Goal: Information Seeking & Learning: Check status

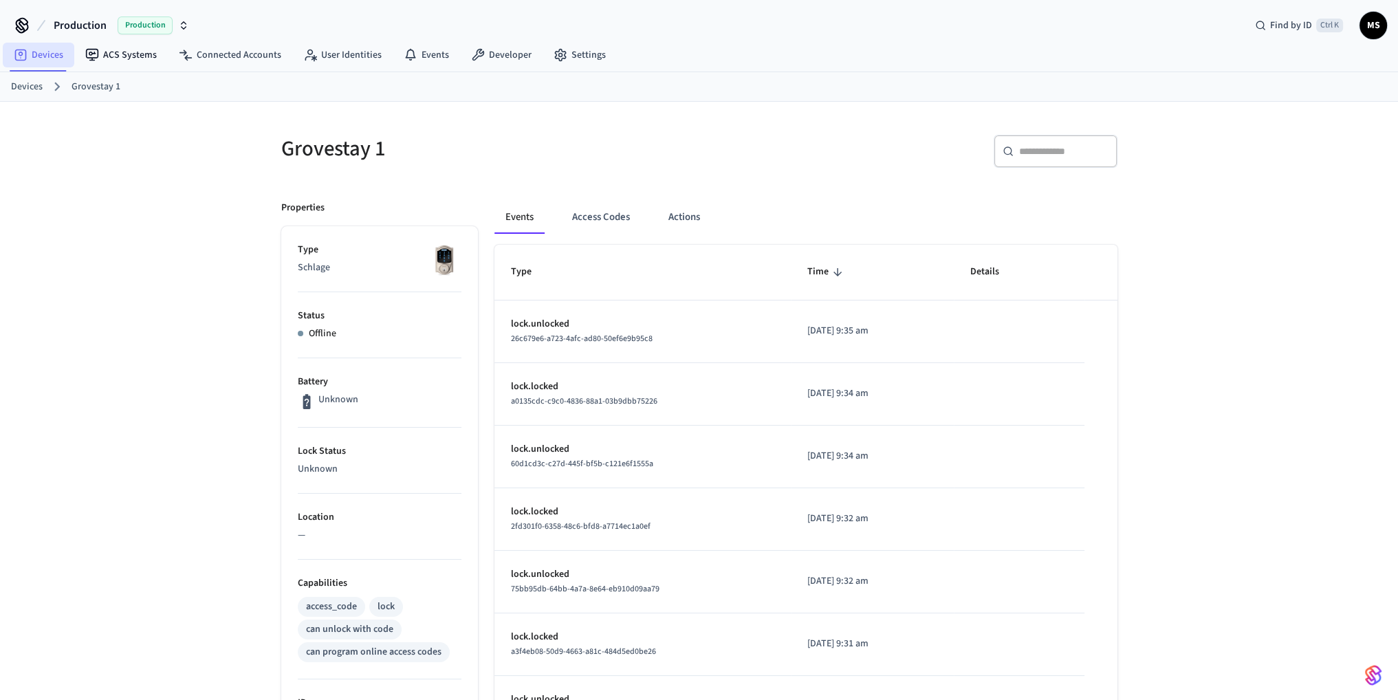
click at [63, 53] on link "Devices" at bounding box center [39, 55] width 72 height 25
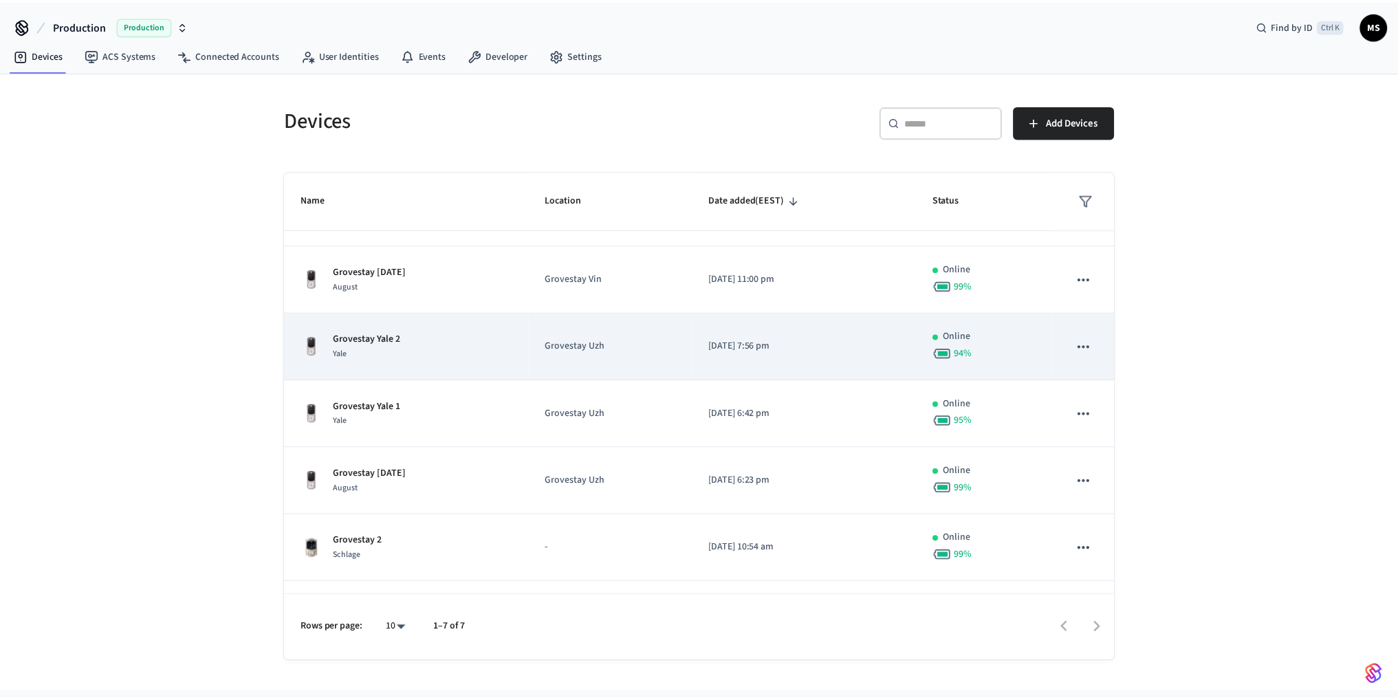
scroll to position [96, 0]
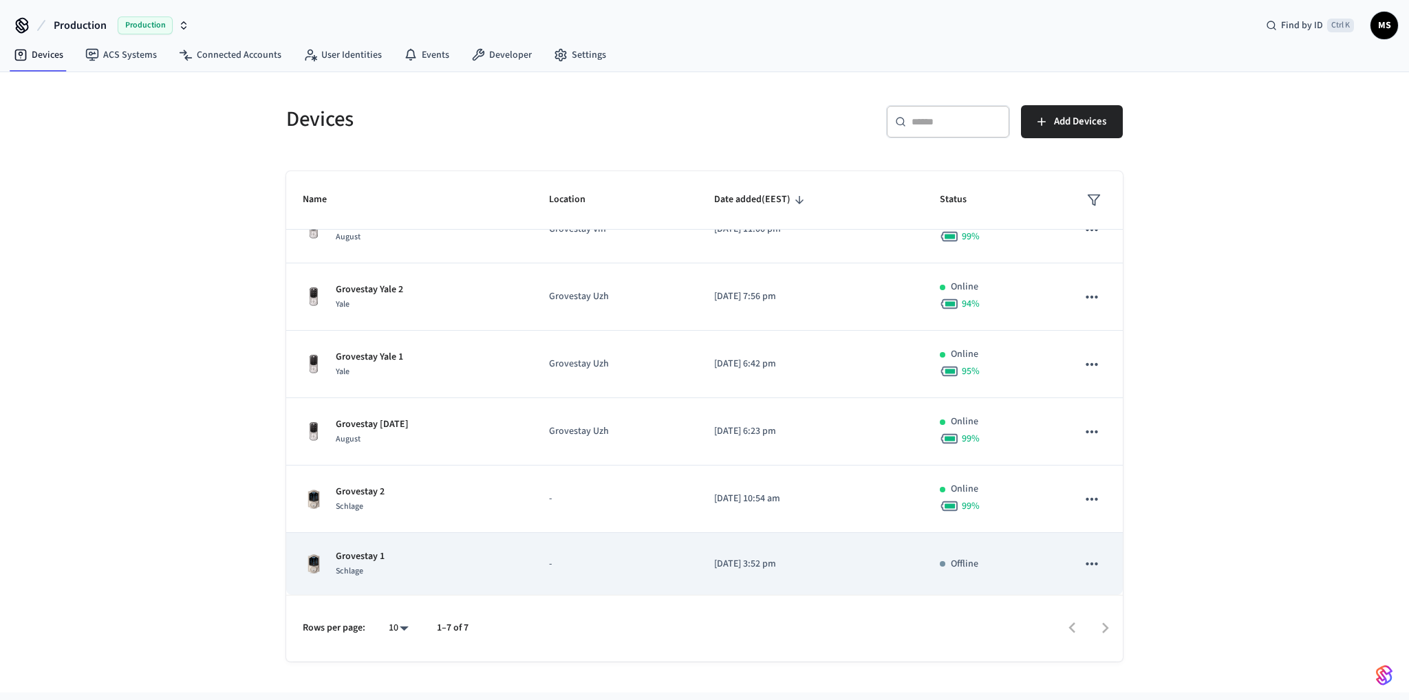
click at [537, 562] on td "-" at bounding box center [614, 564] width 164 height 63
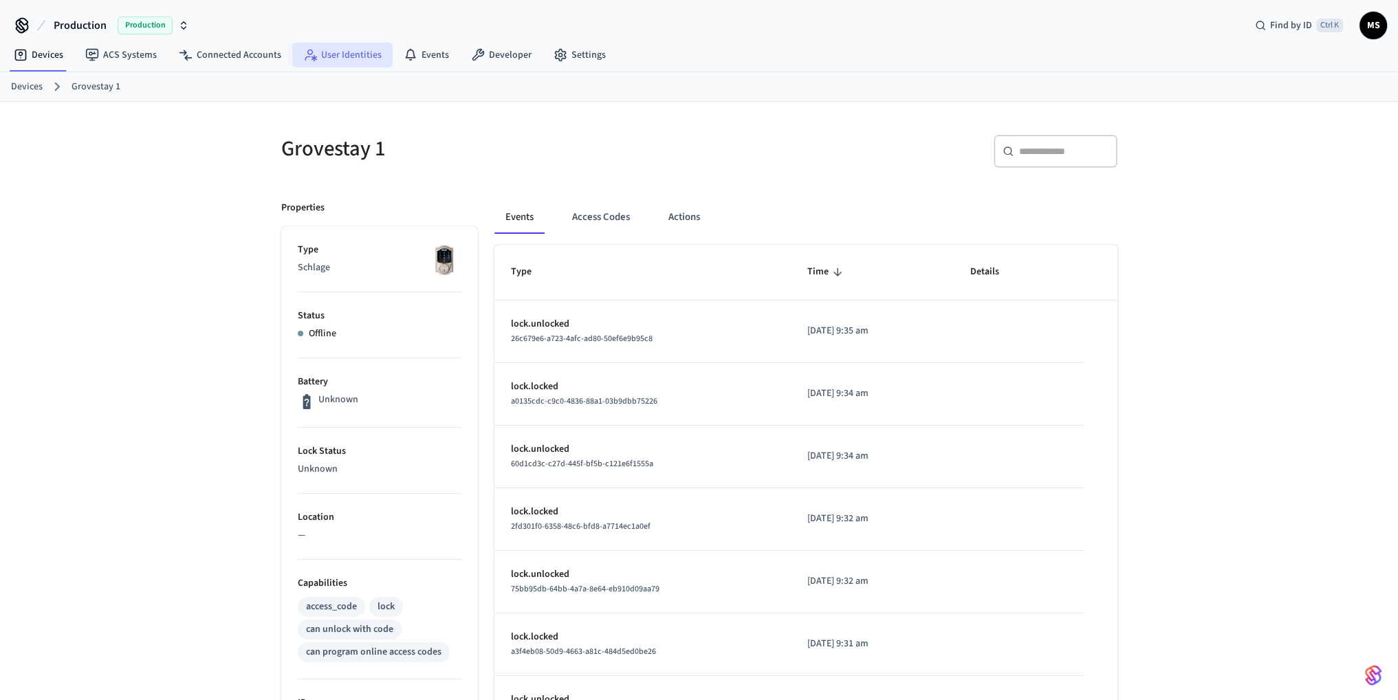
click at [333, 55] on link "User Identities" at bounding box center [342, 55] width 100 height 25
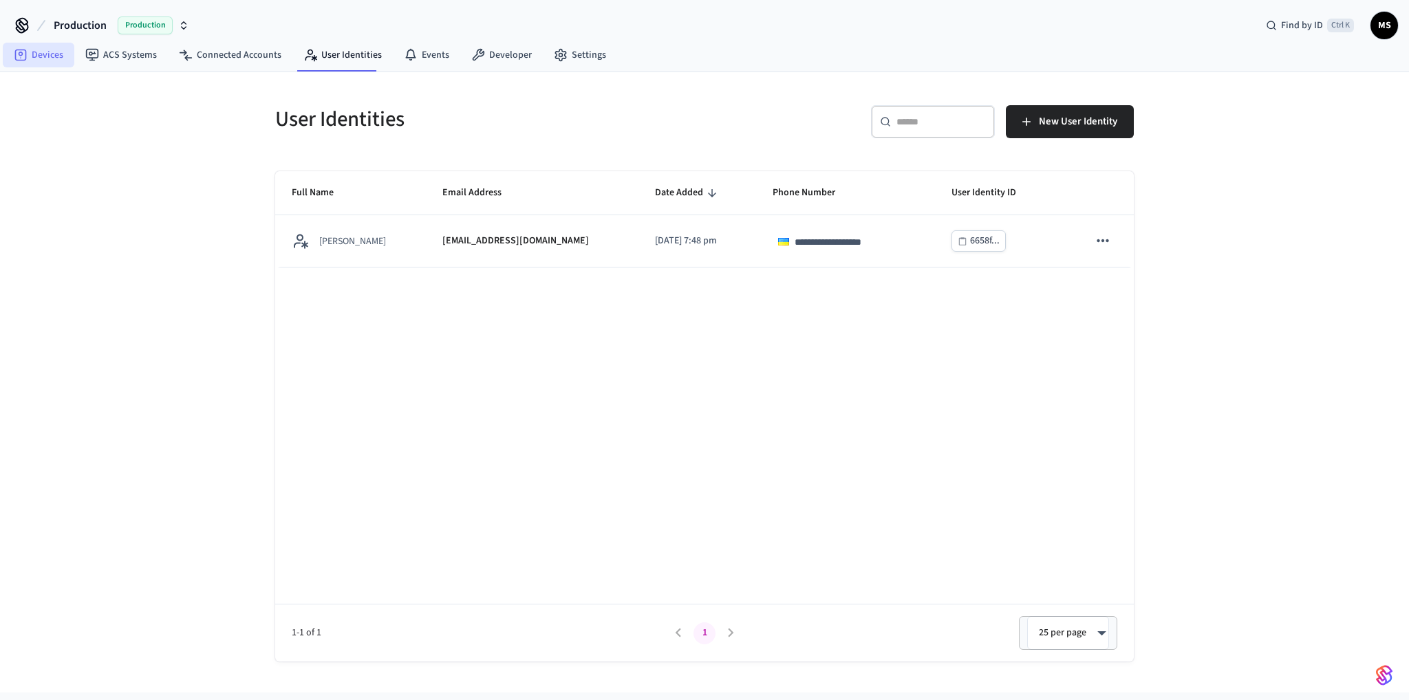
click at [30, 52] on link "Devices" at bounding box center [39, 55] width 72 height 25
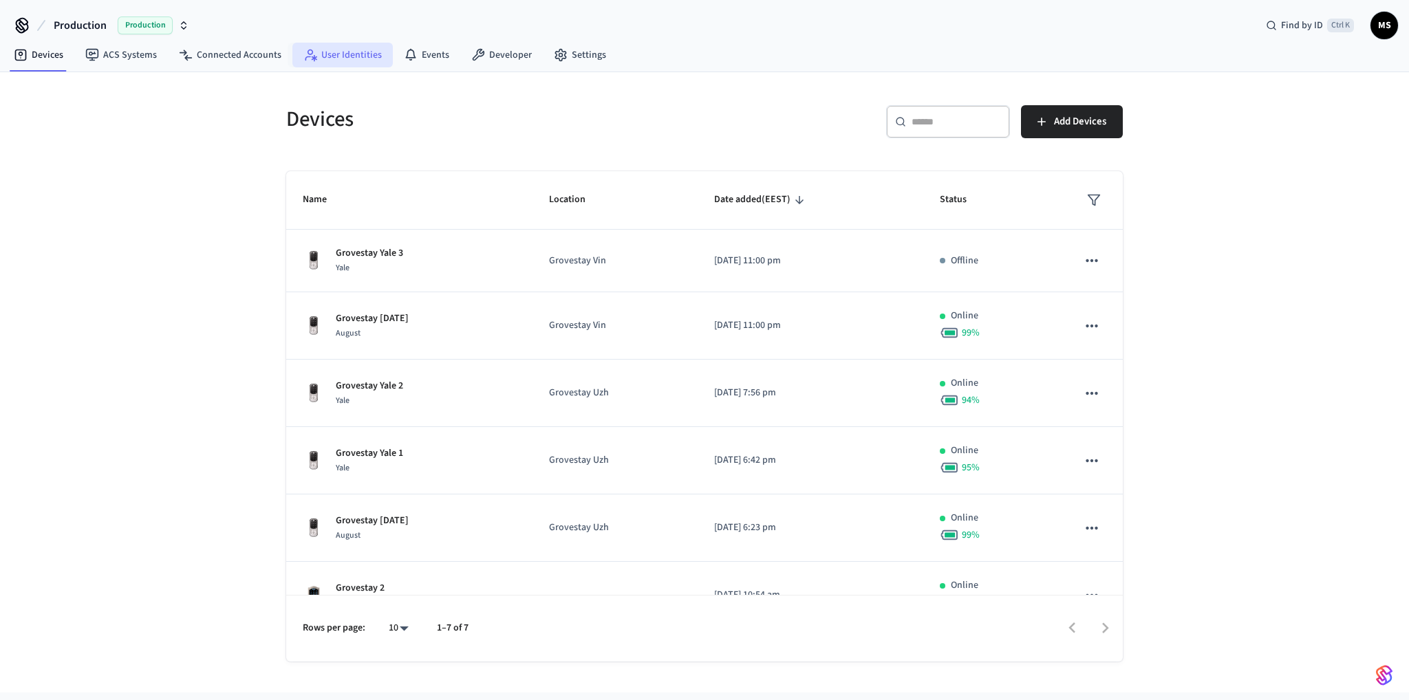
click at [349, 58] on link "User Identities" at bounding box center [342, 55] width 100 height 25
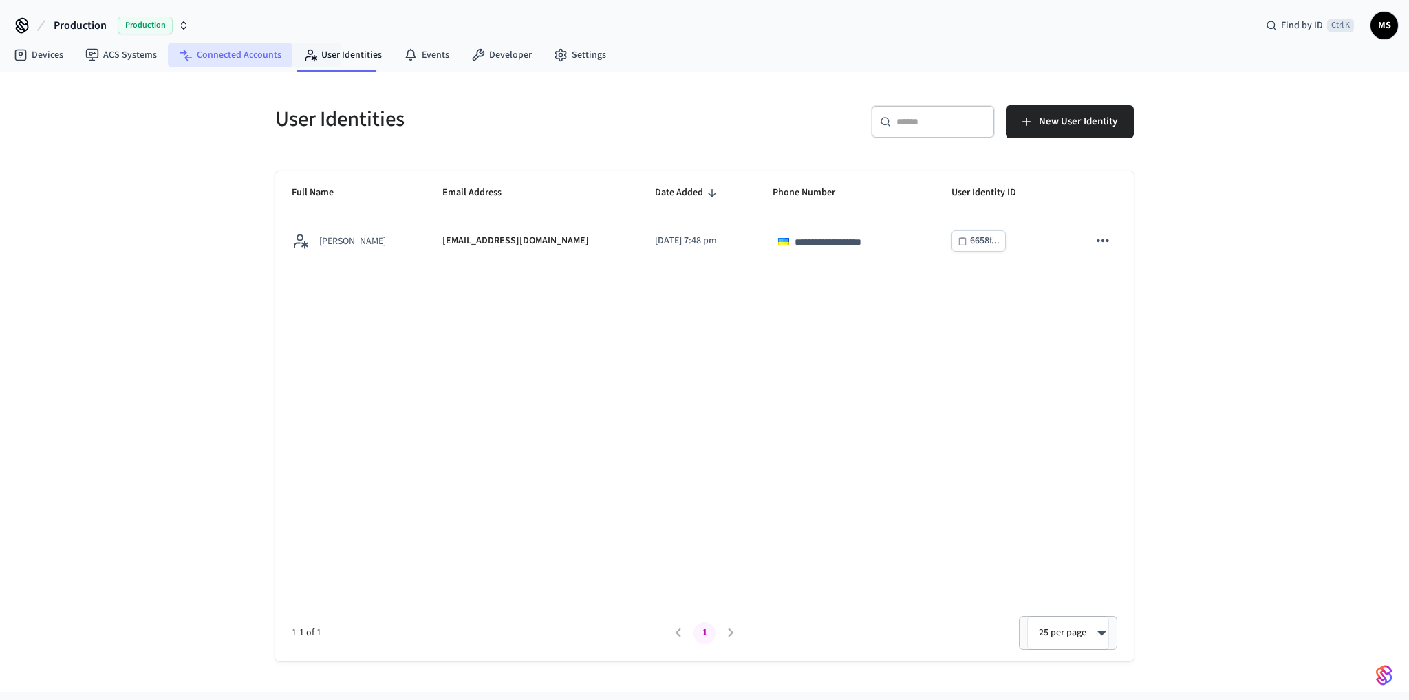
click at [265, 56] on link "Connected Accounts" at bounding box center [230, 55] width 124 height 25
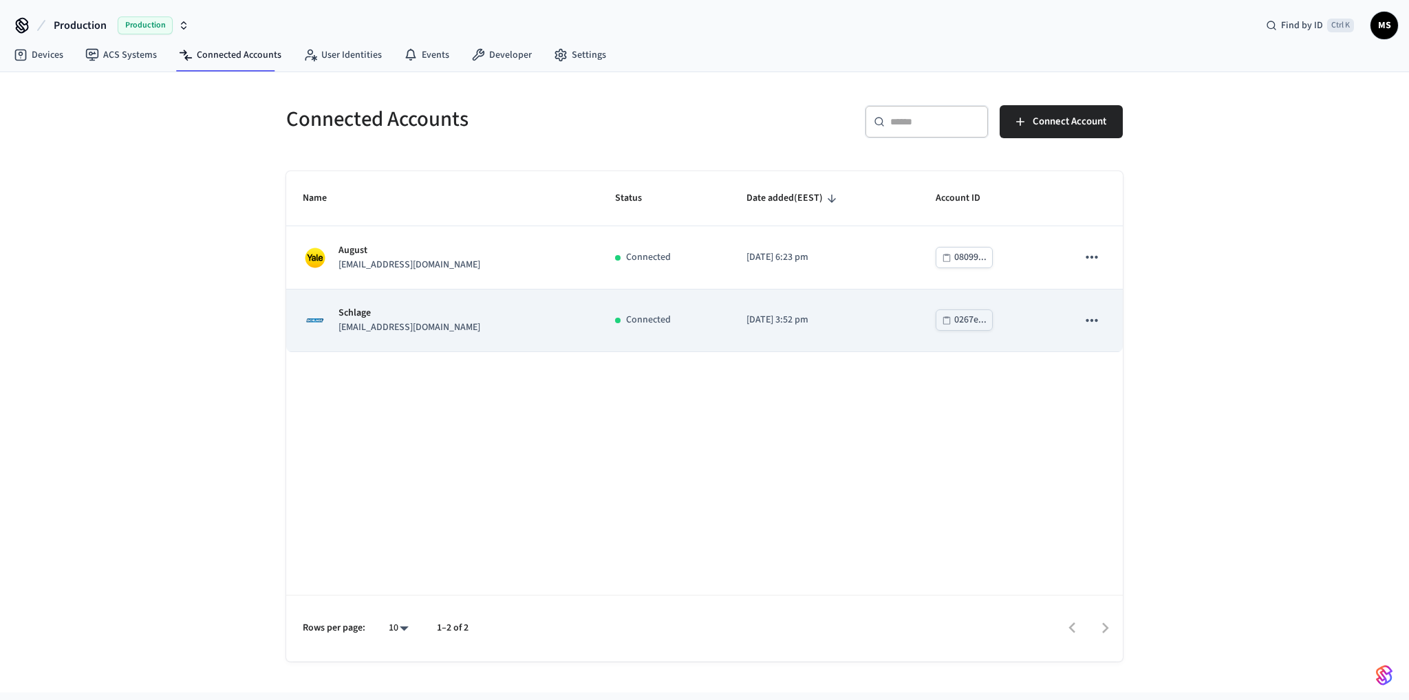
click at [571, 320] on td "Schlage testsmartlocks@grovestay.com" at bounding box center [442, 321] width 312 height 63
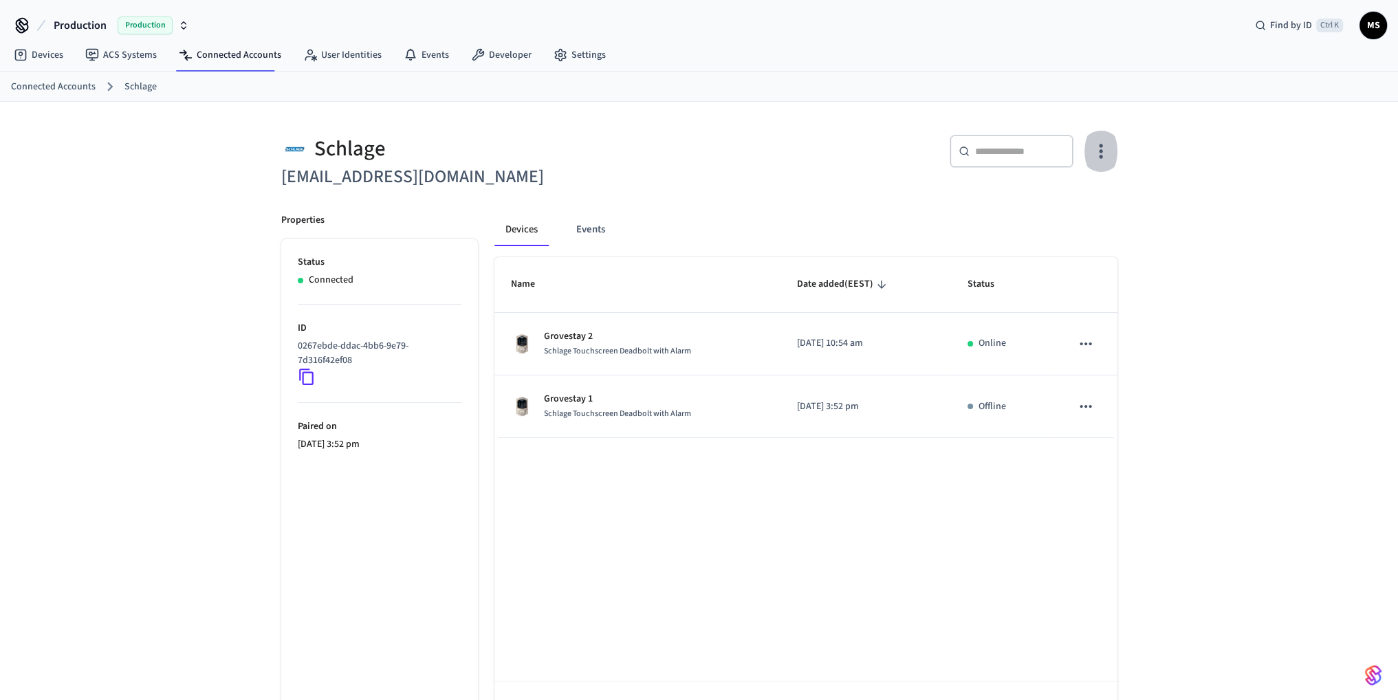
click at [1108, 146] on icon "button" at bounding box center [1100, 150] width 21 height 21
click at [1085, 204] on span "Sync Account" at bounding box center [1062, 207] width 56 height 14
click at [45, 52] on div at bounding box center [704, 350] width 1409 height 700
click at [51, 53] on link "Devices" at bounding box center [39, 55] width 72 height 25
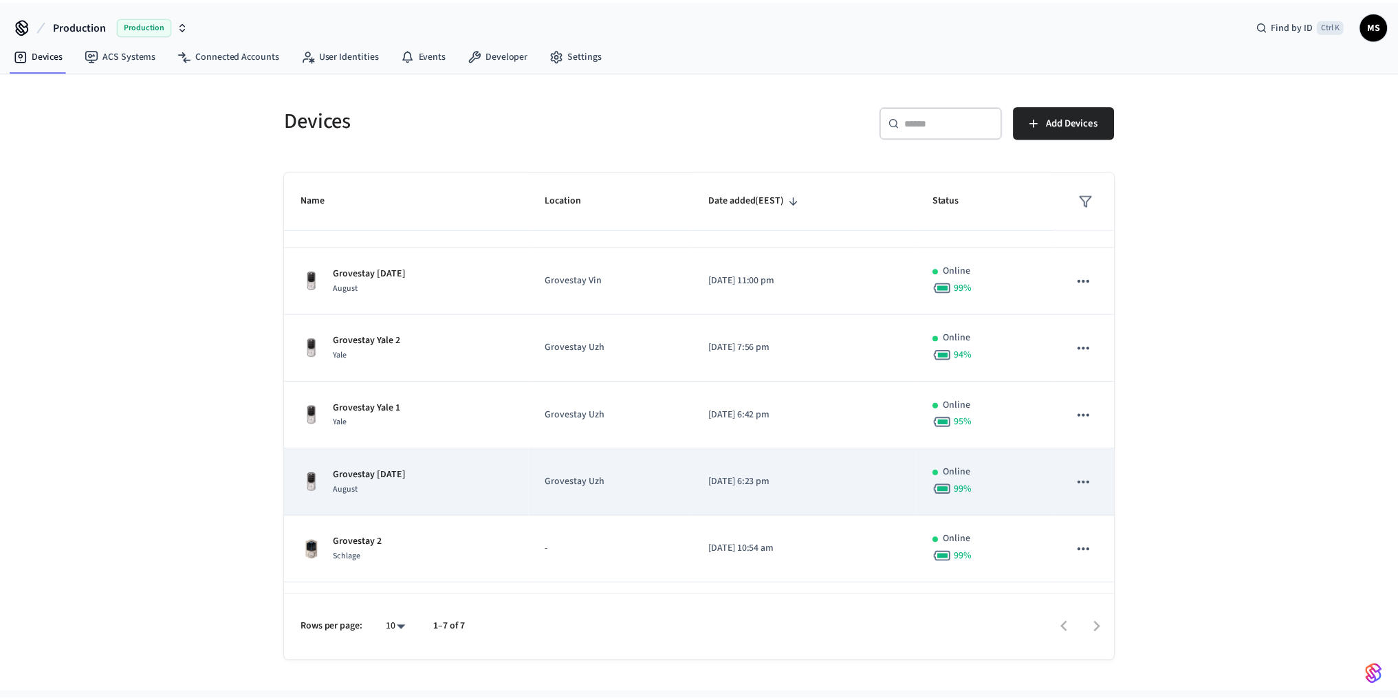
scroll to position [96, 0]
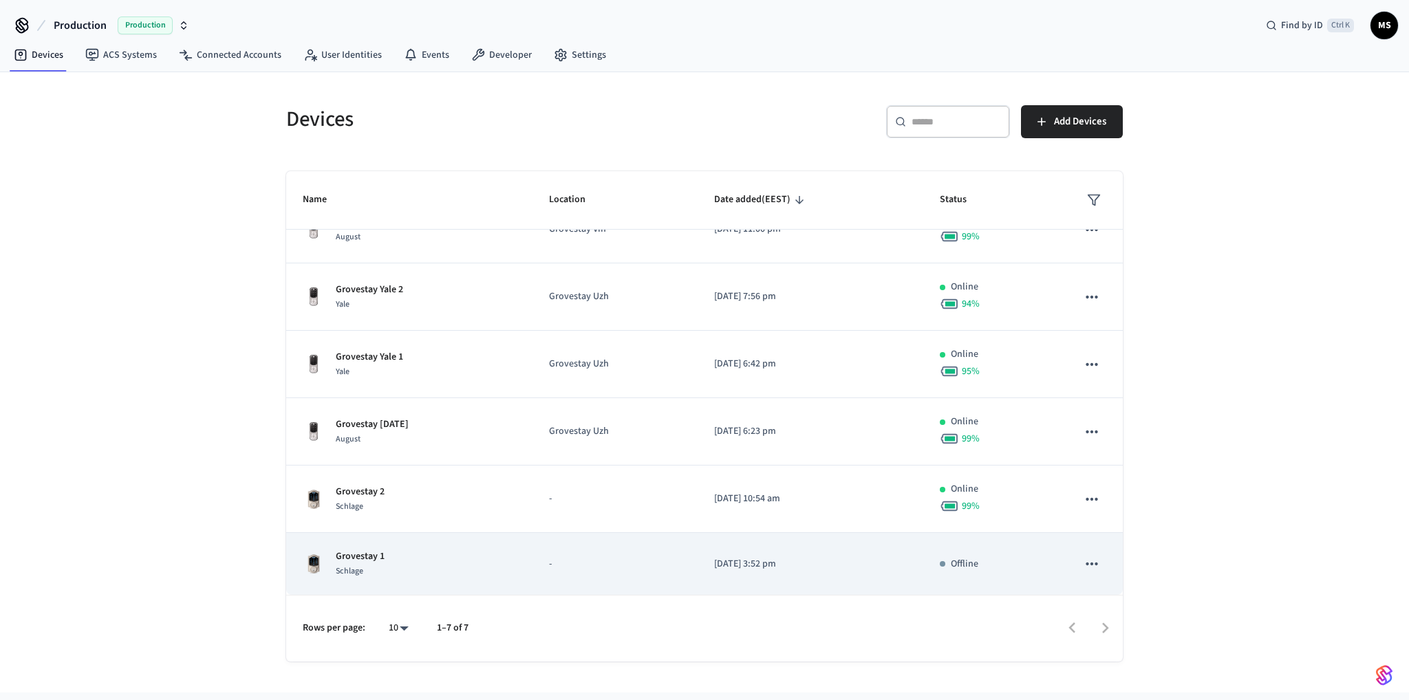
click at [548, 576] on td "-" at bounding box center [614, 564] width 164 height 63
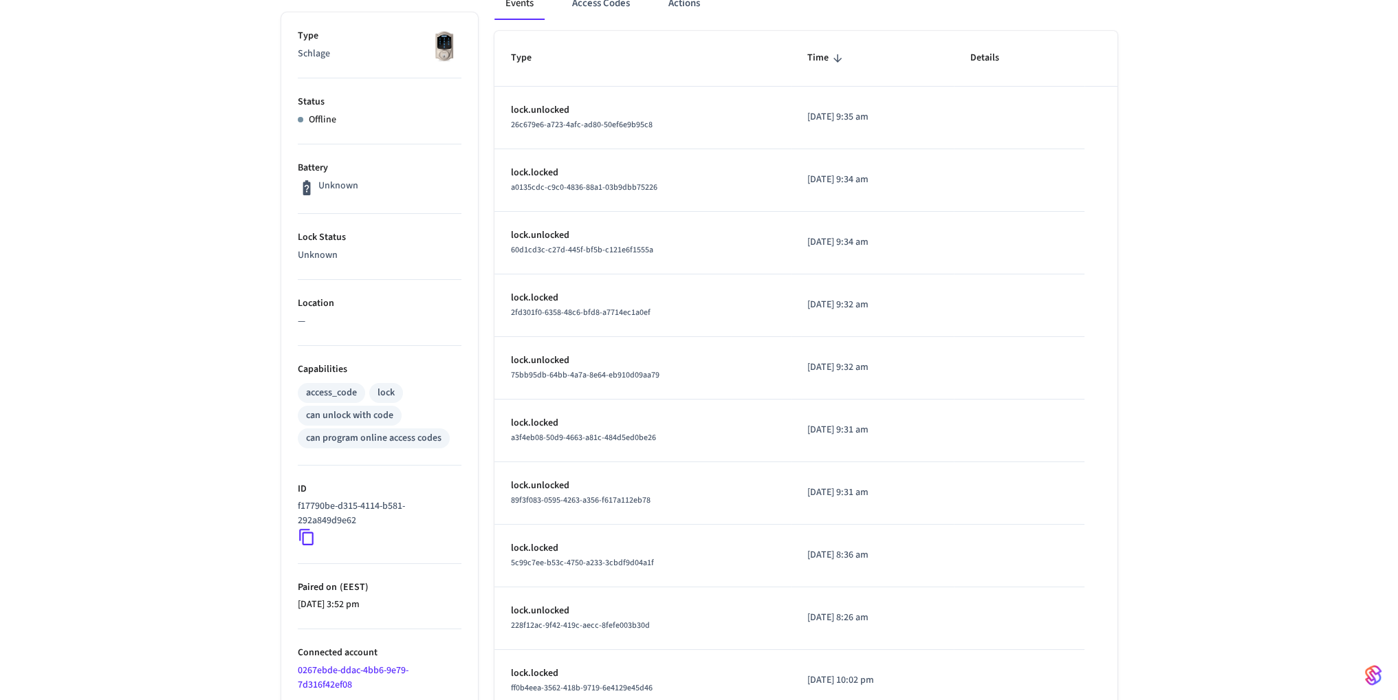
scroll to position [353, 0]
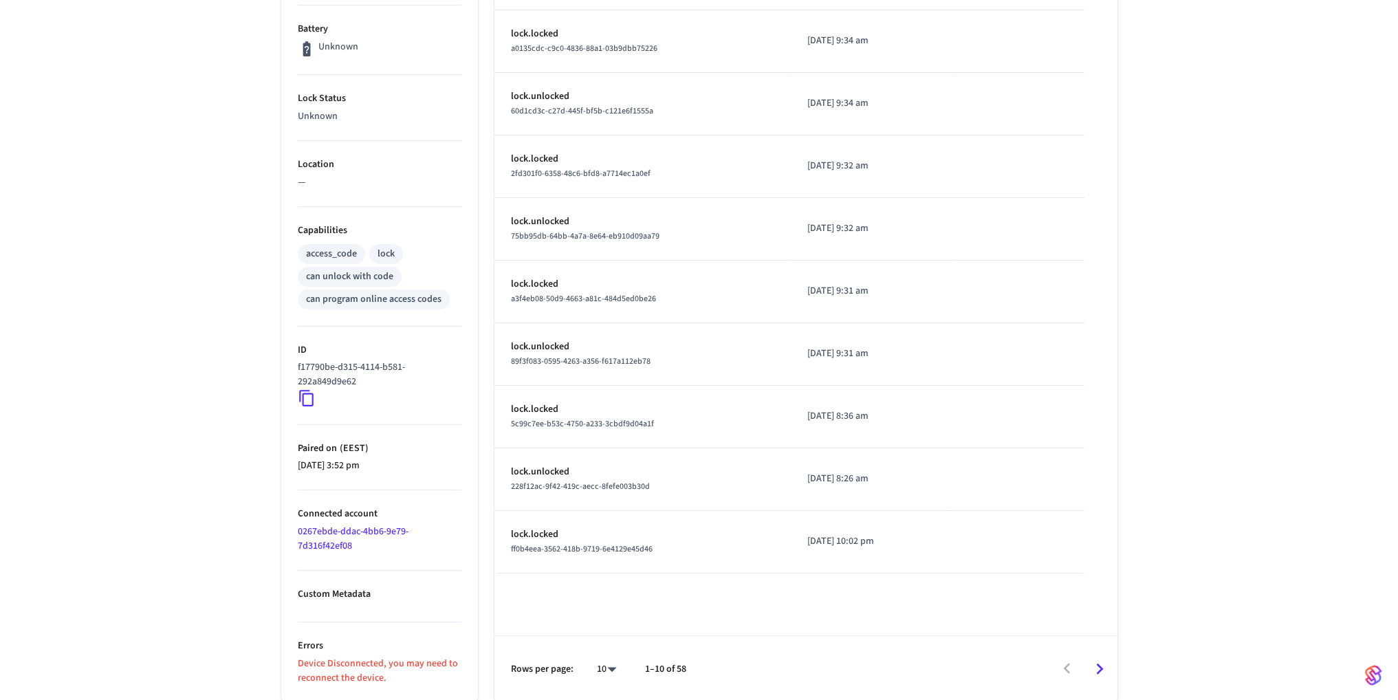
click at [363, 670] on p "Device Disconnected, you may need to reconnect the device." at bounding box center [380, 671] width 164 height 29
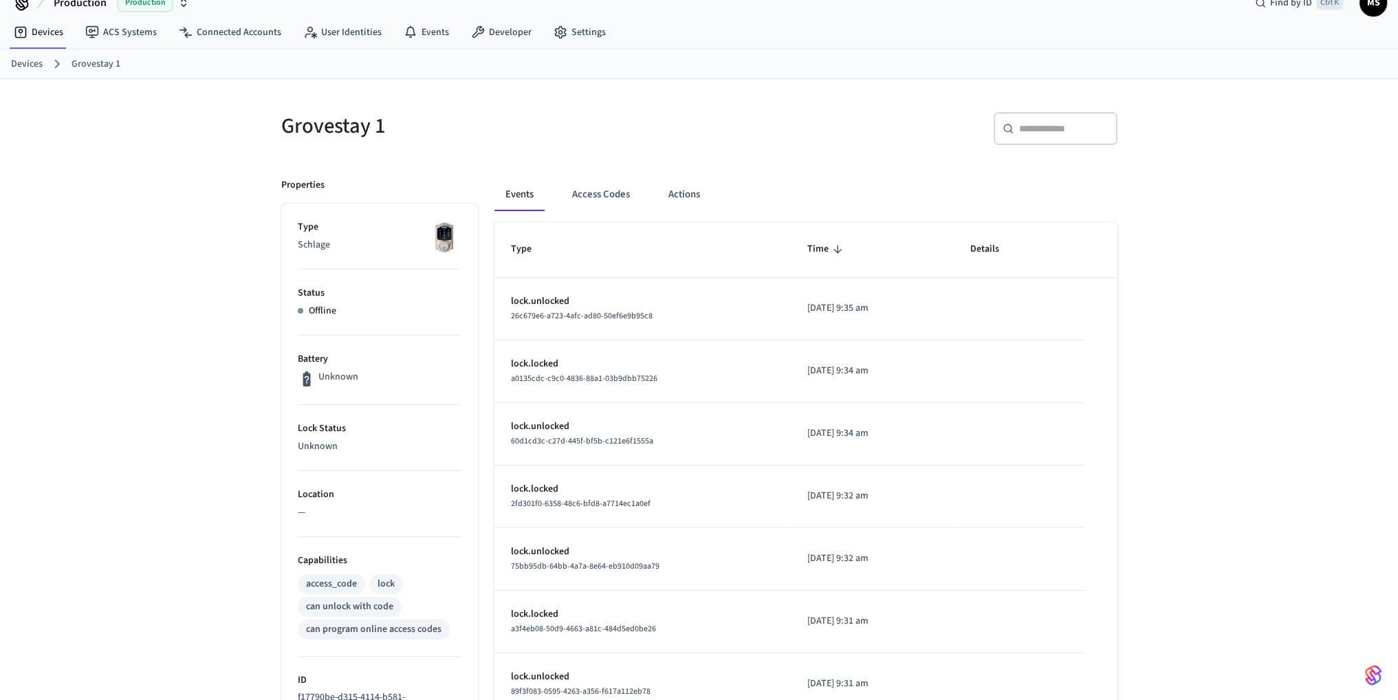
scroll to position [9, 0]
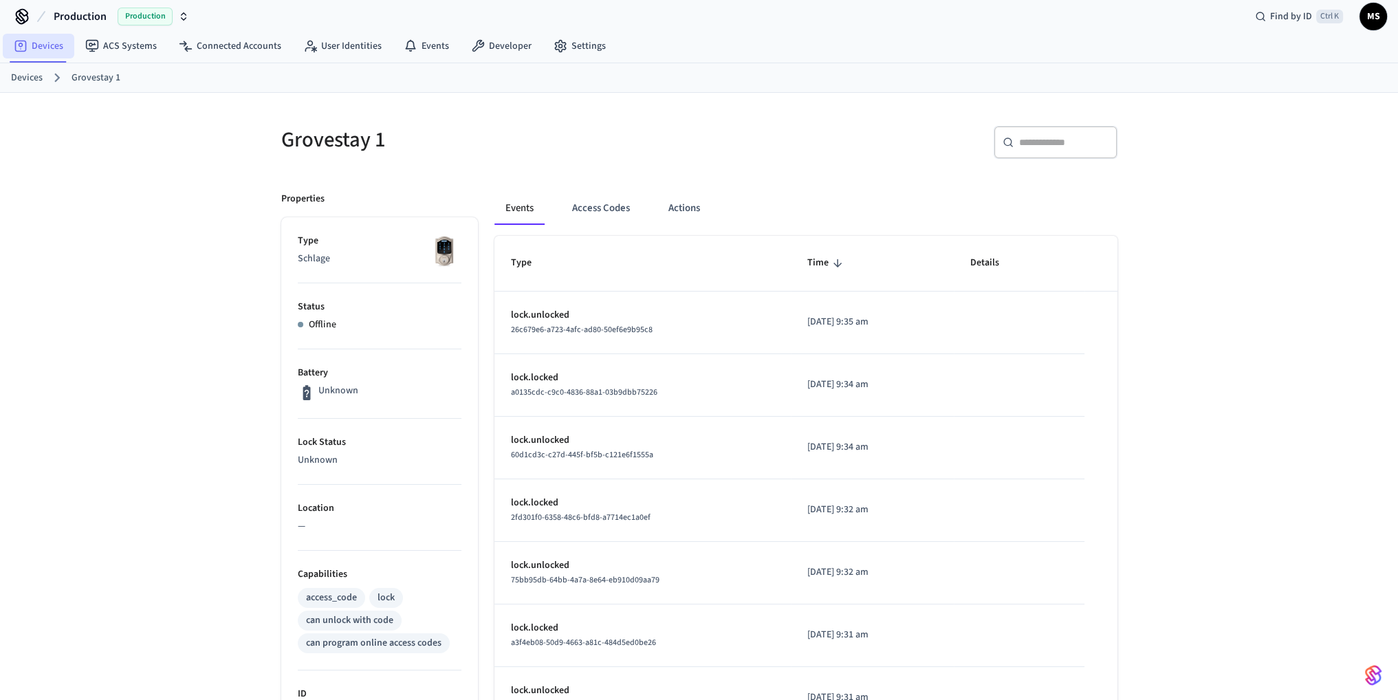
click at [44, 39] on link "Devices" at bounding box center [39, 46] width 72 height 25
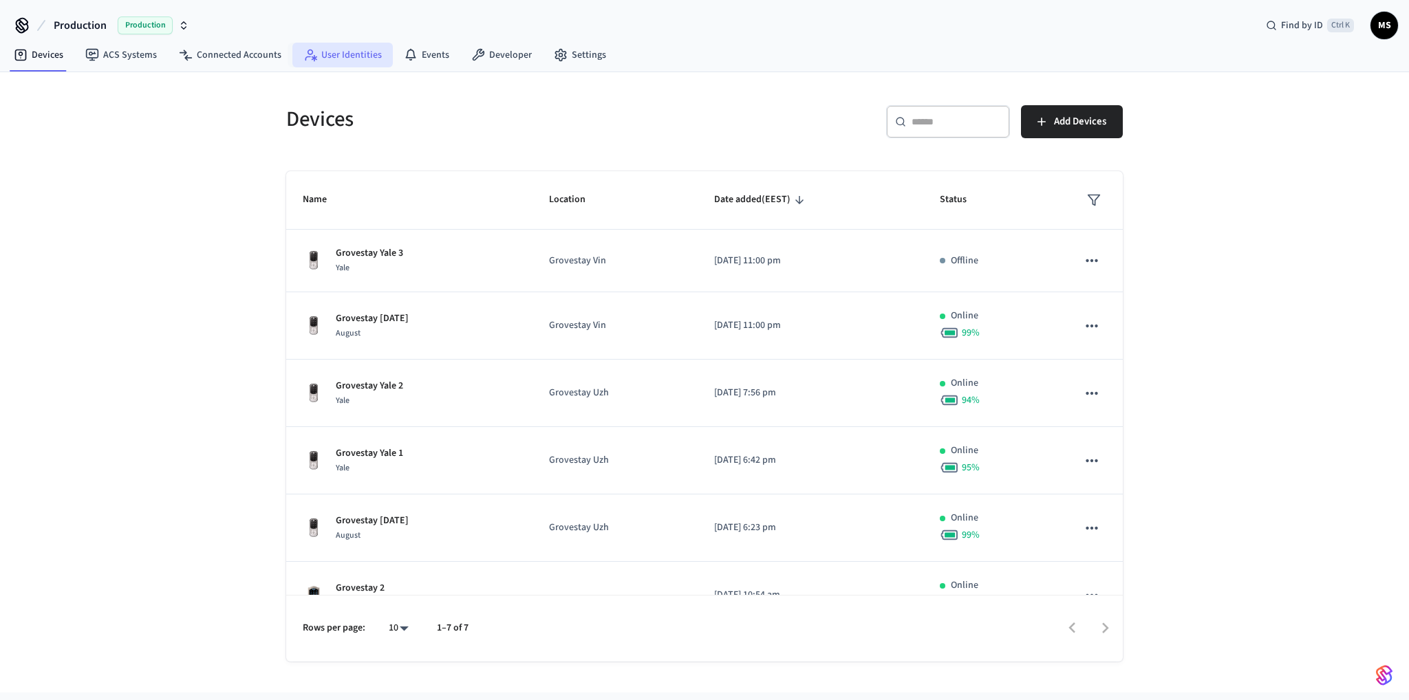
click at [306, 44] on link "User Identities" at bounding box center [342, 55] width 100 height 25
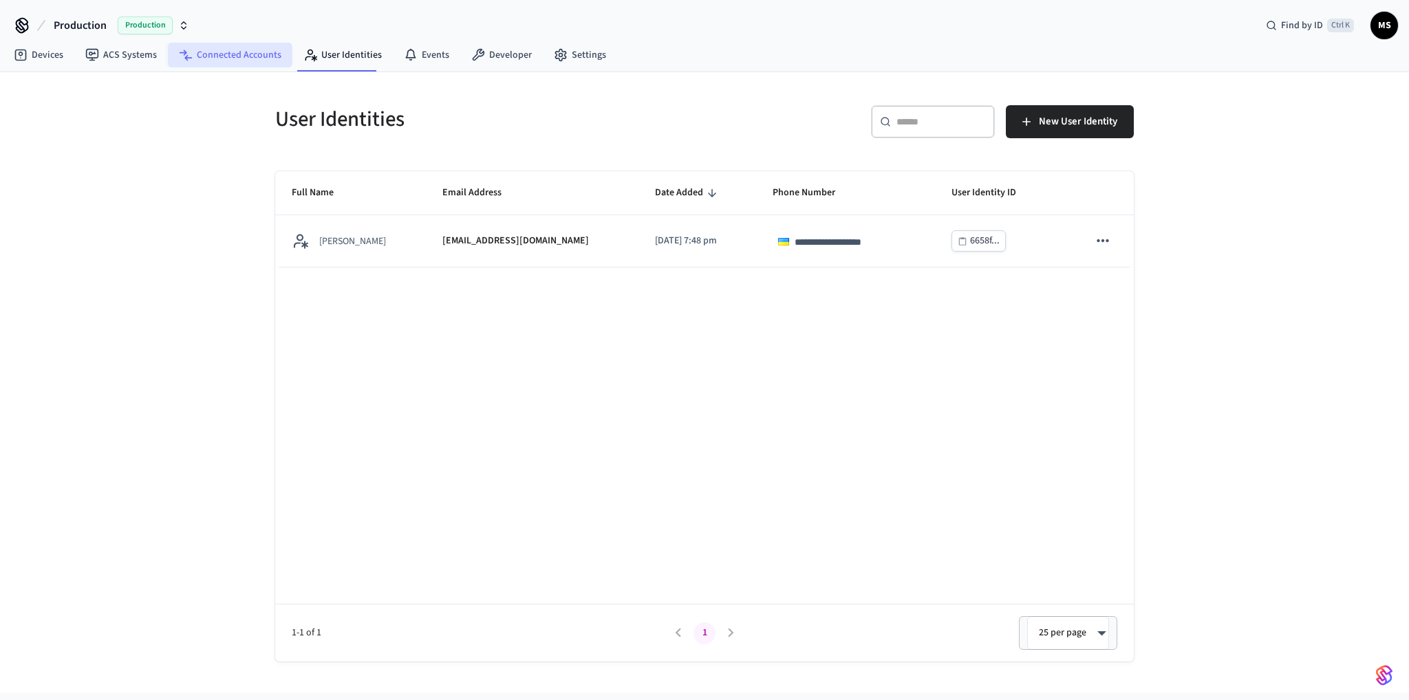
click at [259, 48] on link "Connected Accounts" at bounding box center [230, 55] width 124 height 25
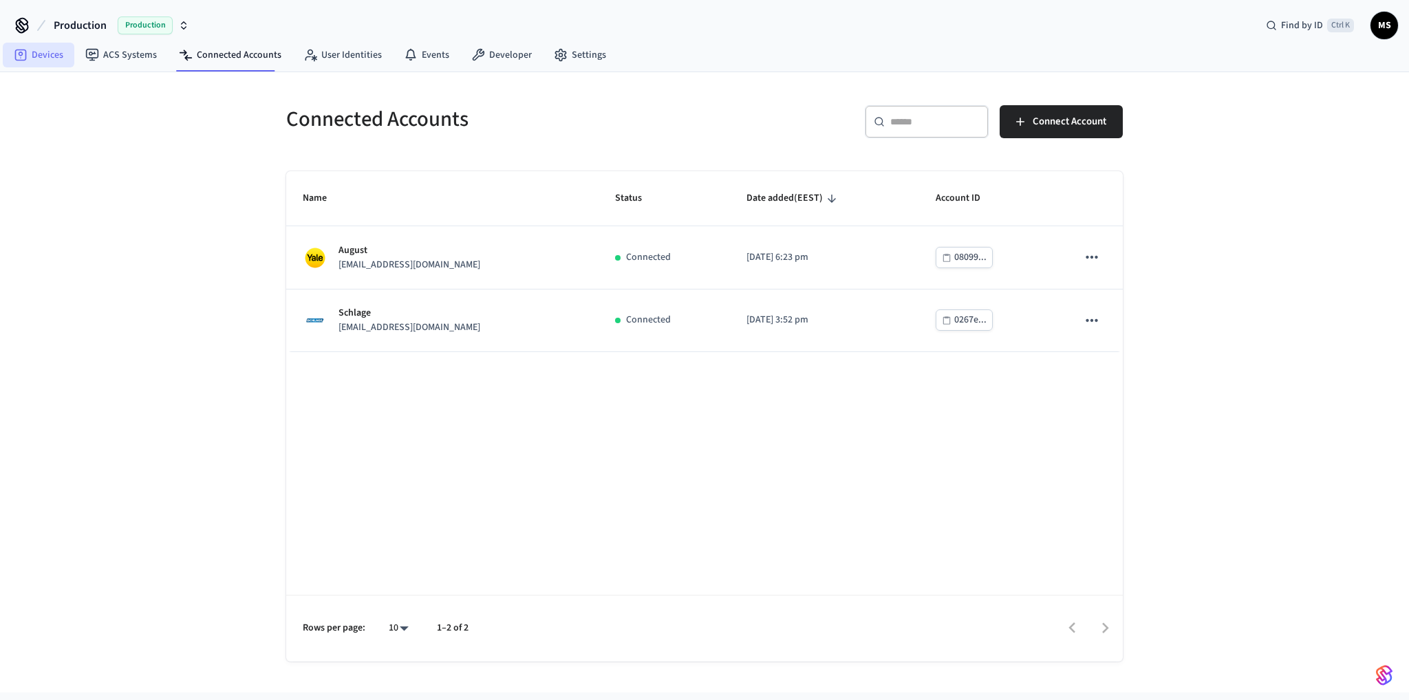
click at [31, 51] on link "Devices" at bounding box center [39, 55] width 72 height 25
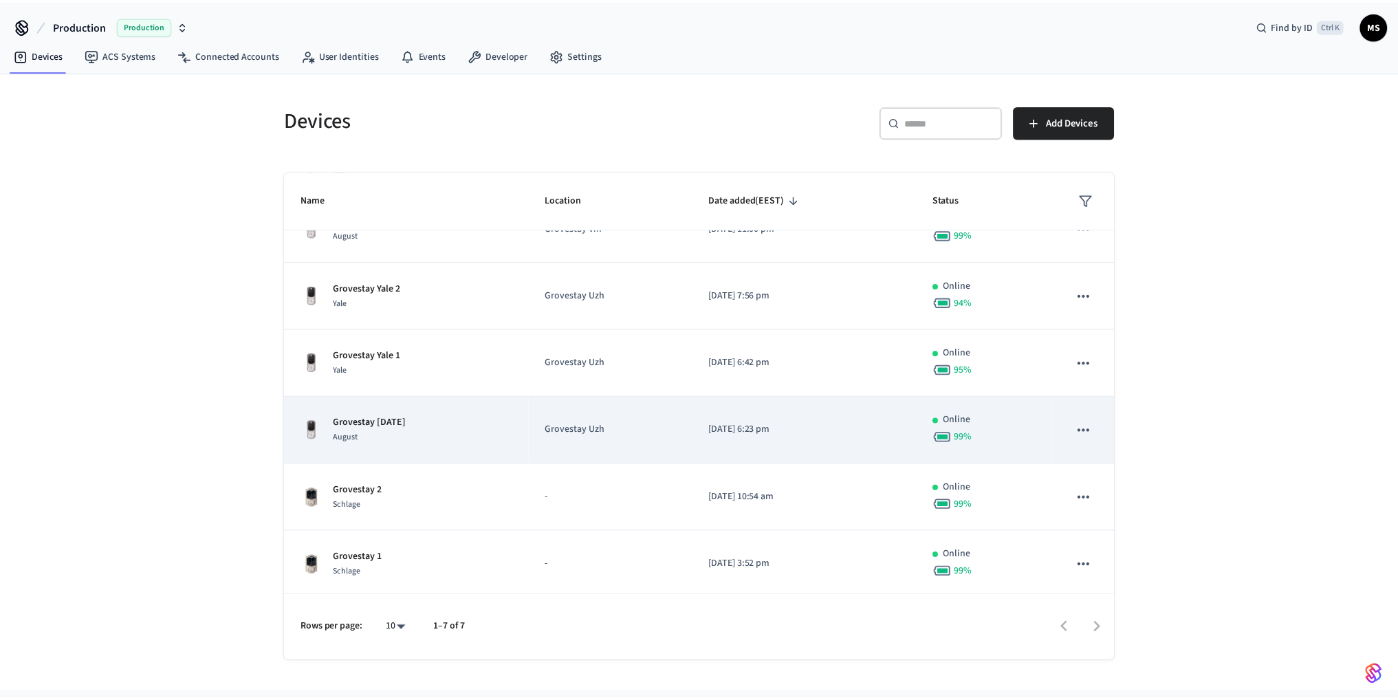
scroll to position [101, 0]
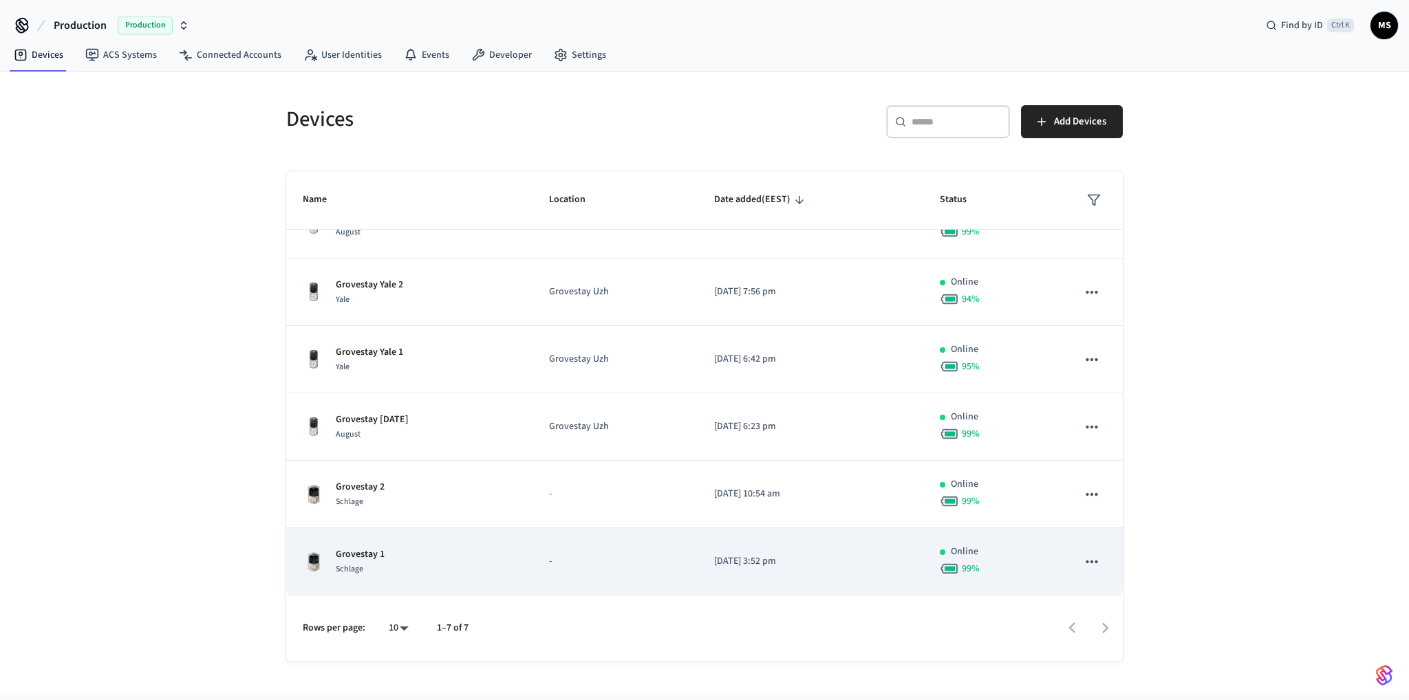
click at [520, 565] on td "Grovestay 1 Schlage" at bounding box center [409, 561] width 246 height 67
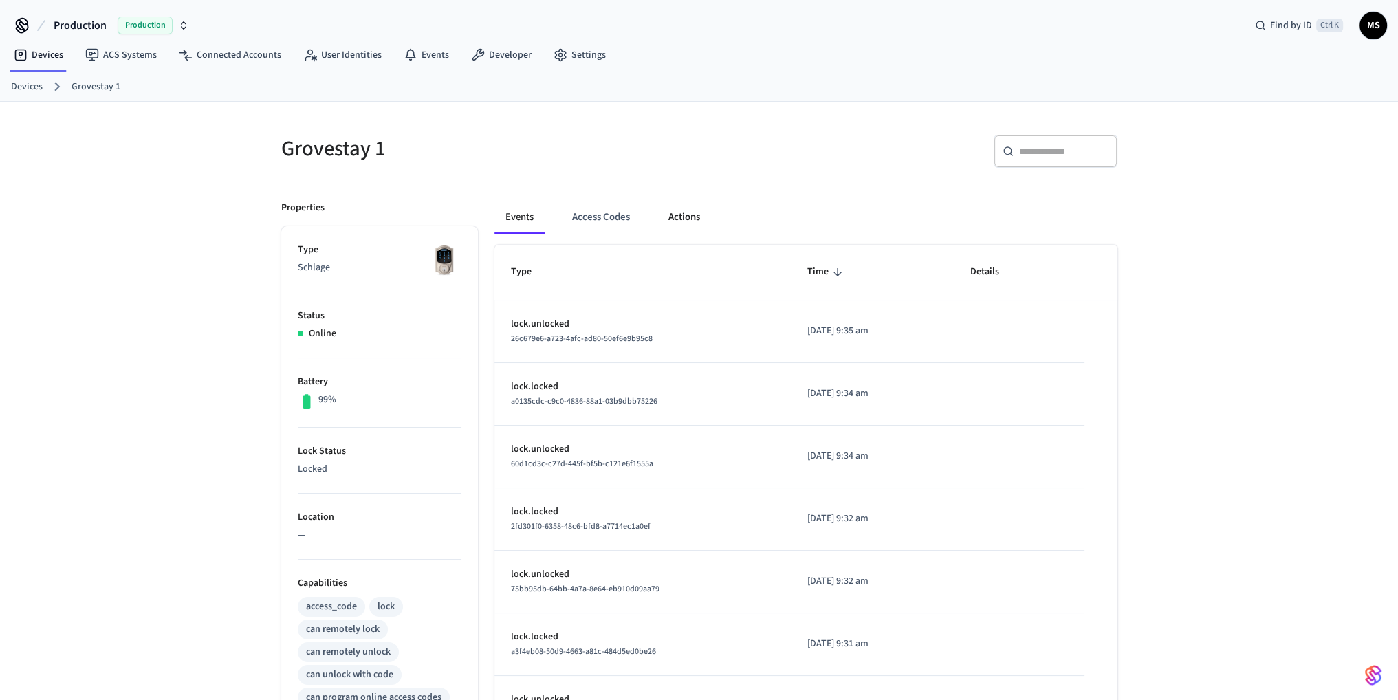
click at [691, 221] on button "Actions" at bounding box center [685, 217] width 54 height 33
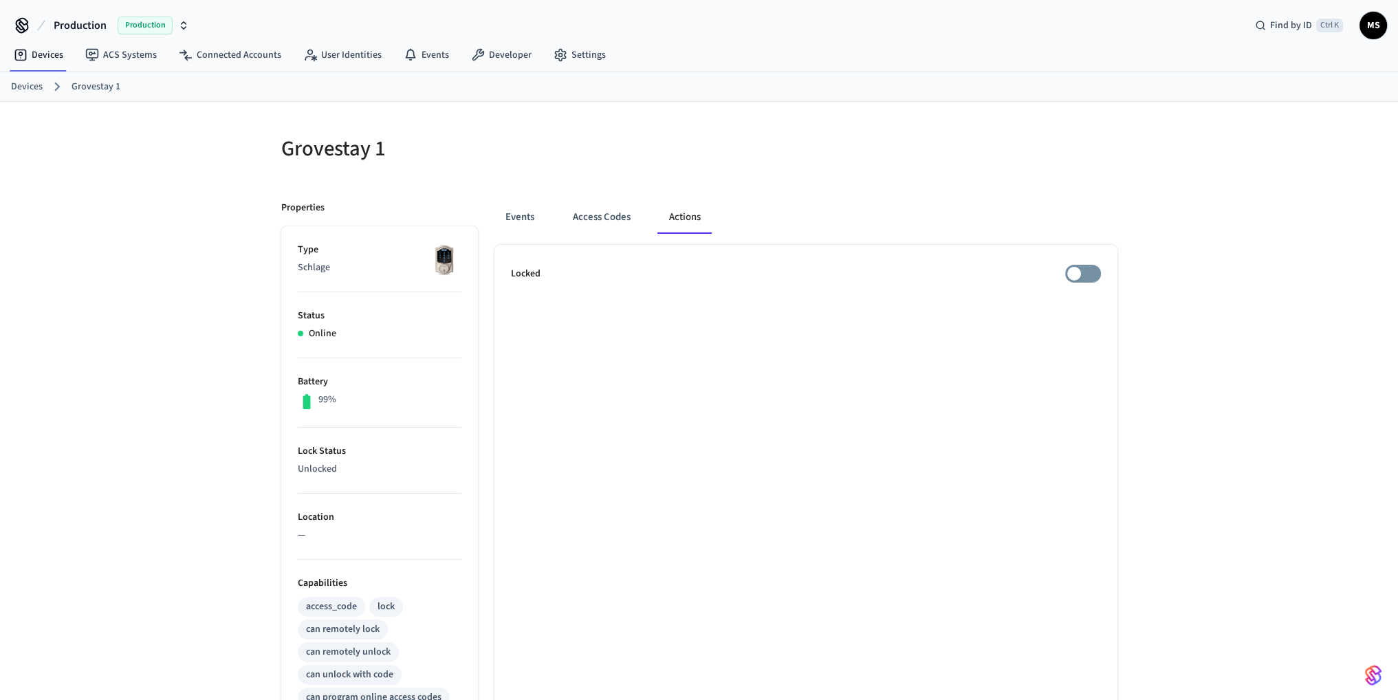
click at [1089, 258] on ul "Locked" at bounding box center [806, 632] width 623 height 775
click at [642, 399] on ul "Locked" at bounding box center [806, 632] width 623 height 775
click at [47, 54] on link "Devices" at bounding box center [39, 55] width 72 height 25
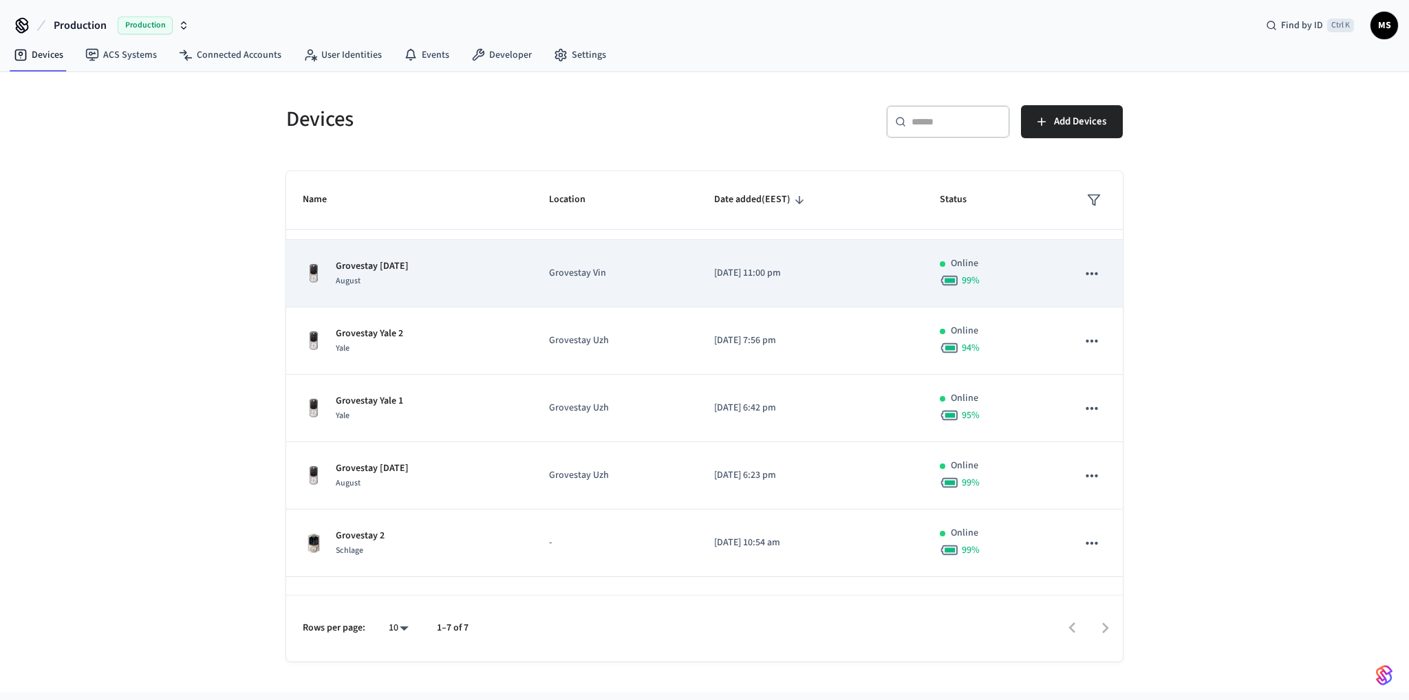
scroll to position [101, 0]
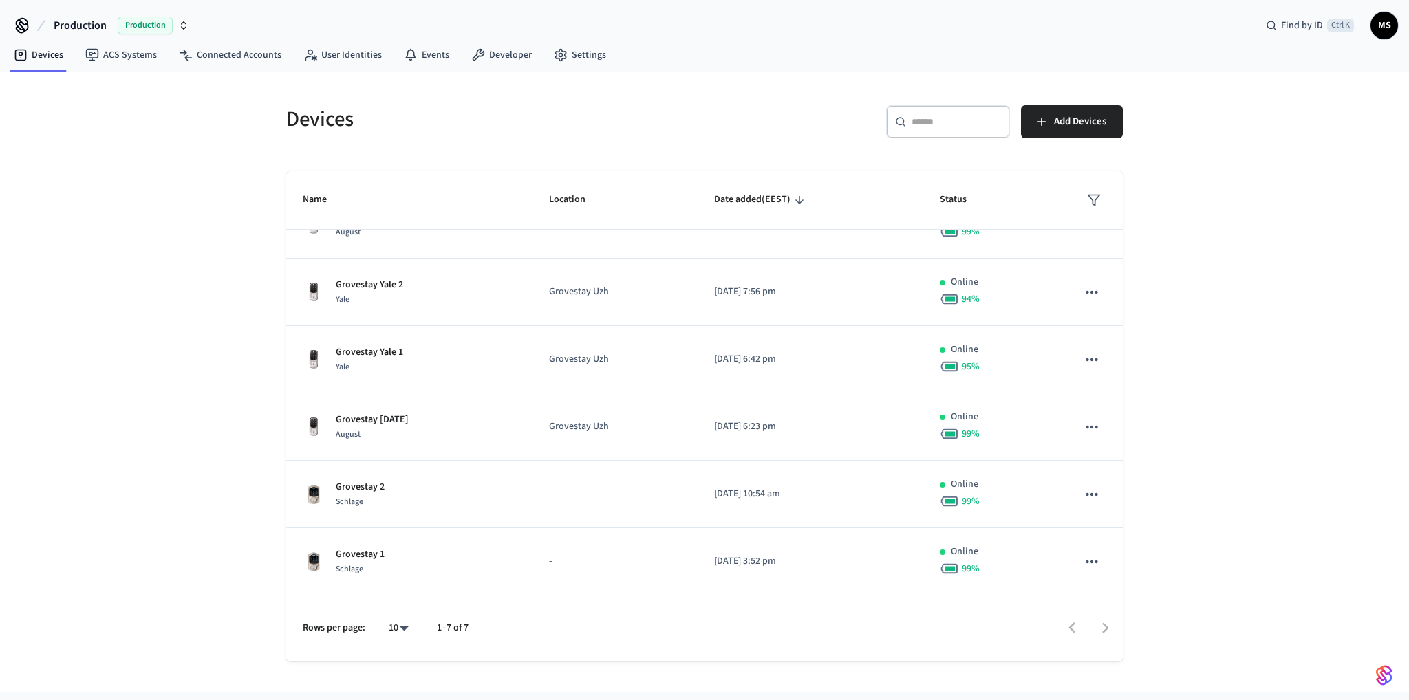
click at [1285, 380] on div "Devices ​ ​ Add Devices Name Location Date added (EEST) Status [GEOGRAPHIC_DATA…" at bounding box center [704, 382] width 1409 height 620
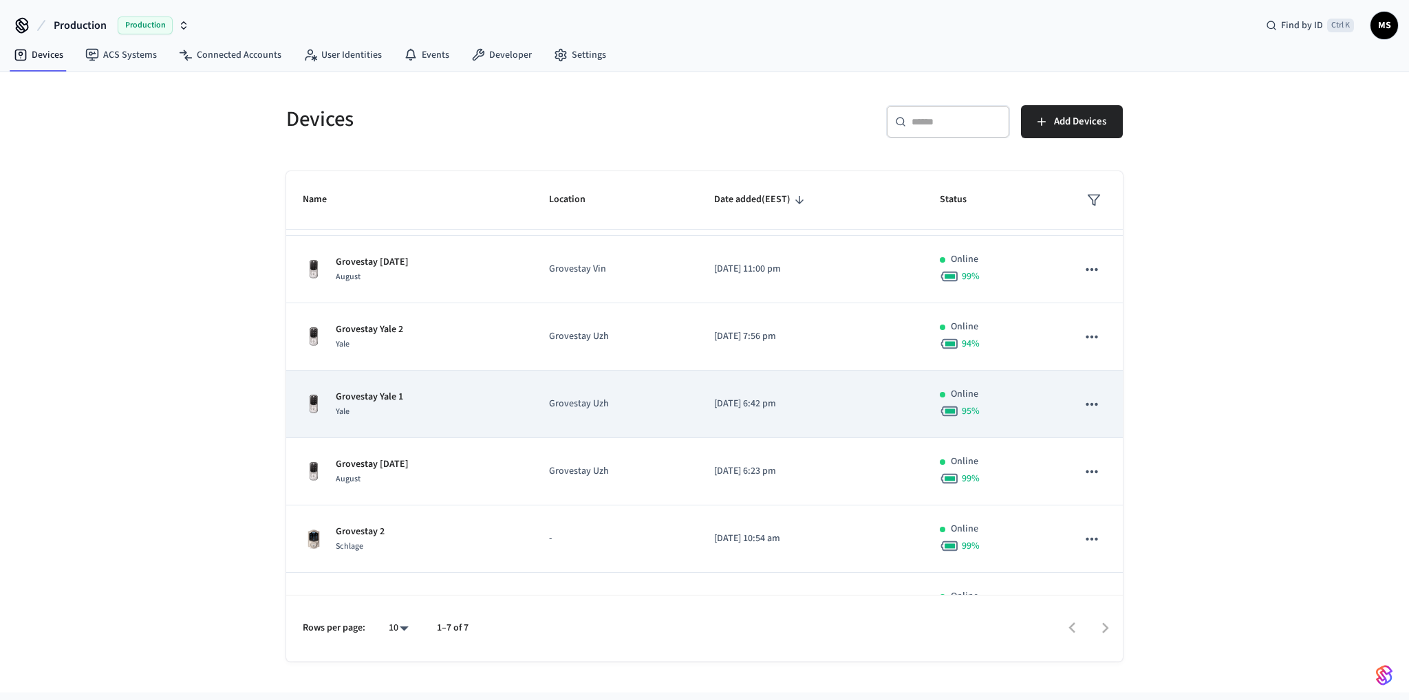
scroll to position [101, 0]
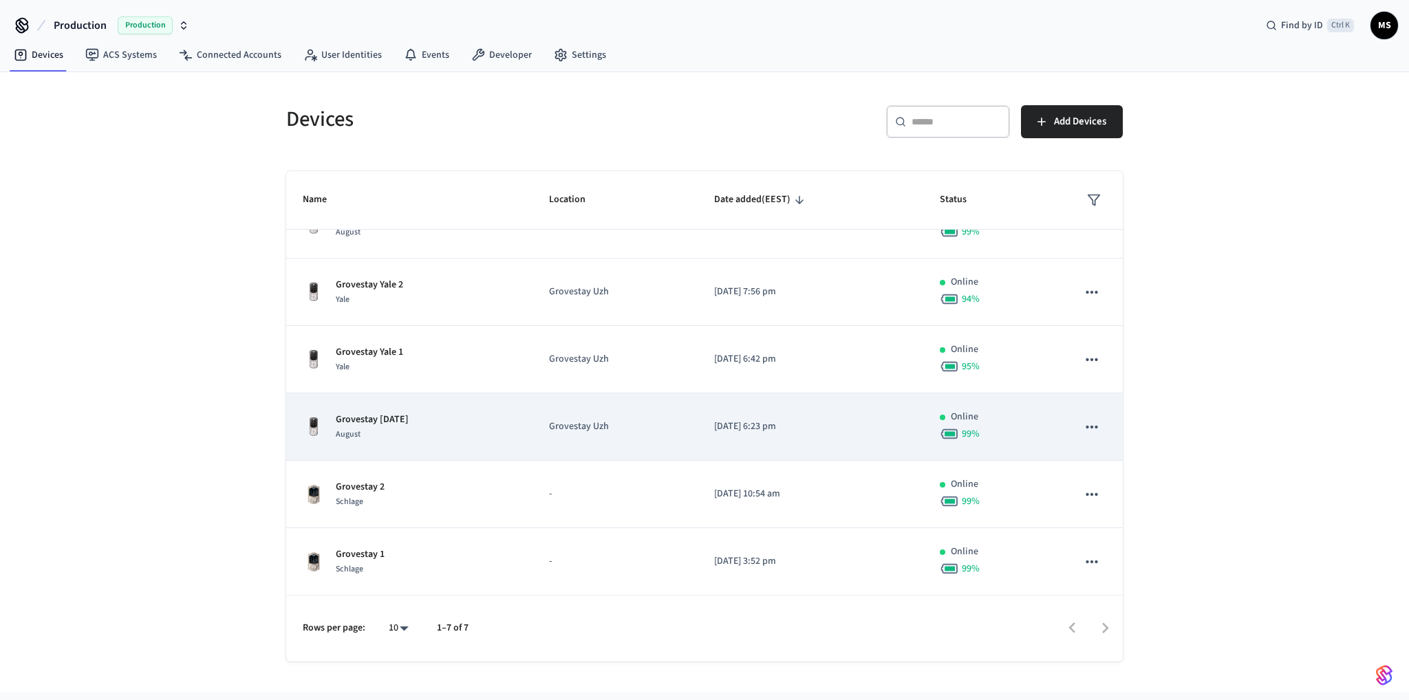
click at [483, 430] on div "Grovestay [DATE] August" at bounding box center [409, 427] width 213 height 29
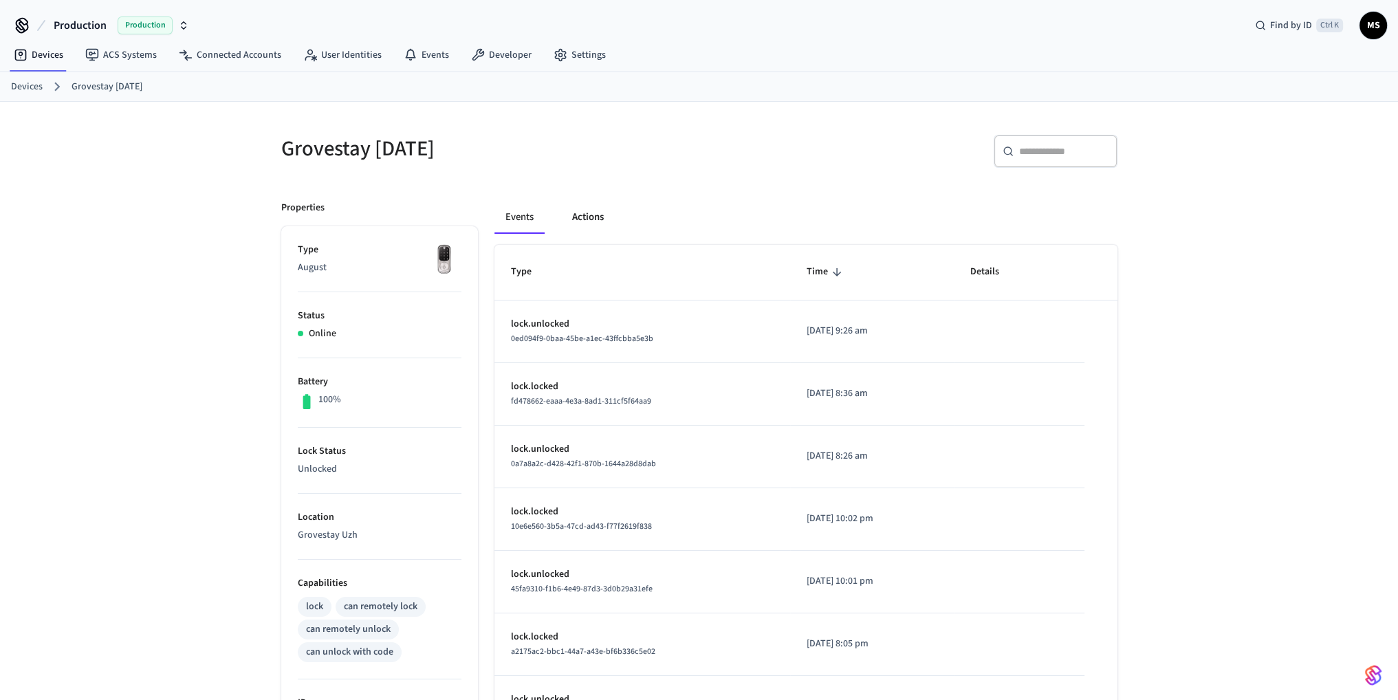
click at [605, 216] on button "Actions" at bounding box center [588, 217] width 54 height 33
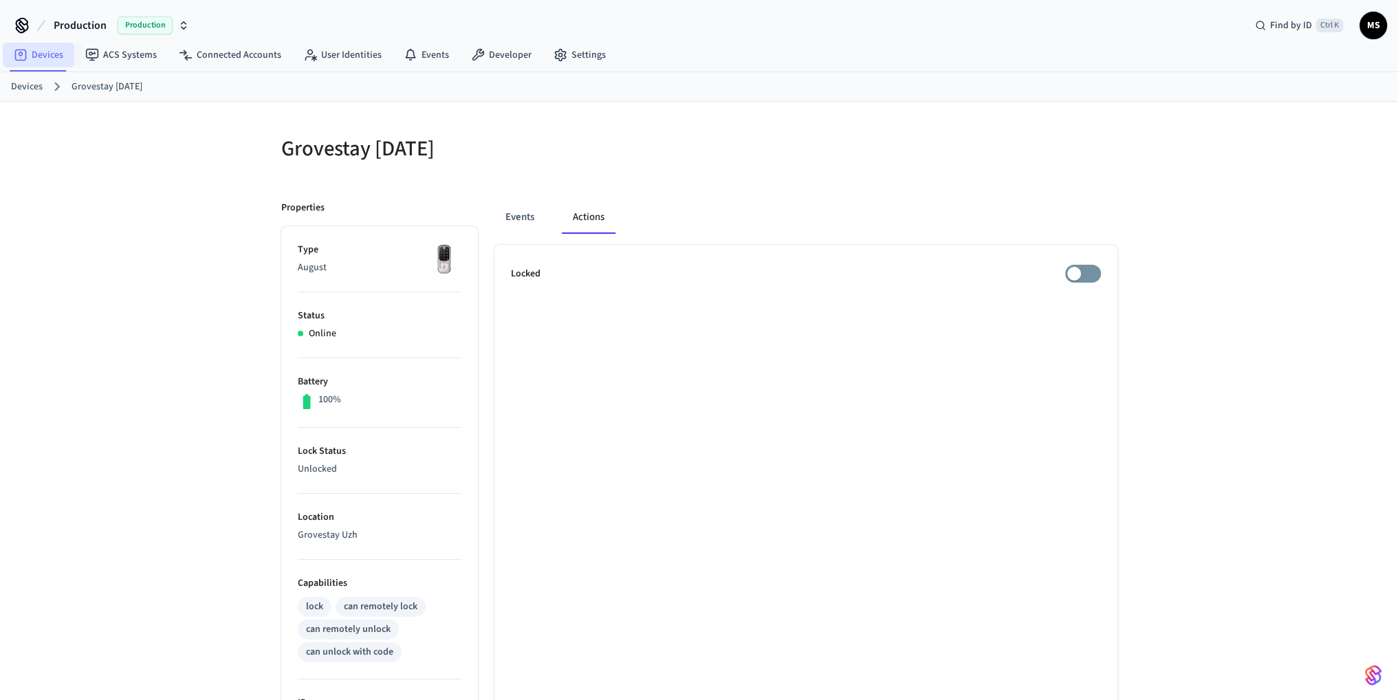
click at [52, 53] on link "Devices" at bounding box center [39, 55] width 72 height 25
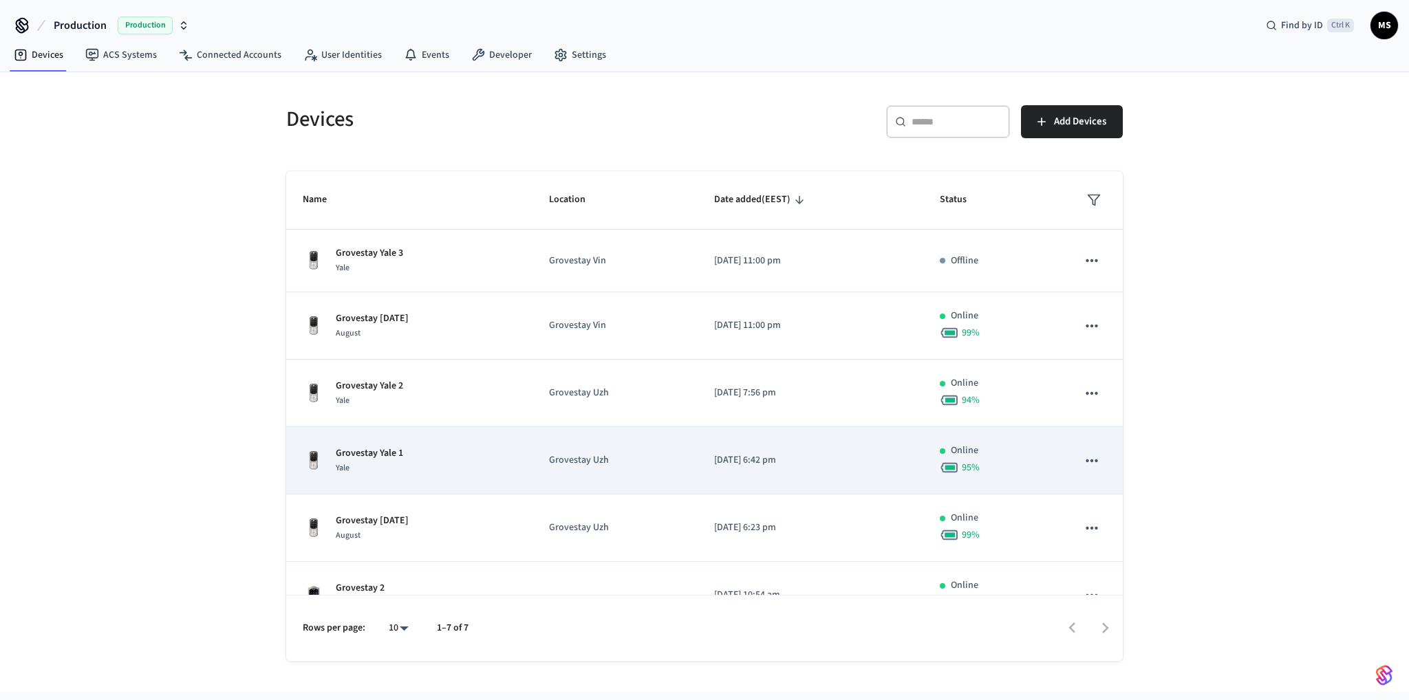
click at [486, 457] on div "Grovestay Yale 1 Yale" at bounding box center [409, 460] width 213 height 29
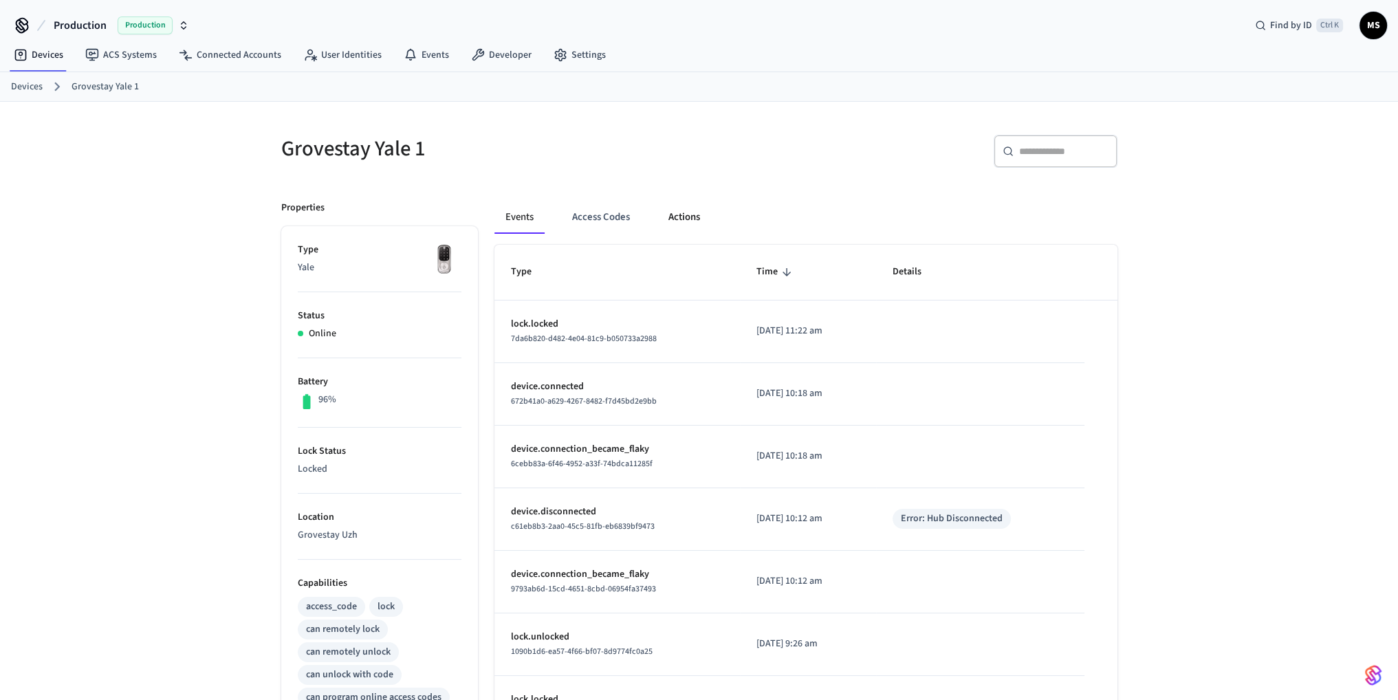
click at [685, 226] on button "Actions" at bounding box center [685, 217] width 54 height 33
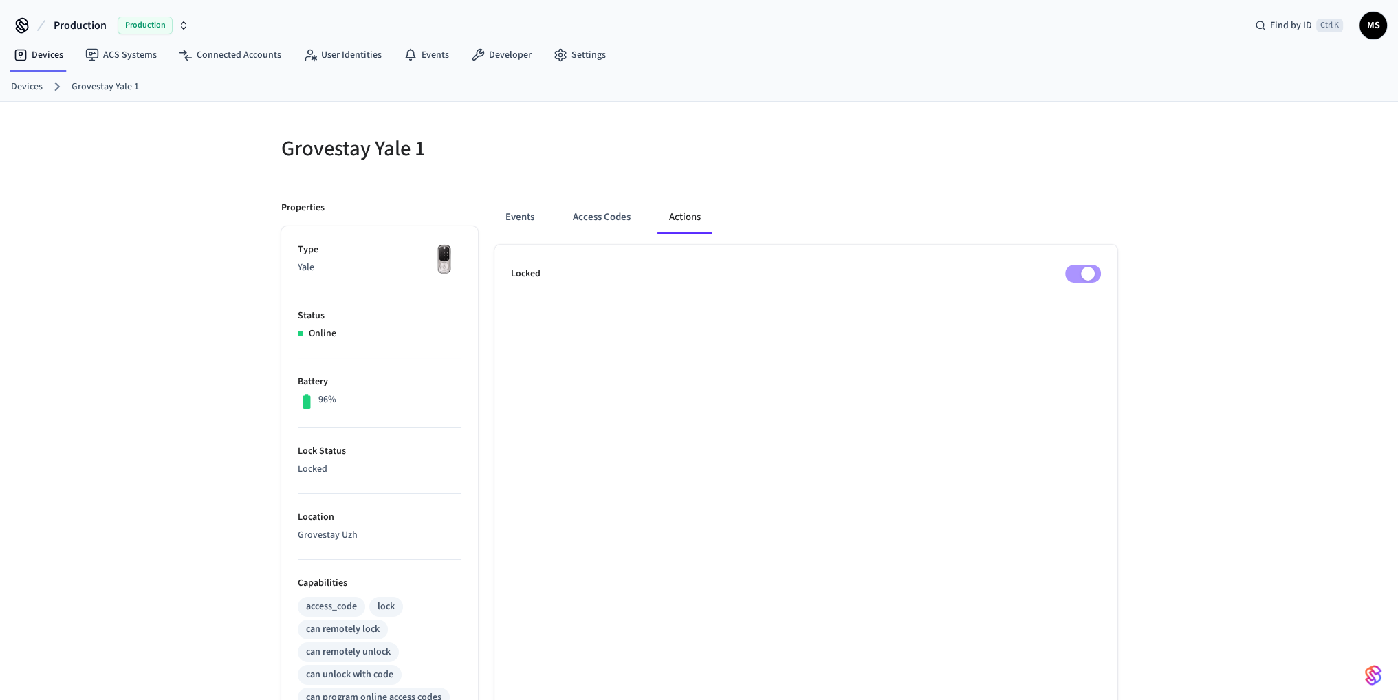
drag, startPoint x: 531, startPoint y: 271, endPoint x: 574, endPoint y: 273, distance: 43.4
click at [534, 271] on p "Locked" at bounding box center [526, 274] width 30 height 14
click at [642, 274] on div "Locked" at bounding box center [806, 274] width 590 height 18
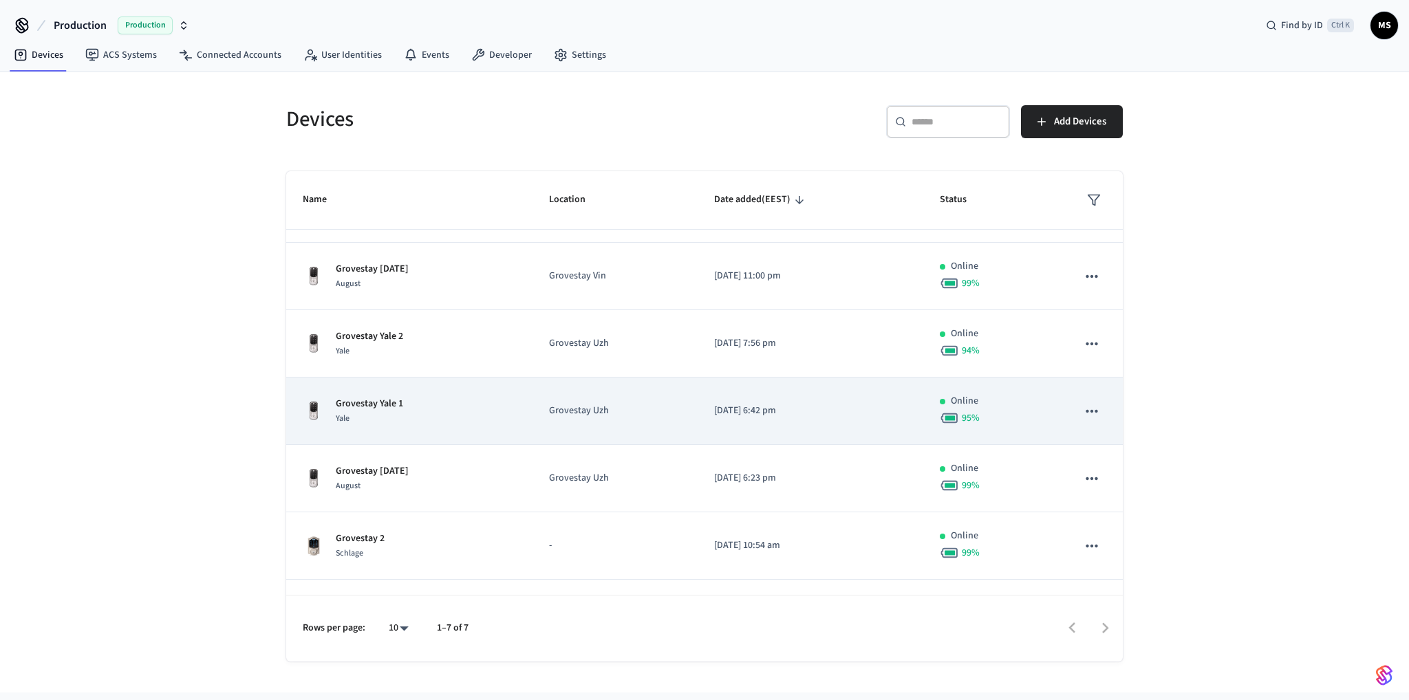
scroll to position [101, 0]
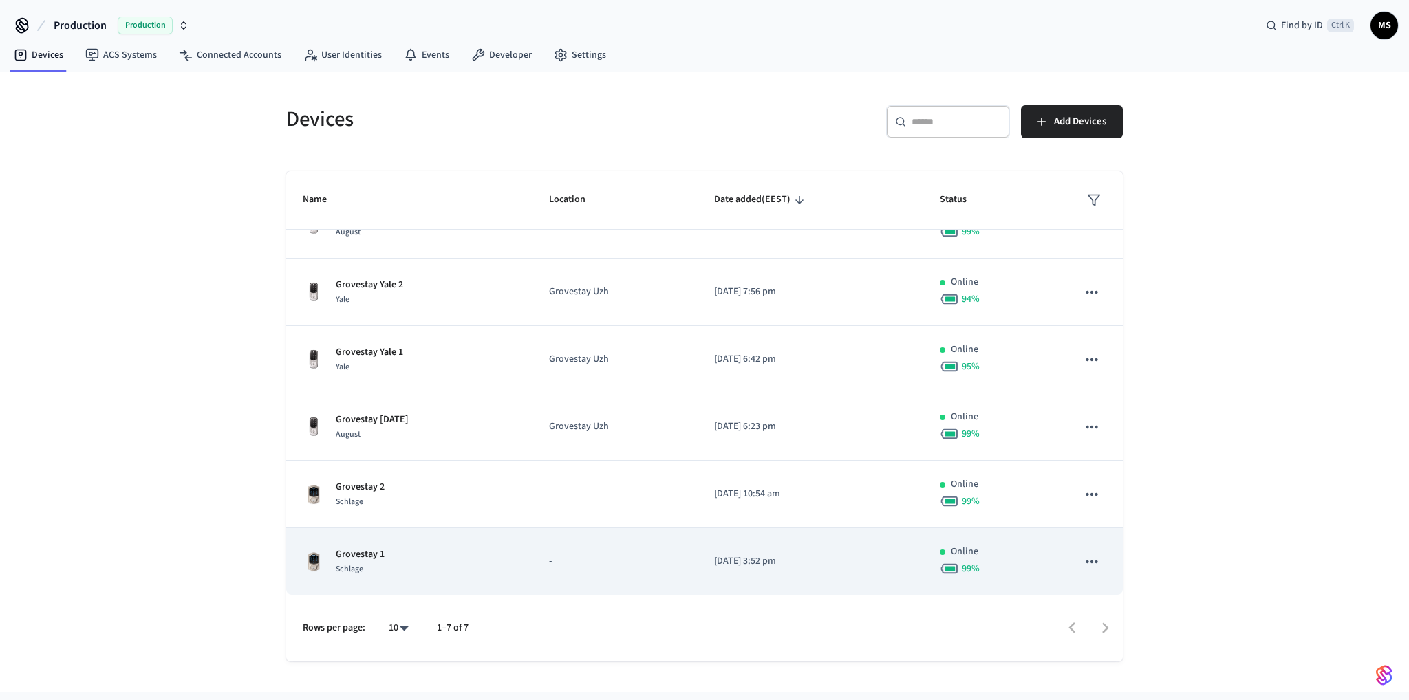
click at [610, 559] on p "-" at bounding box center [614, 561] width 131 height 14
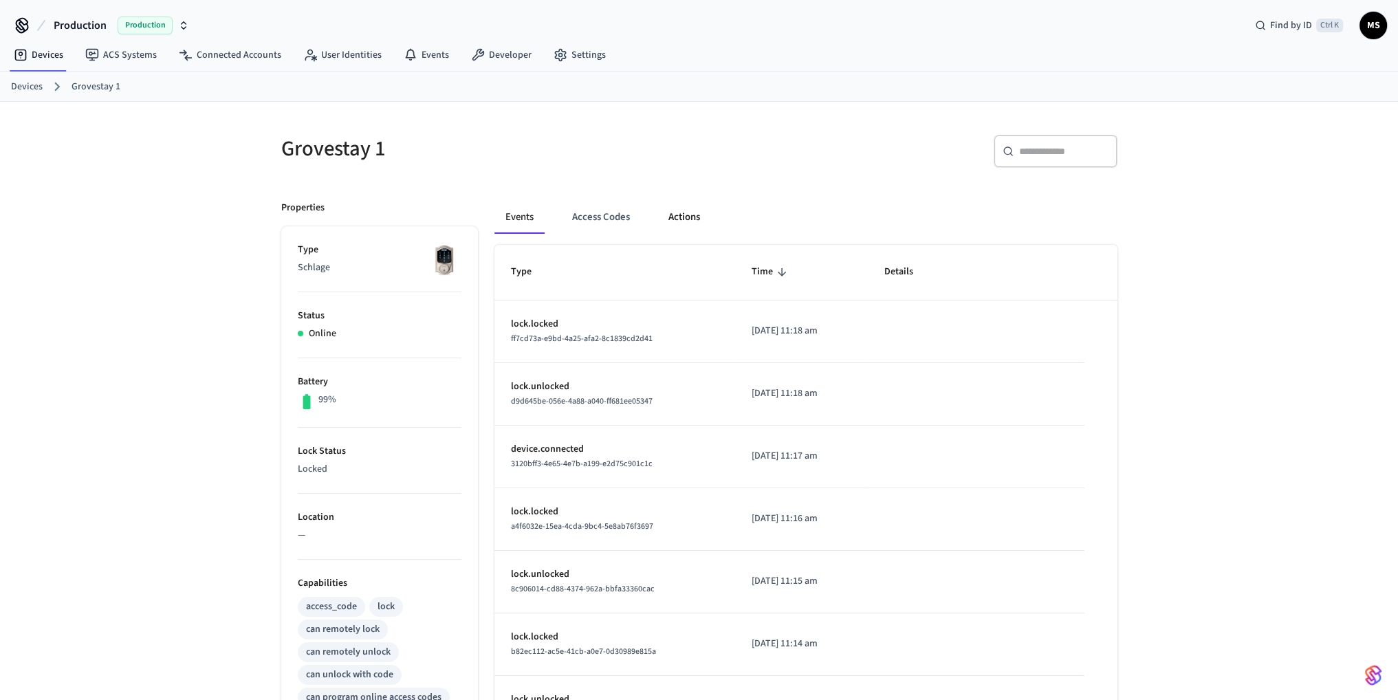
click at [685, 211] on button "Actions" at bounding box center [685, 217] width 54 height 33
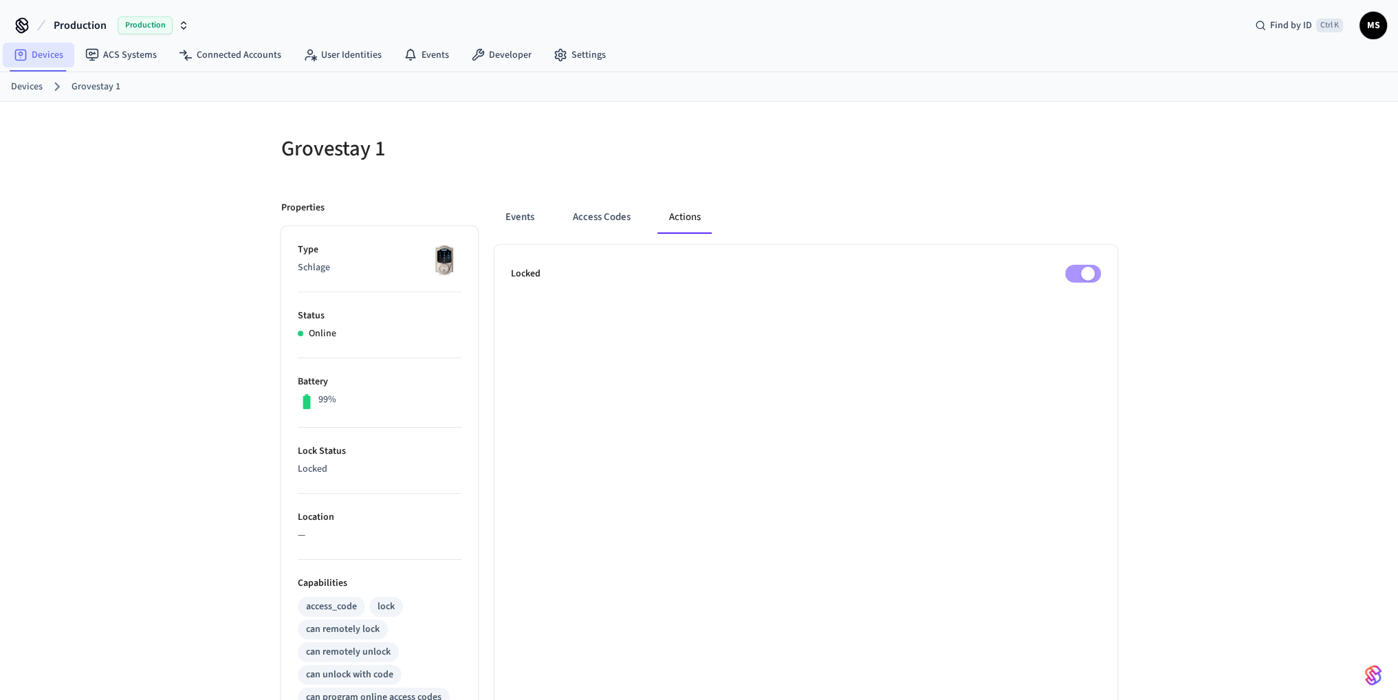
click at [36, 56] on link "Devices" at bounding box center [39, 55] width 72 height 25
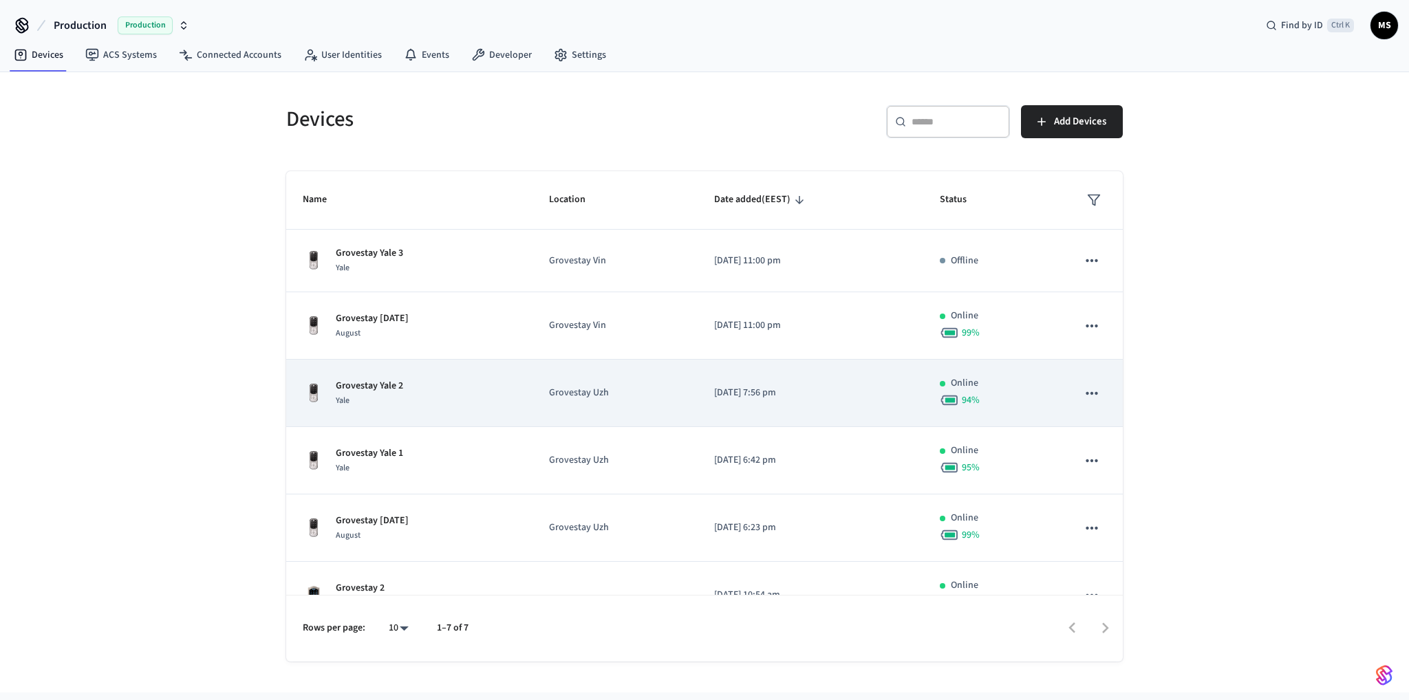
scroll to position [101, 0]
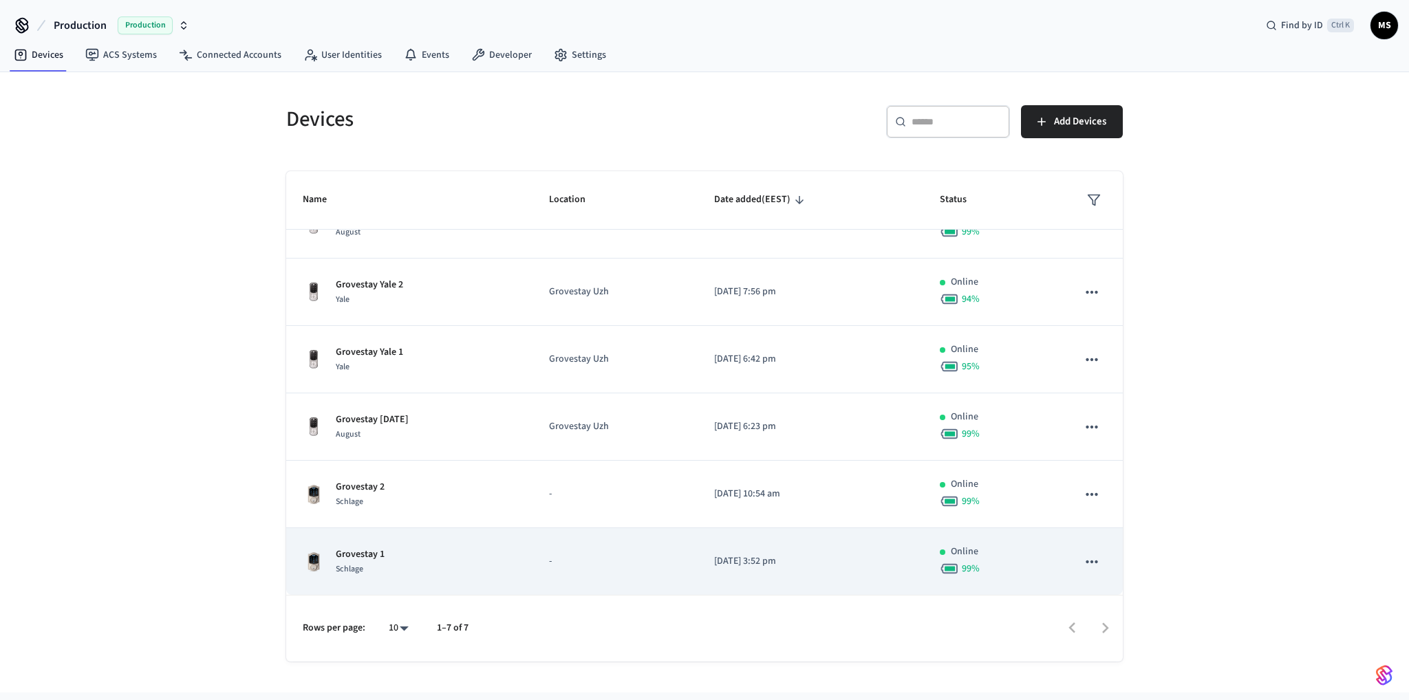
click at [457, 552] on div "Grovestay 1 Schlage" at bounding box center [409, 561] width 213 height 29
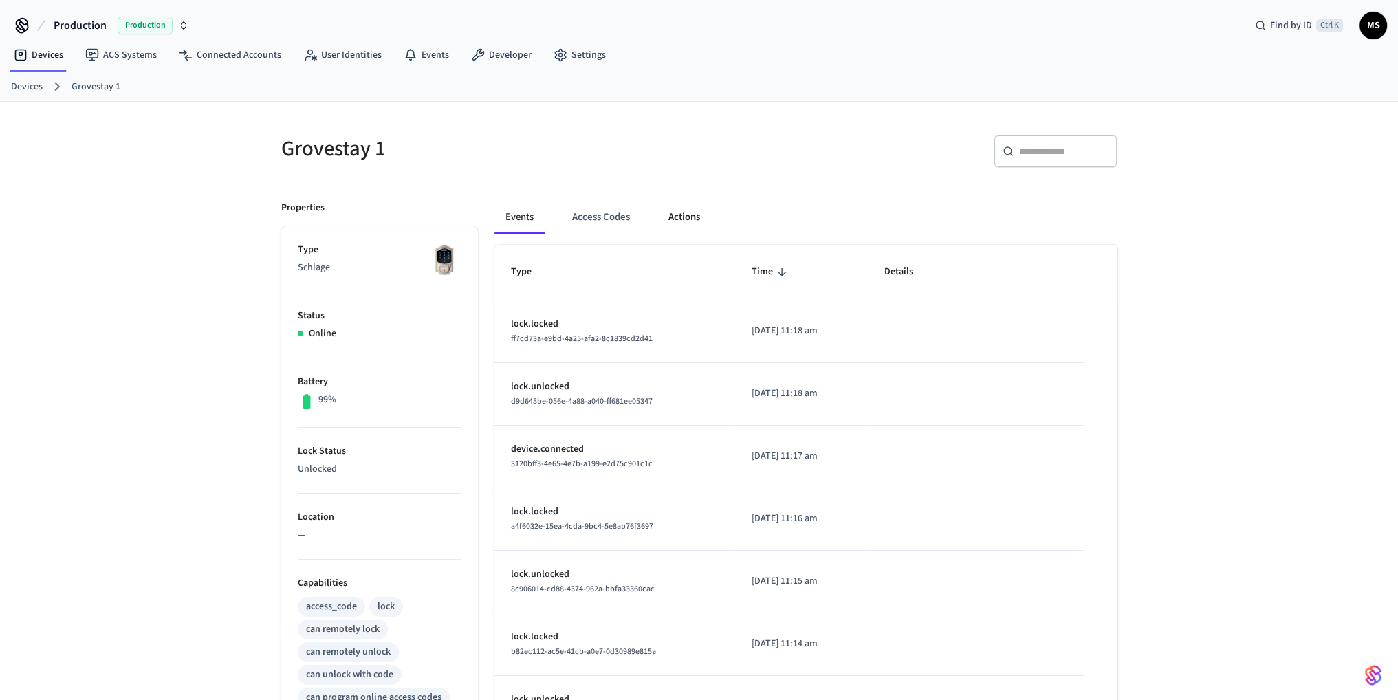
click at [679, 213] on button "Actions" at bounding box center [685, 217] width 54 height 33
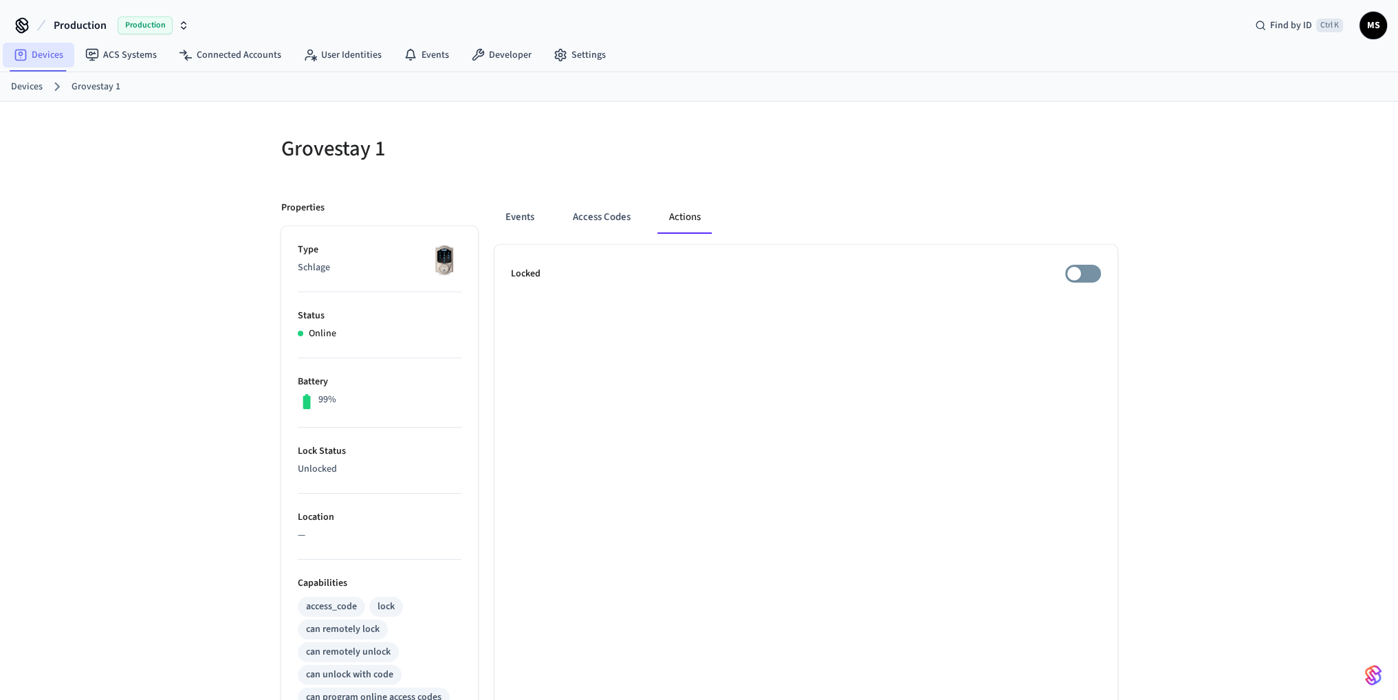
click at [67, 61] on link "Devices" at bounding box center [39, 55] width 72 height 25
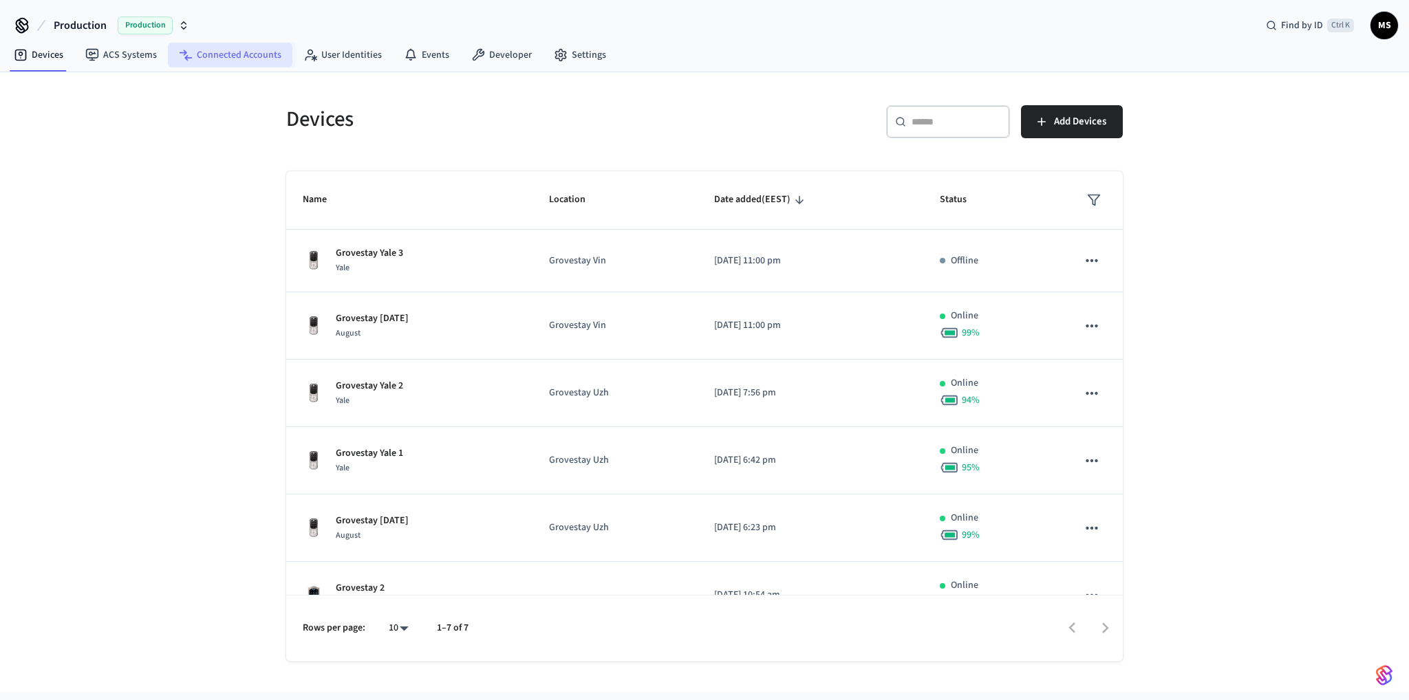
click at [226, 49] on link "Connected Accounts" at bounding box center [230, 55] width 124 height 25
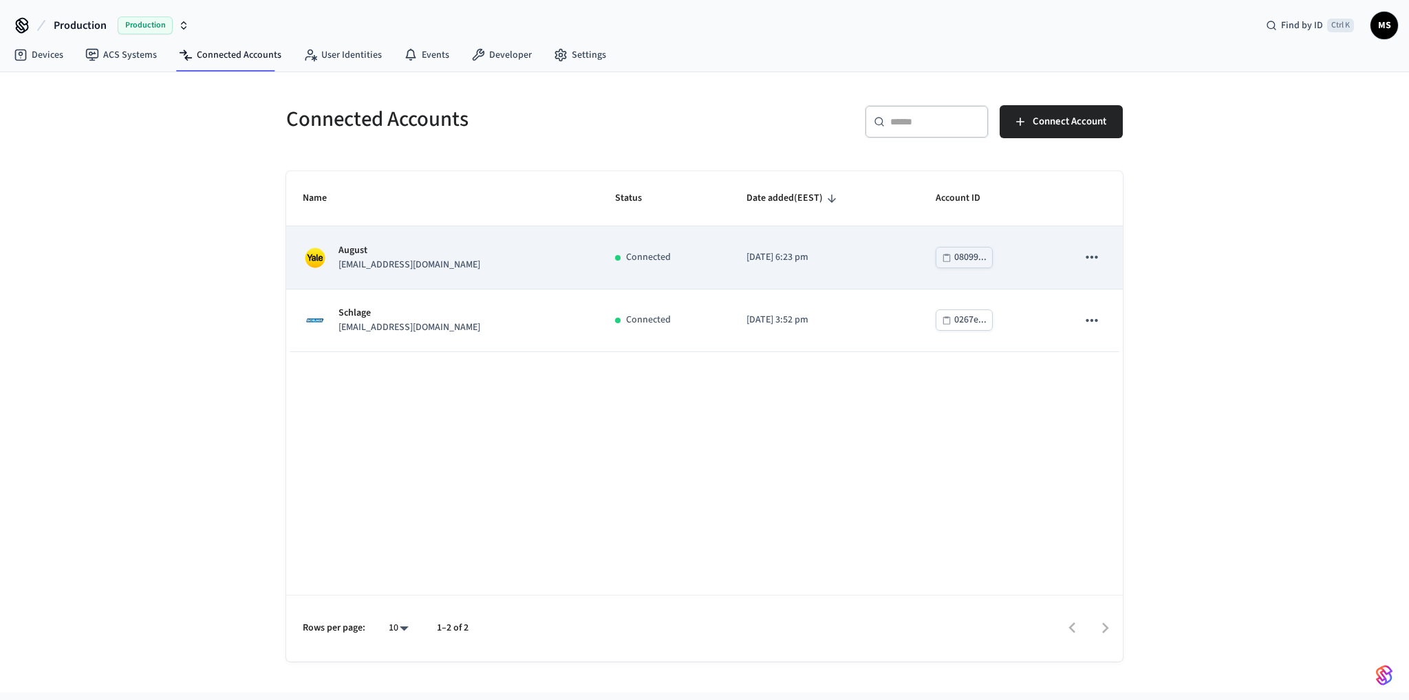
click at [1096, 252] on icon "sticky table" at bounding box center [1092, 257] width 18 height 18
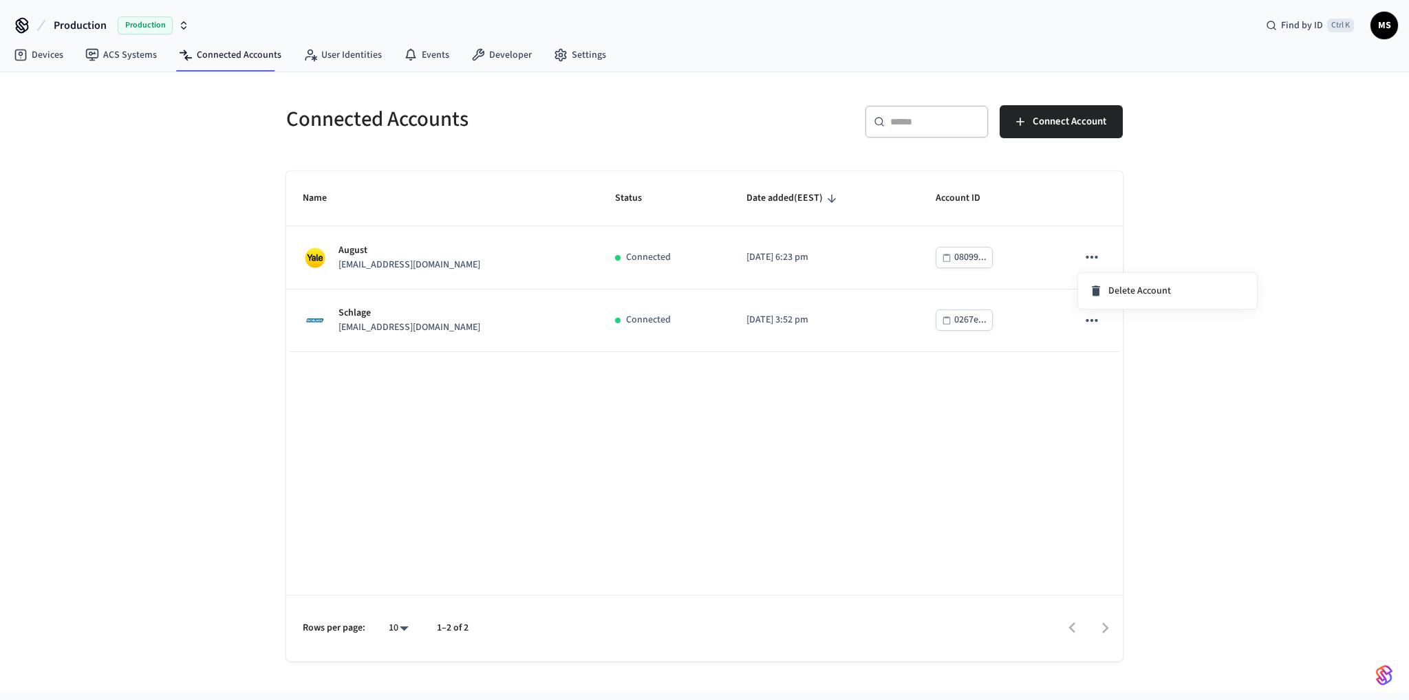
click at [704, 241] on div at bounding box center [704, 350] width 1409 height 700
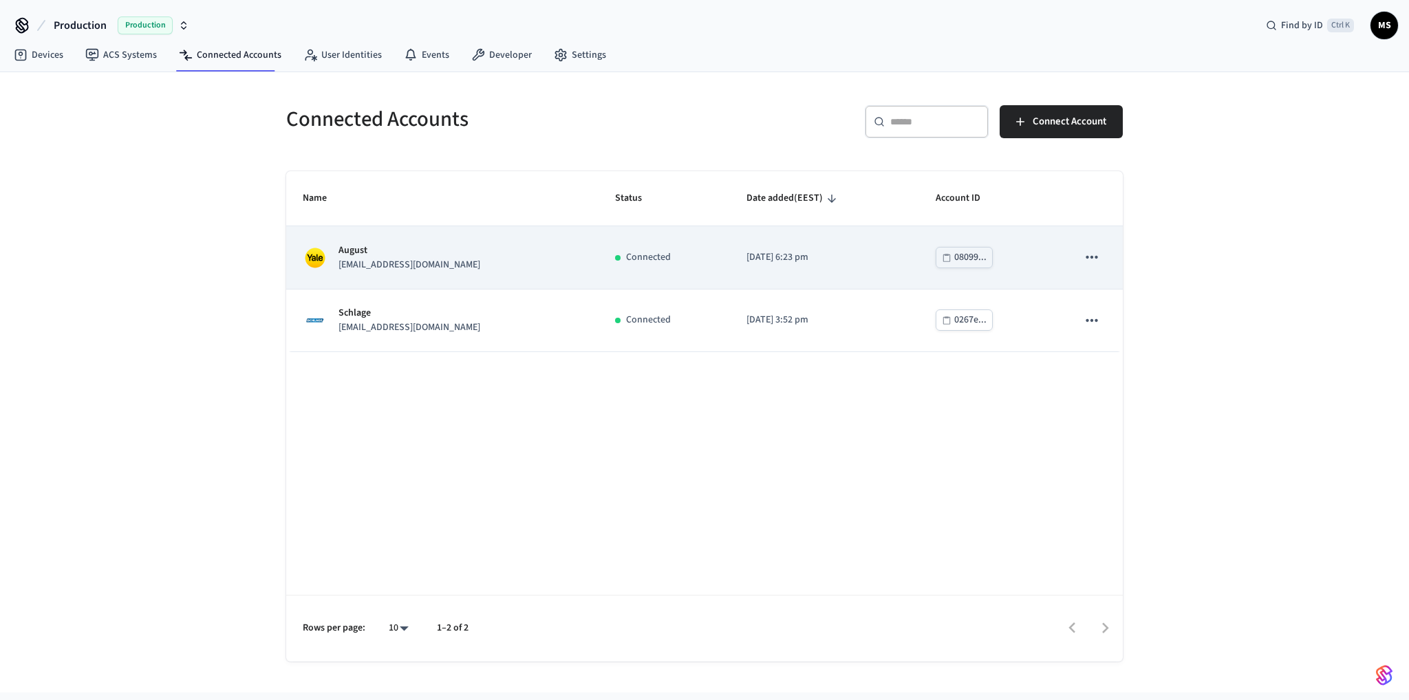
click at [518, 254] on div "August [EMAIL_ADDRESS][DOMAIN_NAME]" at bounding box center [442, 257] width 279 height 29
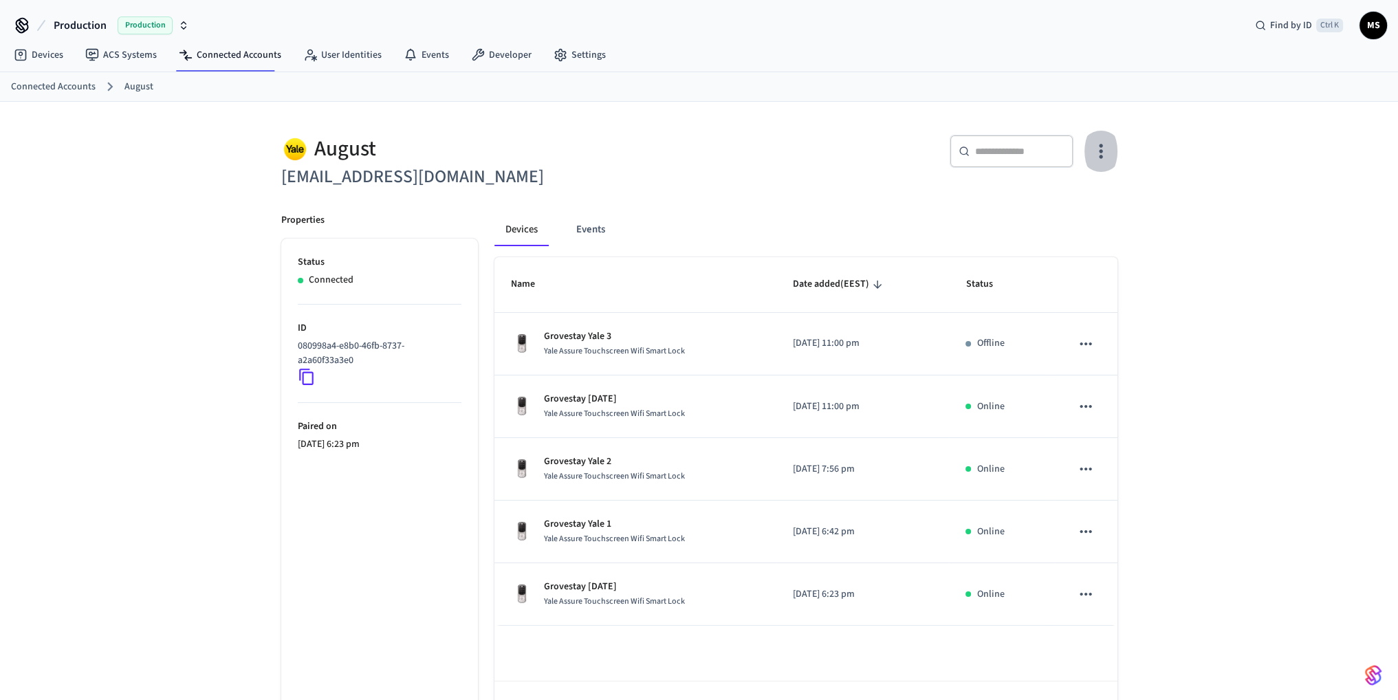
click at [1108, 158] on icon "button" at bounding box center [1100, 150] width 21 height 21
click at [1081, 202] on span "Sync Account" at bounding box center [1062, 207] width 56 height 14
click at [61, 54] on div at bounding box center [704, 350] width 1409 height 700
click at [47, 56] on link "Devices" at bounding box center [39, 55] width 72 height 25
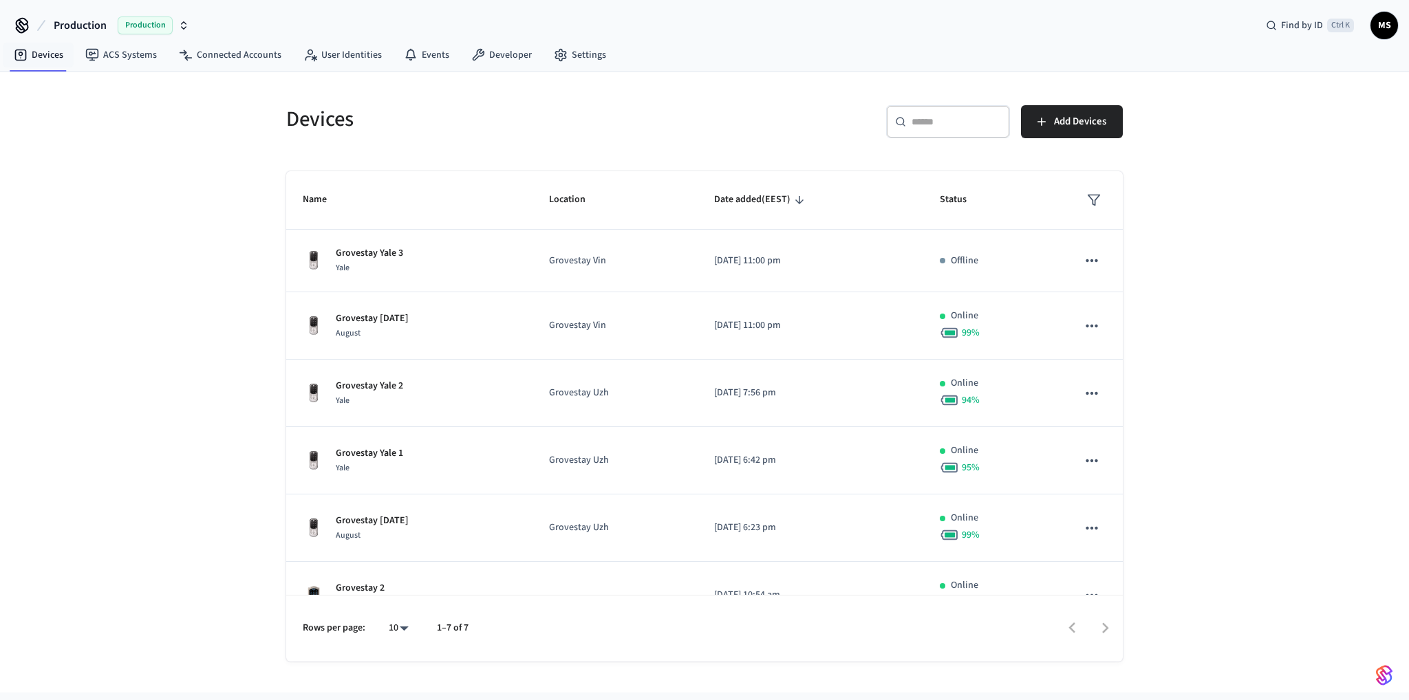
click at [1242, 349] on div "Devices ​ ​ Add Devices Name Location Date added (EEST) Status [GEOGRAPHIC_DATA…" at bounding box center [704, 382] width 1409 height 620
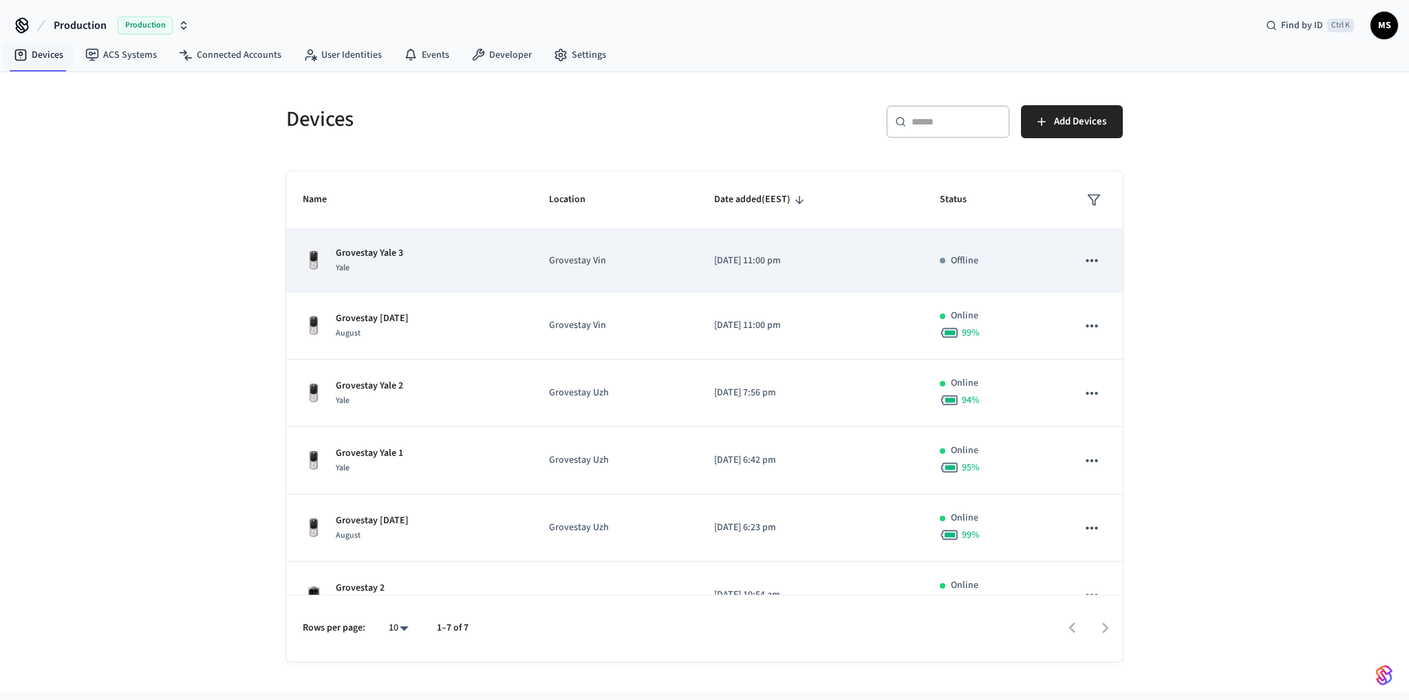
click at [658, 284] on td "Grovestay Vin" at bounding box center [614, 261] width 164 height 63
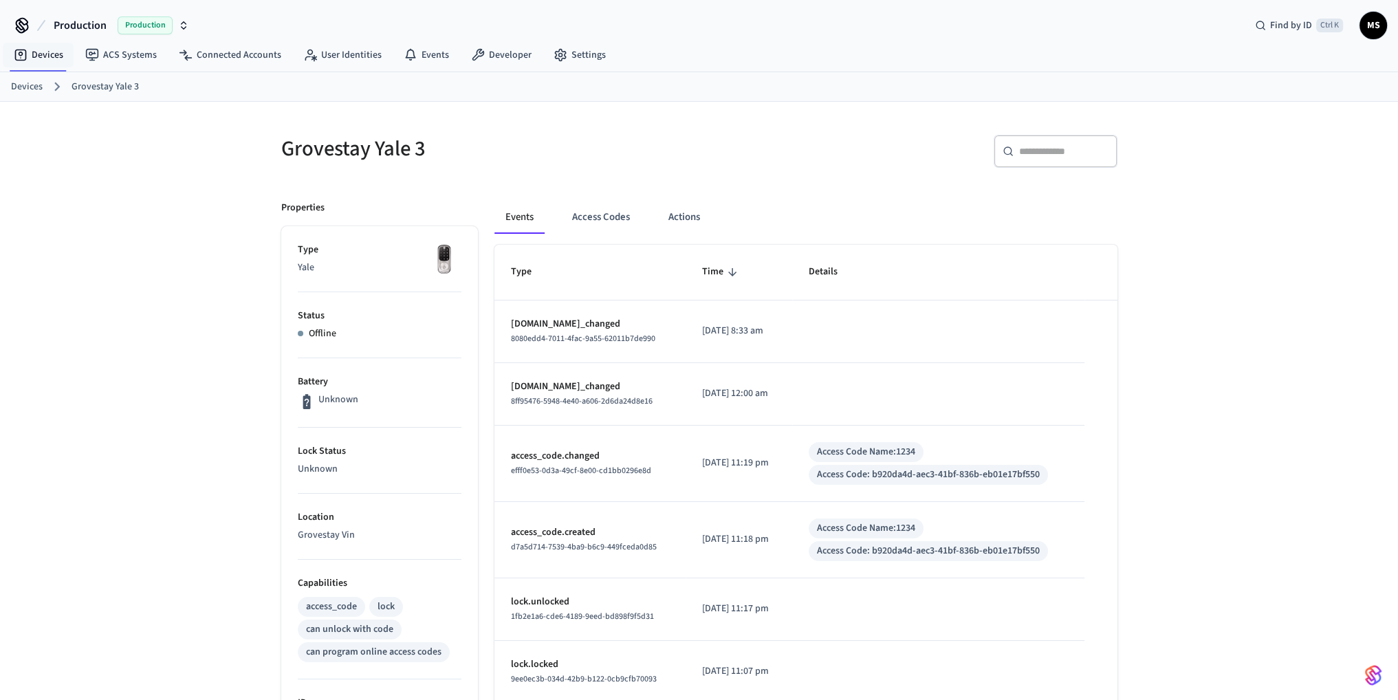
click at [327, 334] on p "Offline" at bounding box center [323, 334] width 28 height 14
click at [347, 400] on p "Unknown" at bounding box center [338, 400] width 40 height 14
click at [44, 50] on link "Devices" at bounding box center [39, 55] width 72 height 25
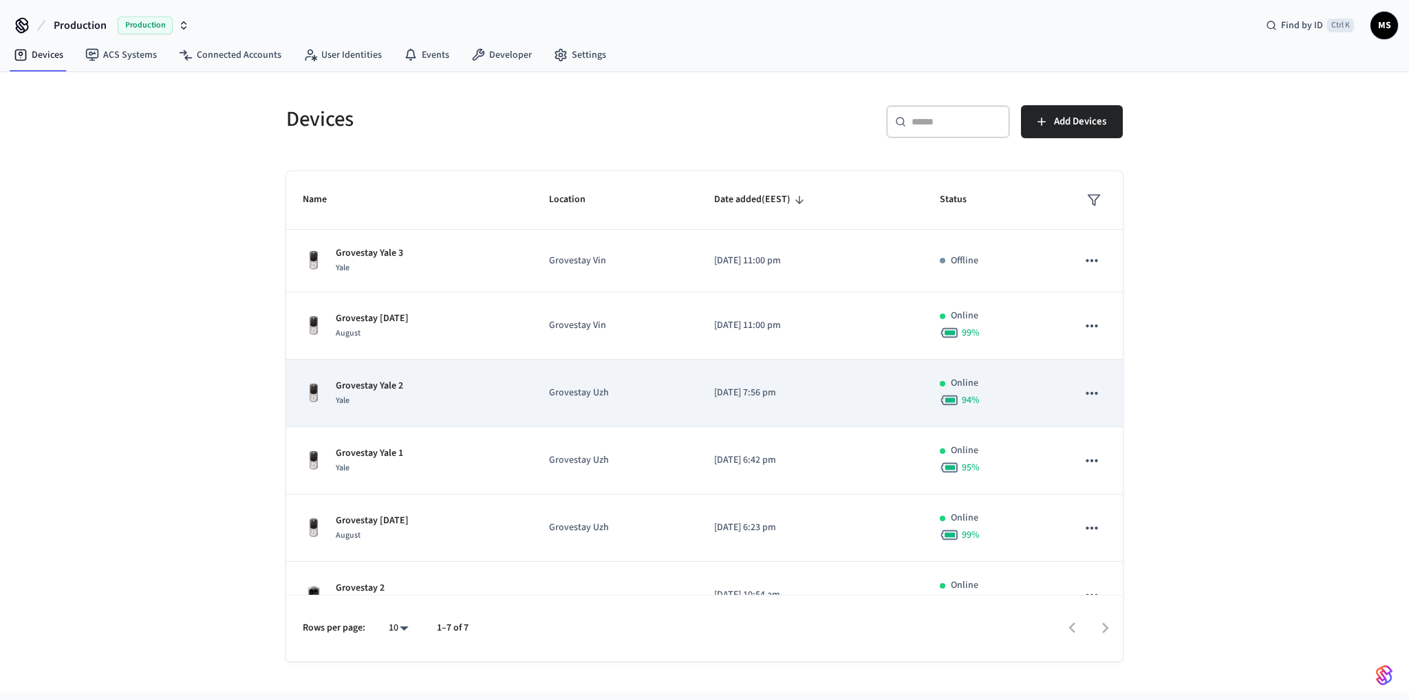
click at [457, 380] on div "Grovestay Yale 2 Yale" at bounding box center [409, 393] width 213 height 29
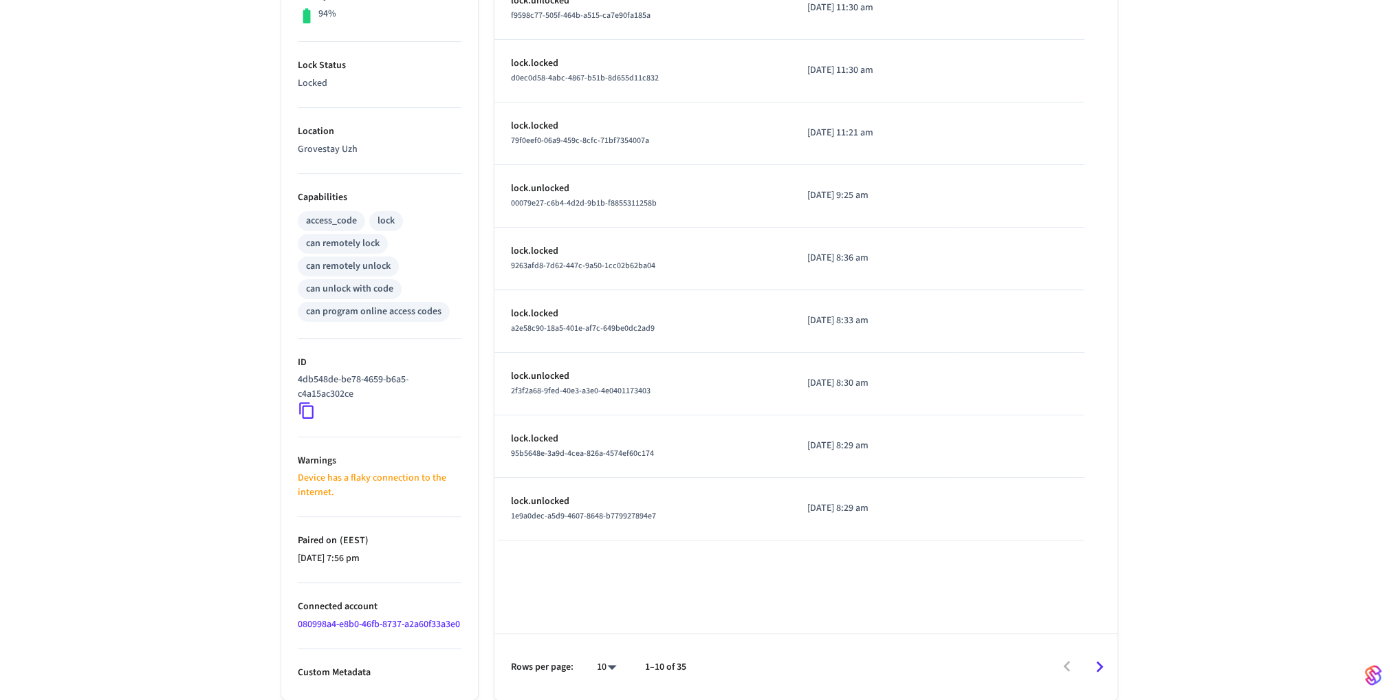
scroll to position [399, 0]
click at [344, 471] on p "Device has a flaky connection to the internet." at bounding box center [380, 485] width 164 height 29
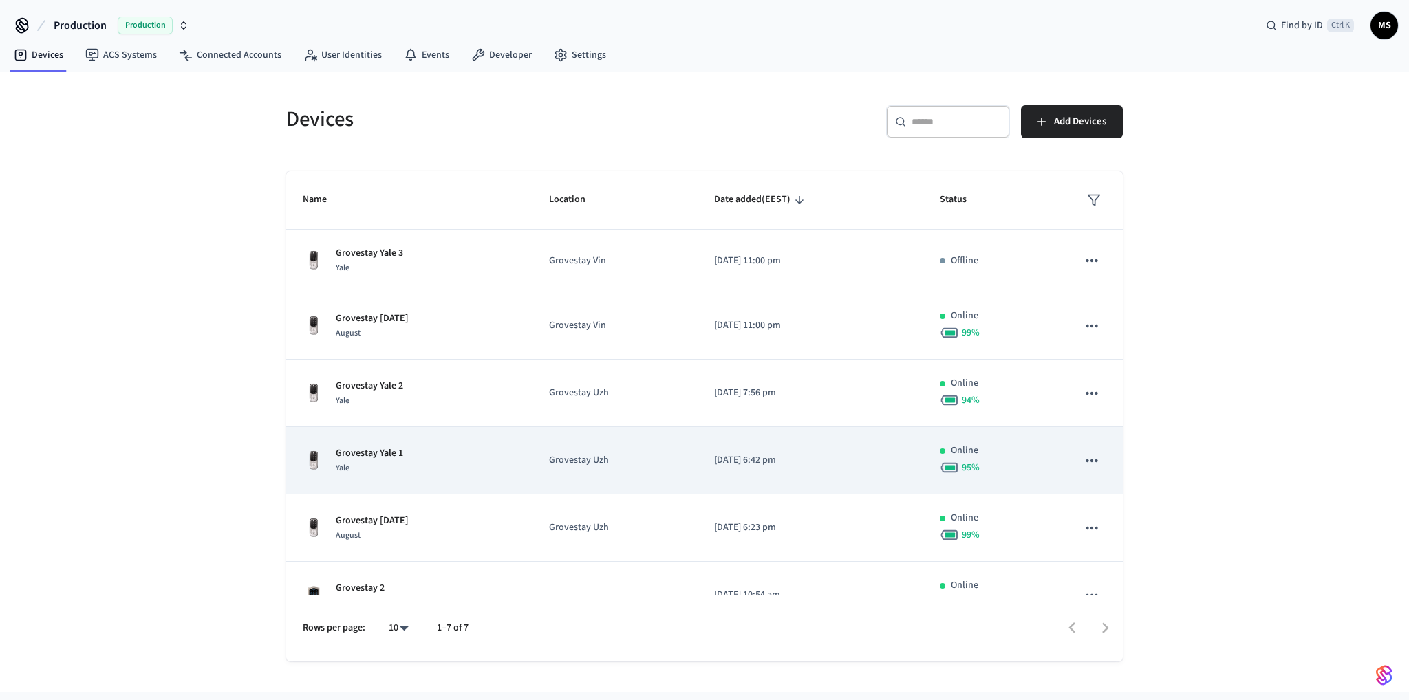
click at [425, 449] on div "Grovestay Yale 1 Yale" at bounding box center [409, 460] width 213 height 29
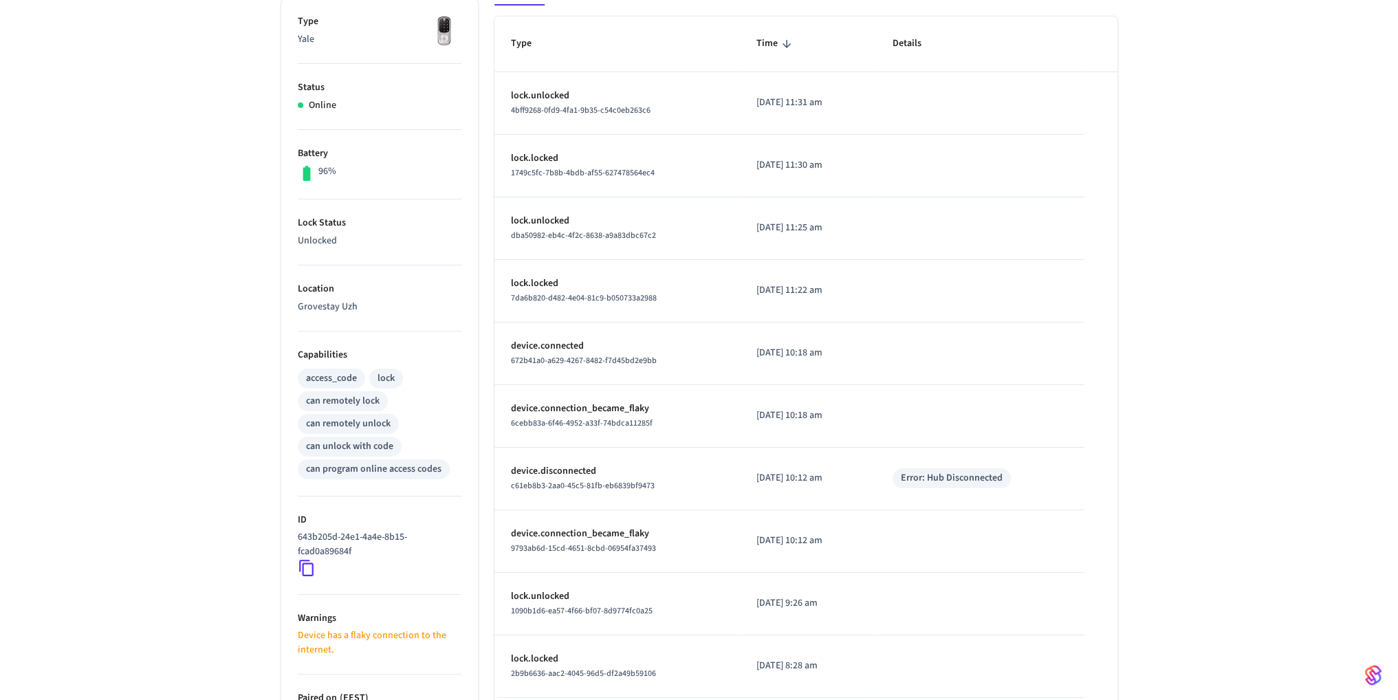
scroll to position [399, 0]
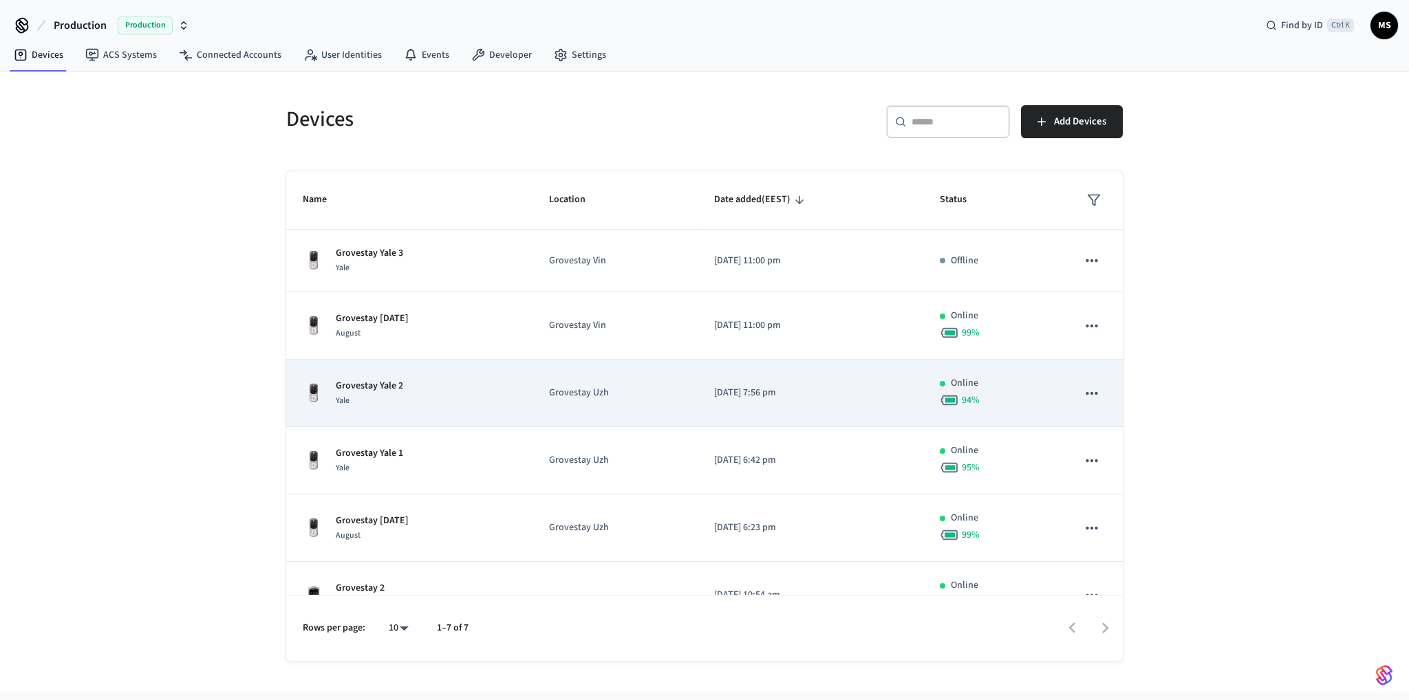
click at [455, 400] on div "Grovestay Yale 2 Yale" at bounding box center [409, 393] width 213 height 29
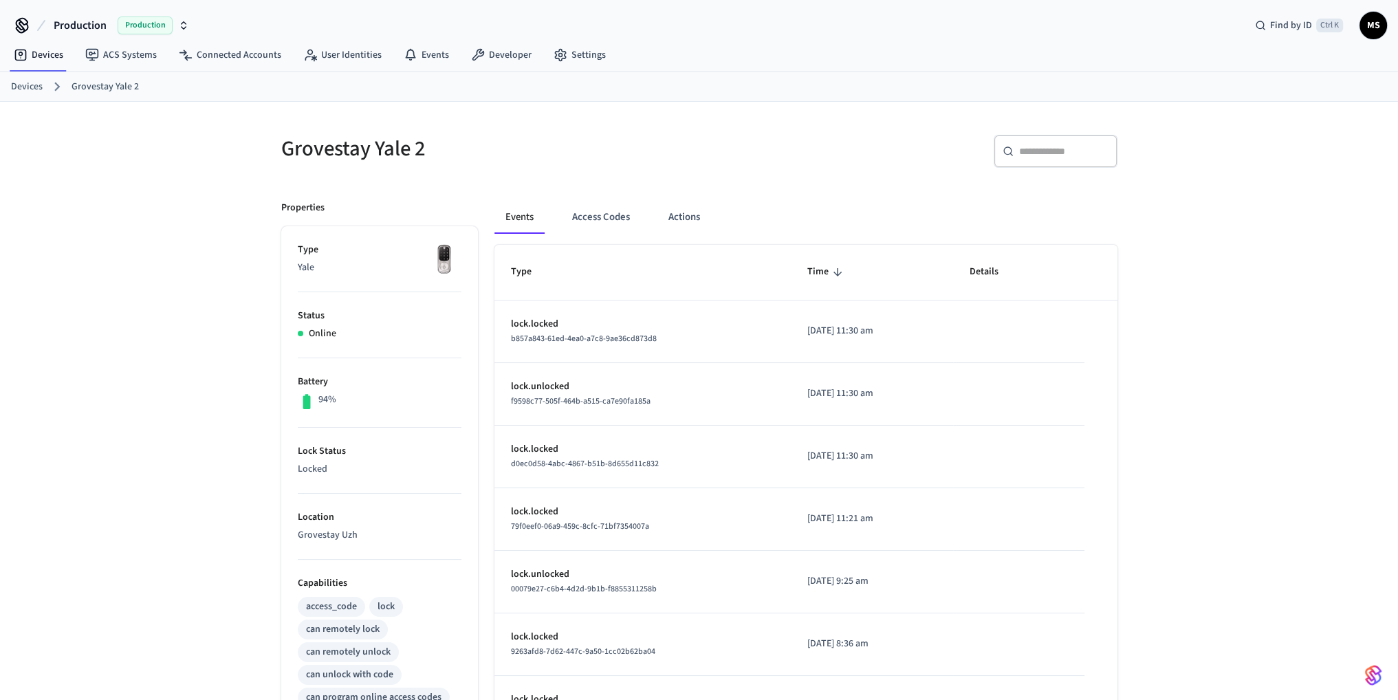
scroll to position [399, 0]
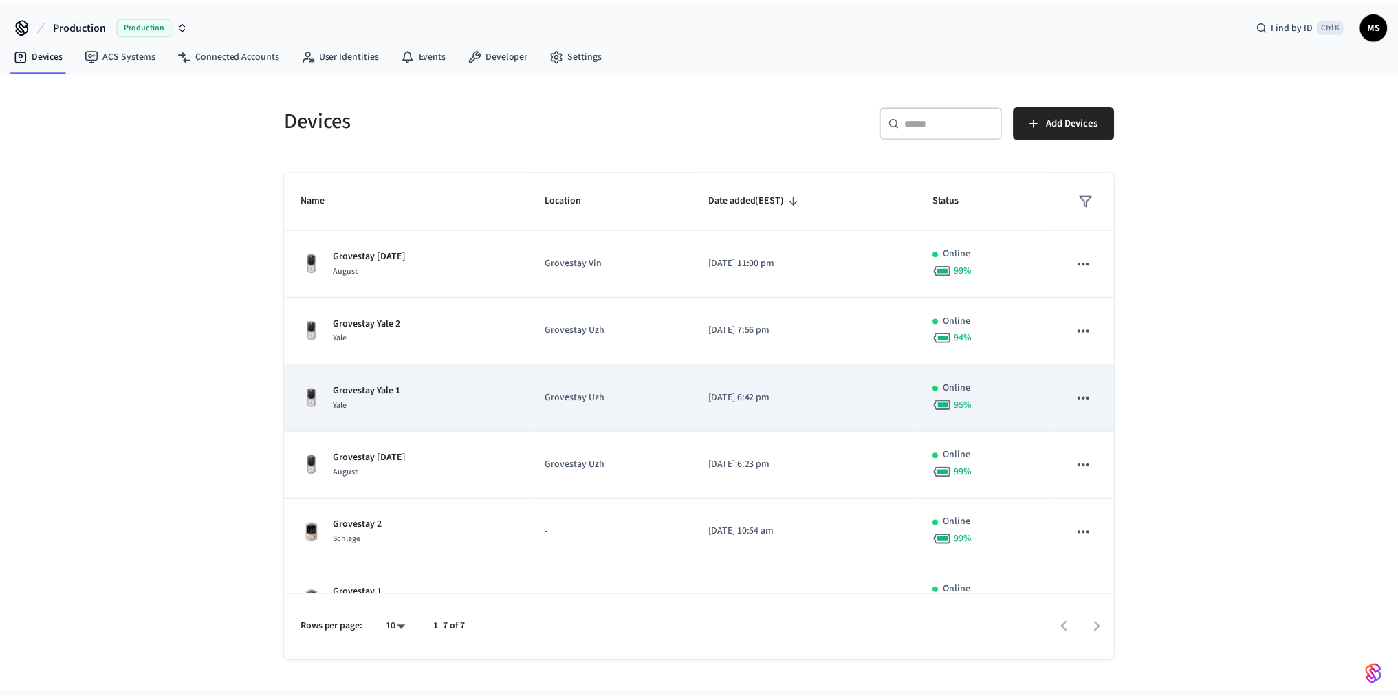
scroll to position [101, 0]
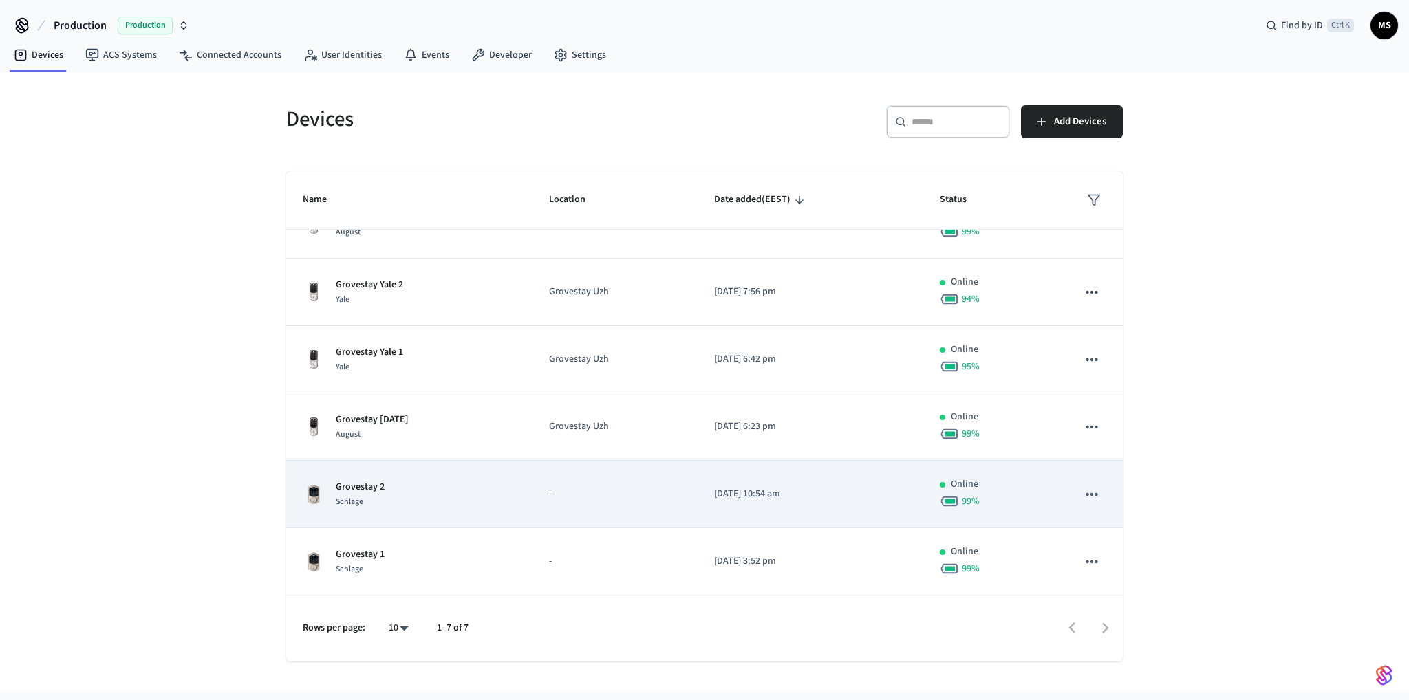
click at [450, 499] on div "Grovestay 2 Schlage" at bounding box center [409, 494] width 213 height 29
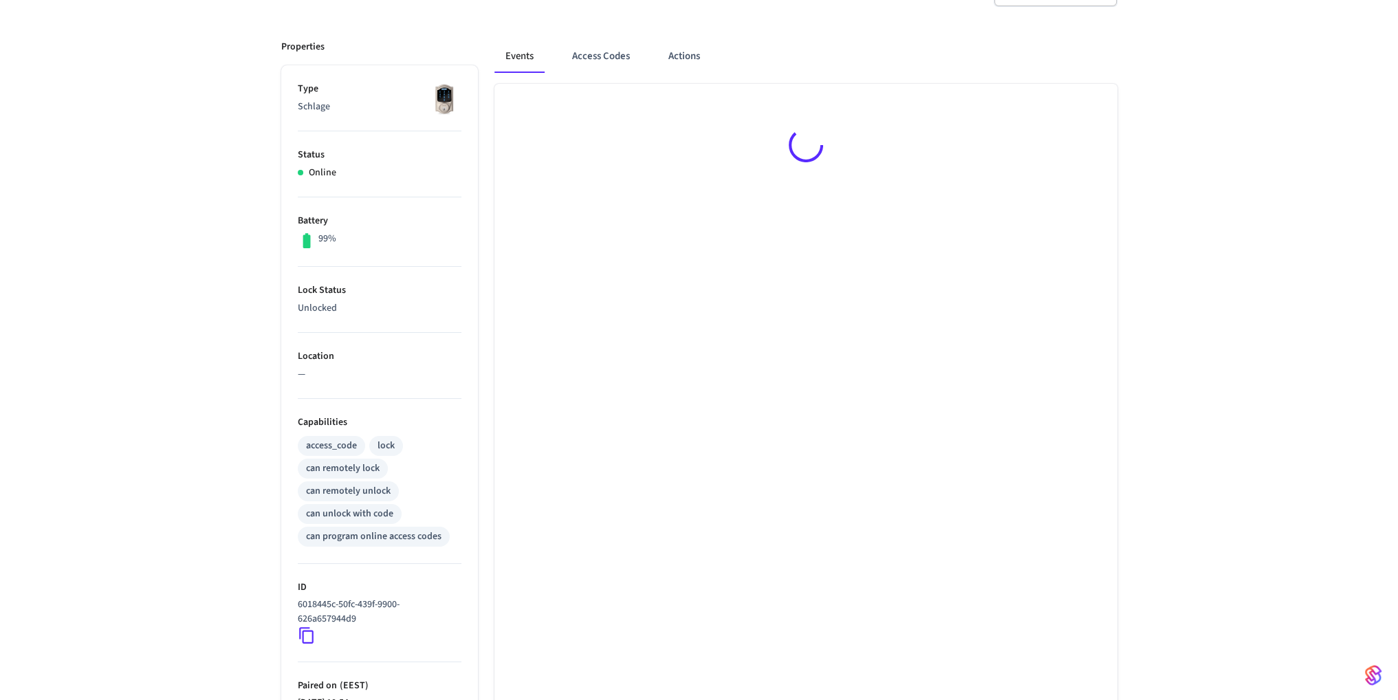
scroll to position [318, 0]
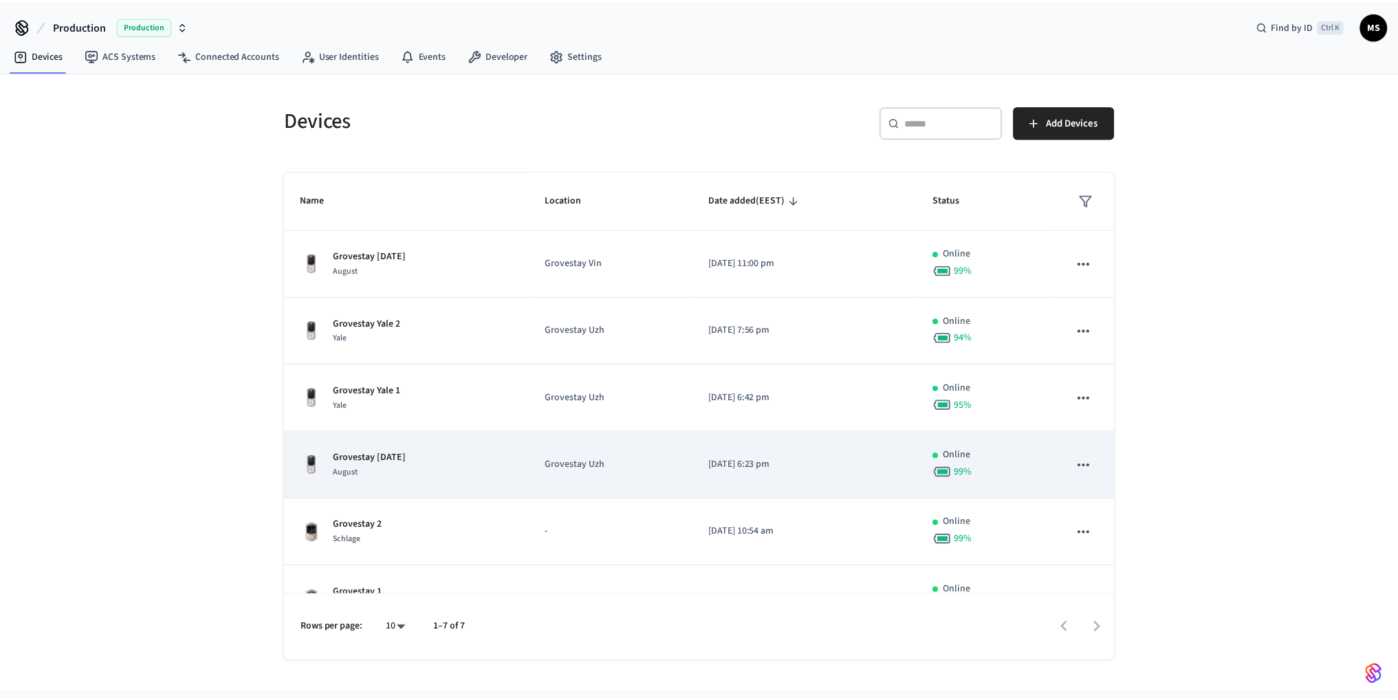
scroll to position [101, 0]
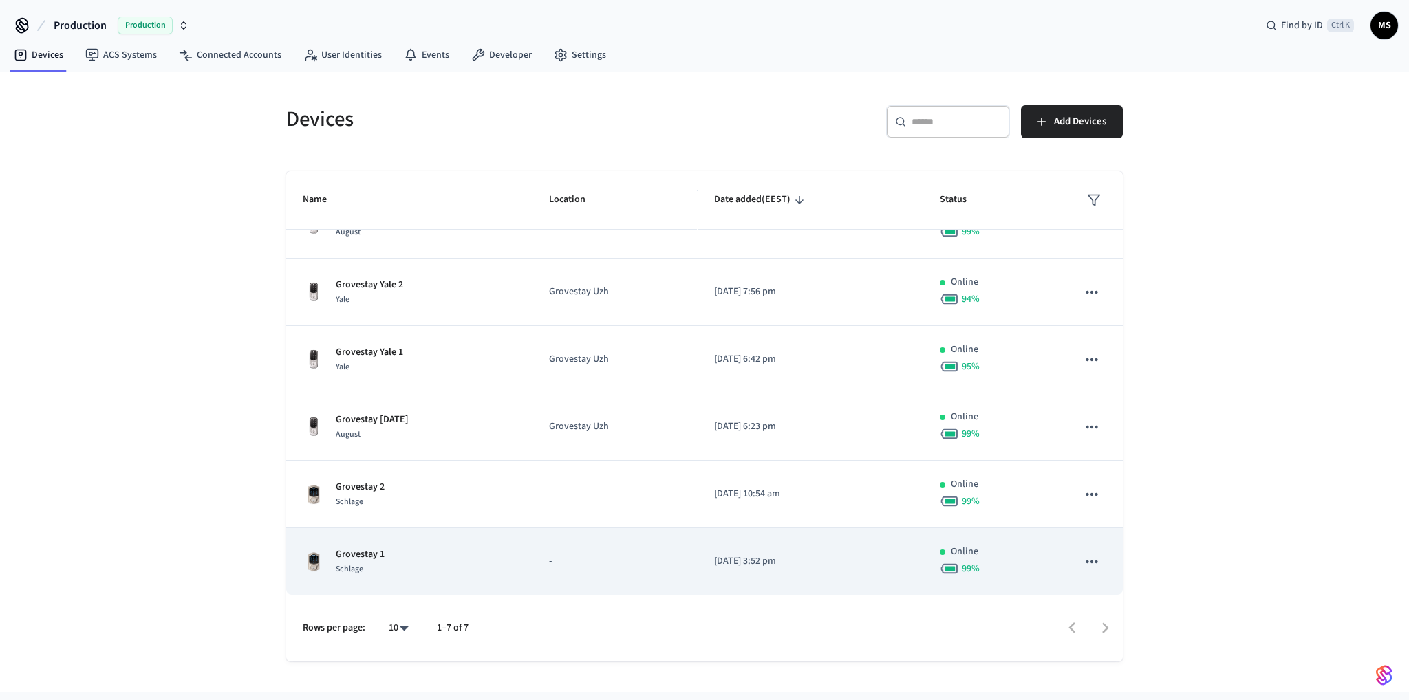
click at [448, 555] on div "Grovestay 1 Schlage" at bounding box center [409, 561] width 213 height 29
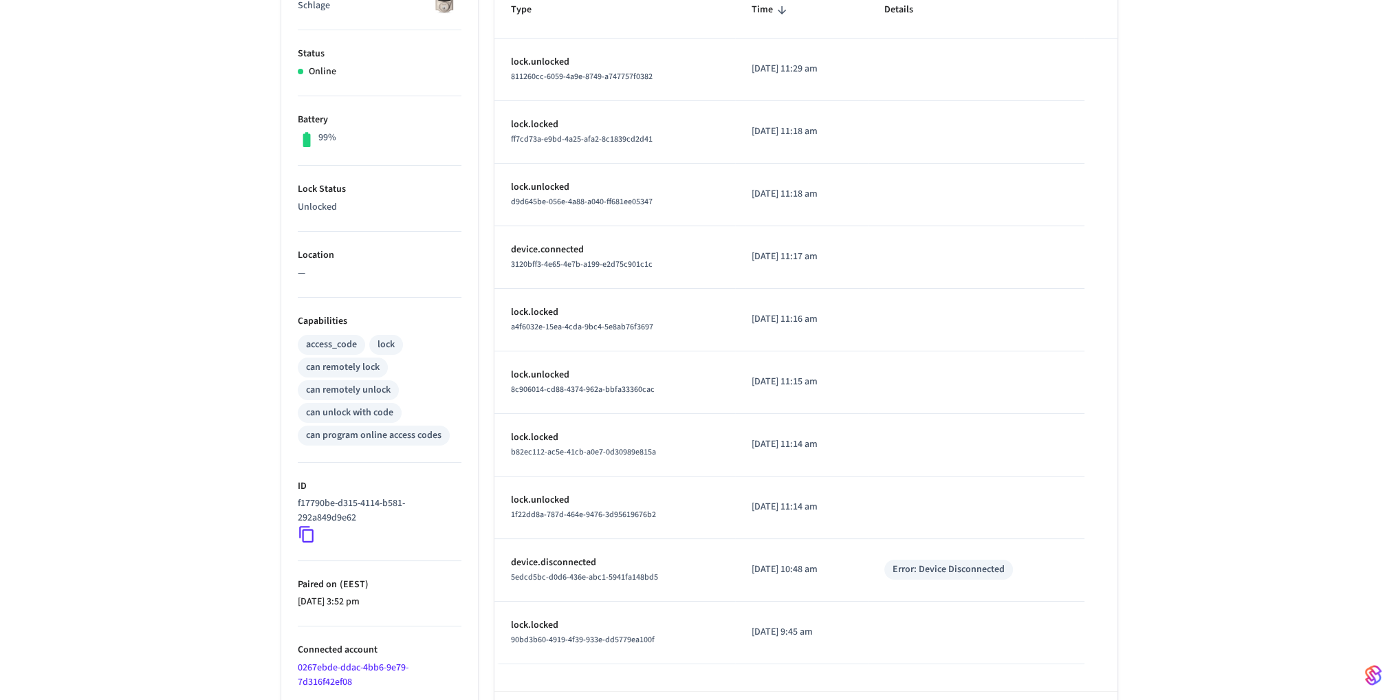
scroll to position [318, 0]
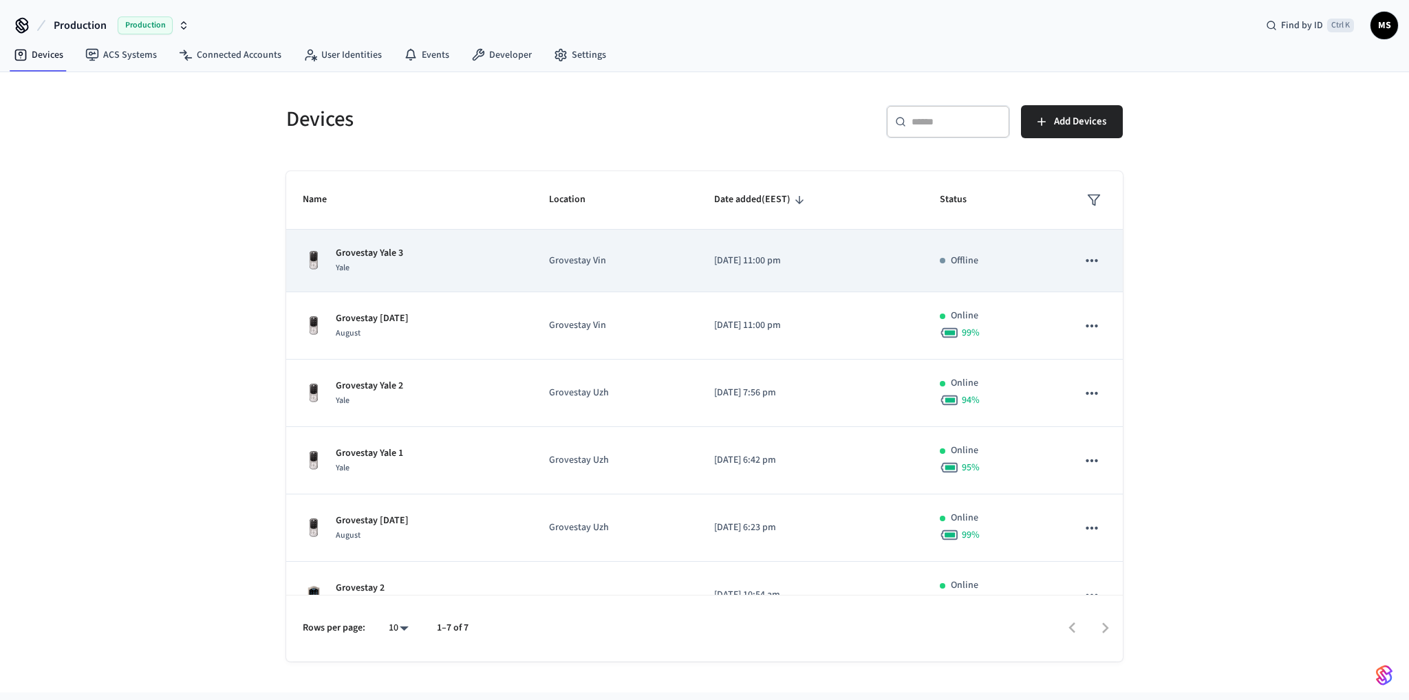
click at [442, 259] on div "Grovestay Yale 3 Yale" at bounding box center [409, 260] width 213 height 29
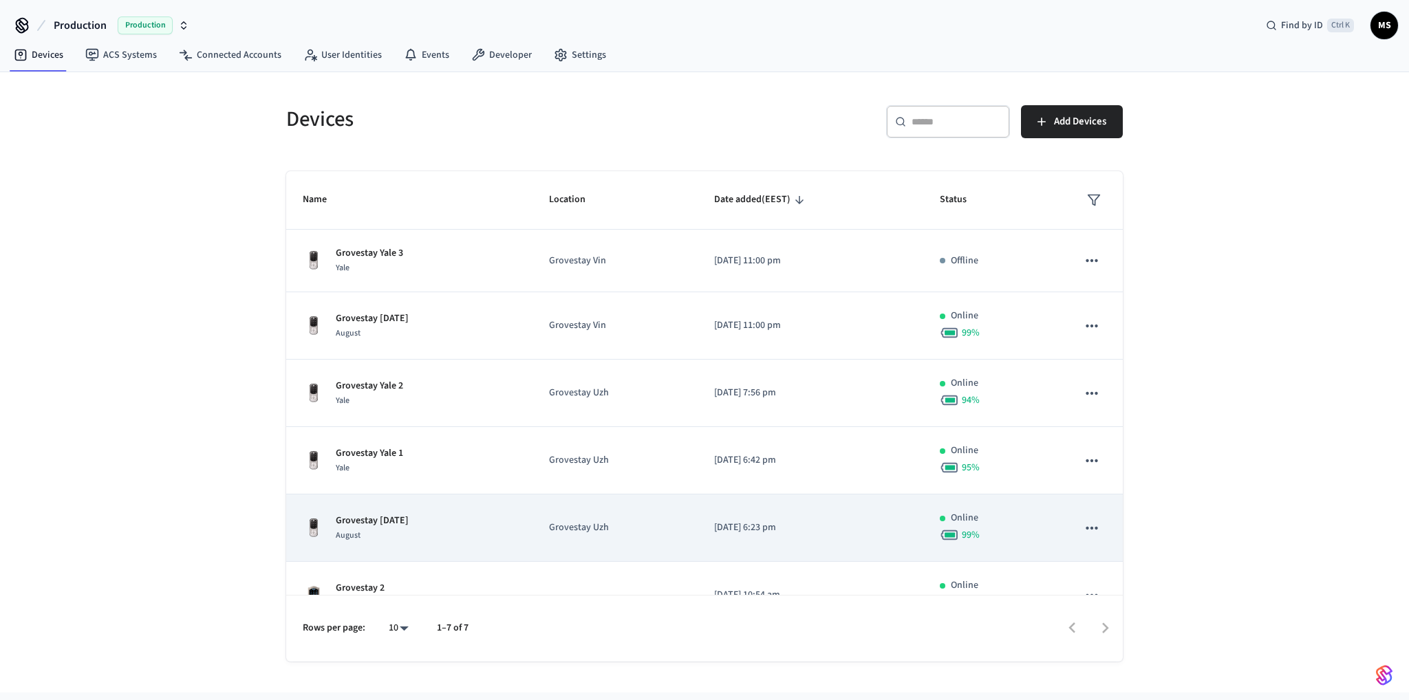
click at [435, 516] on div "Grovestay [DATE] August" at bounding box center [409, 528] width 213 height 29
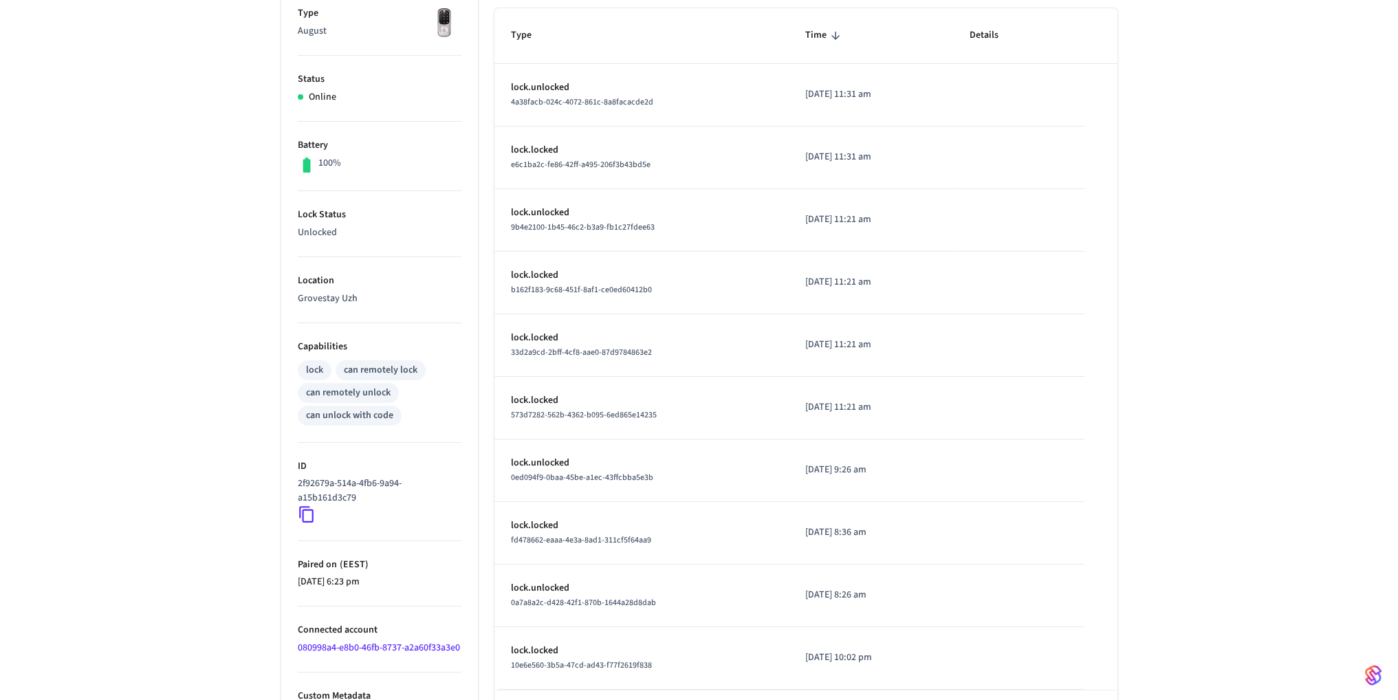
scroll to position [291, 0]
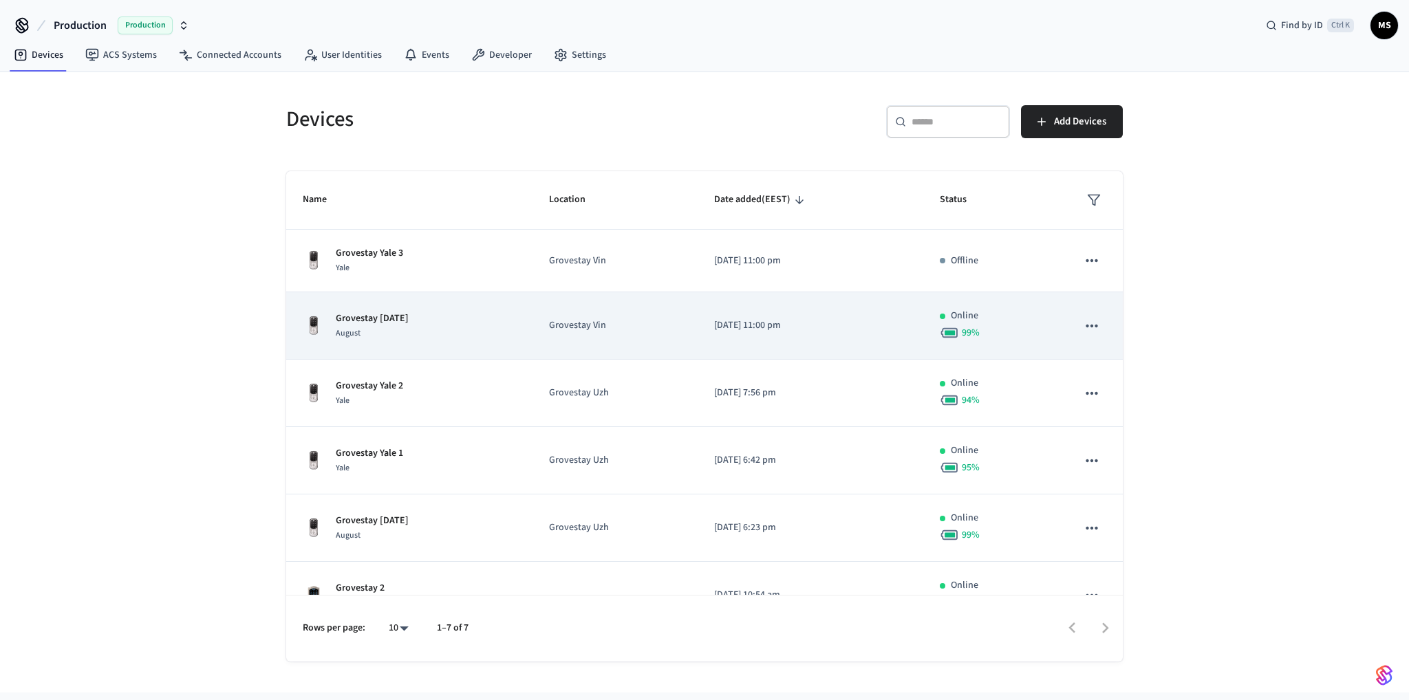
click at [435, 315] on div "Grovestay [DATE] August" at bounding box center [409, 326] width 213 height 29
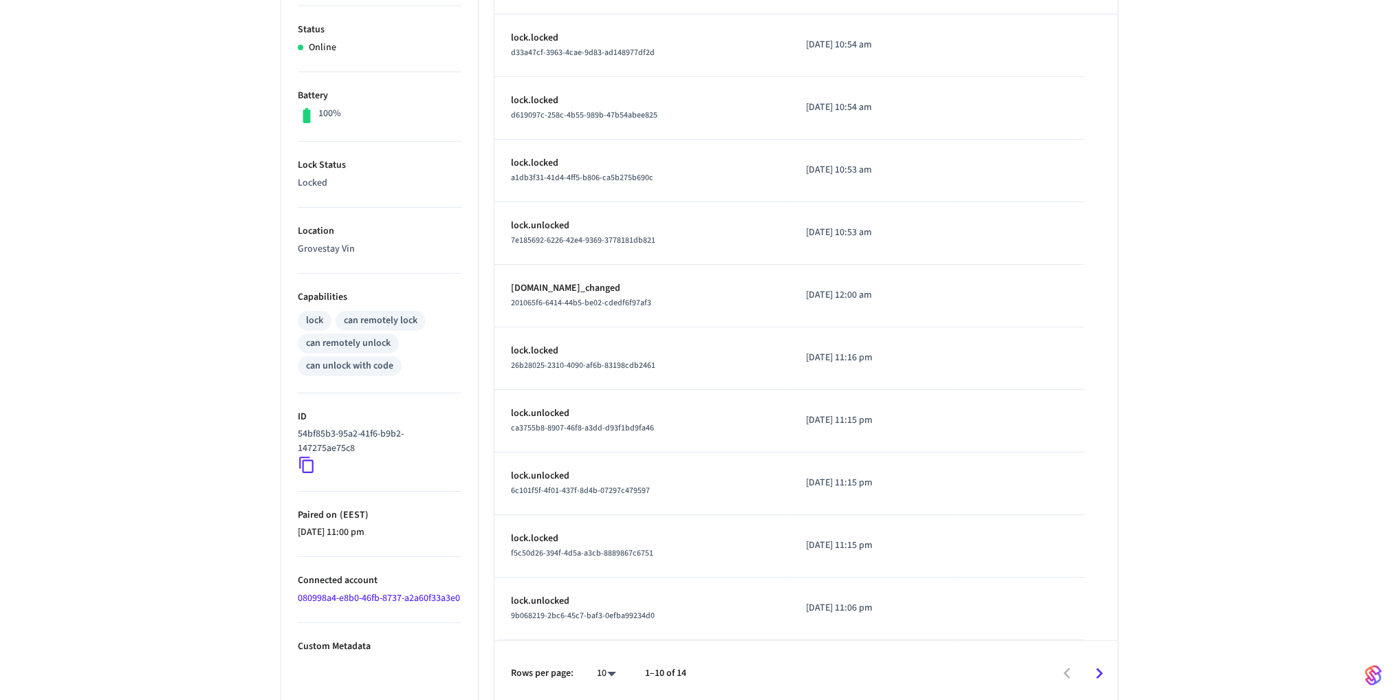
scroll to position [291, 0]
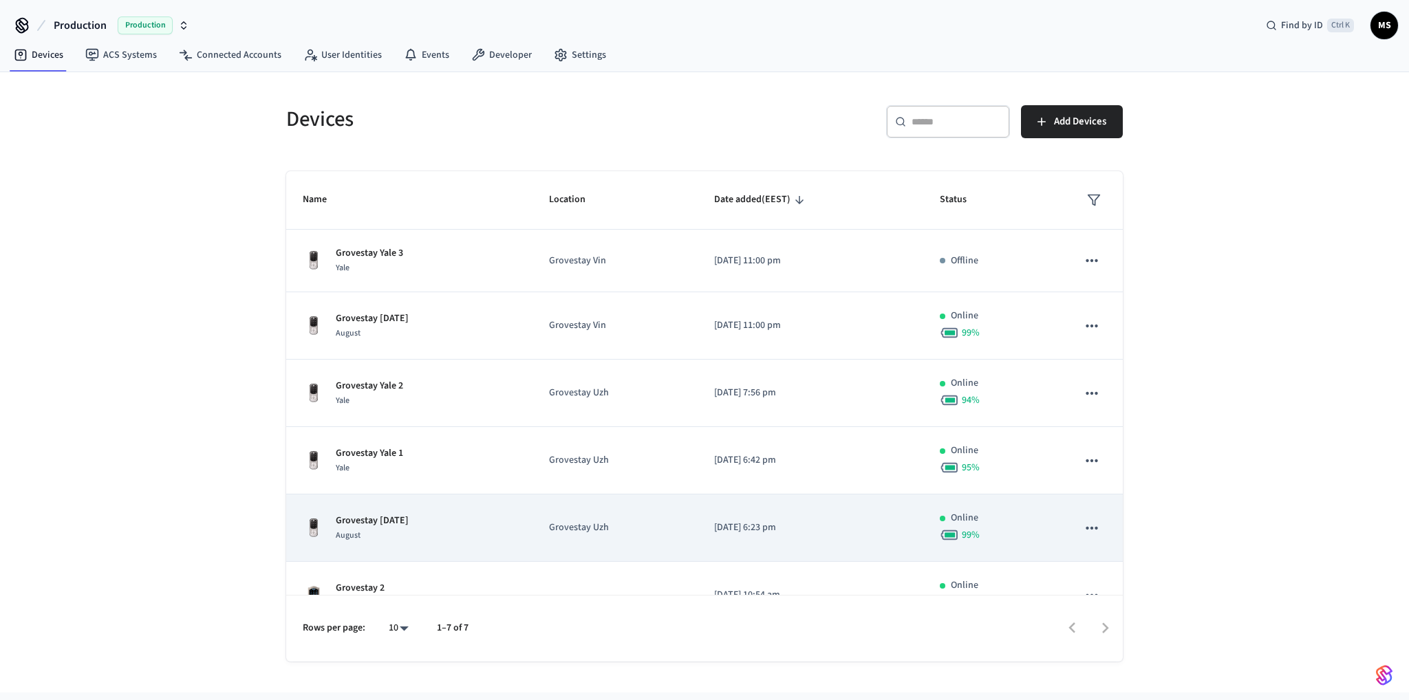
drag, startPoint x: 429, startPoint y: 517, endPoint x: 336, endPoint y: 524, distance: 93.8
click at [336, 524] on div "Grovestay [DATE] August" at bounding box center [409, 528] width 213 height 29
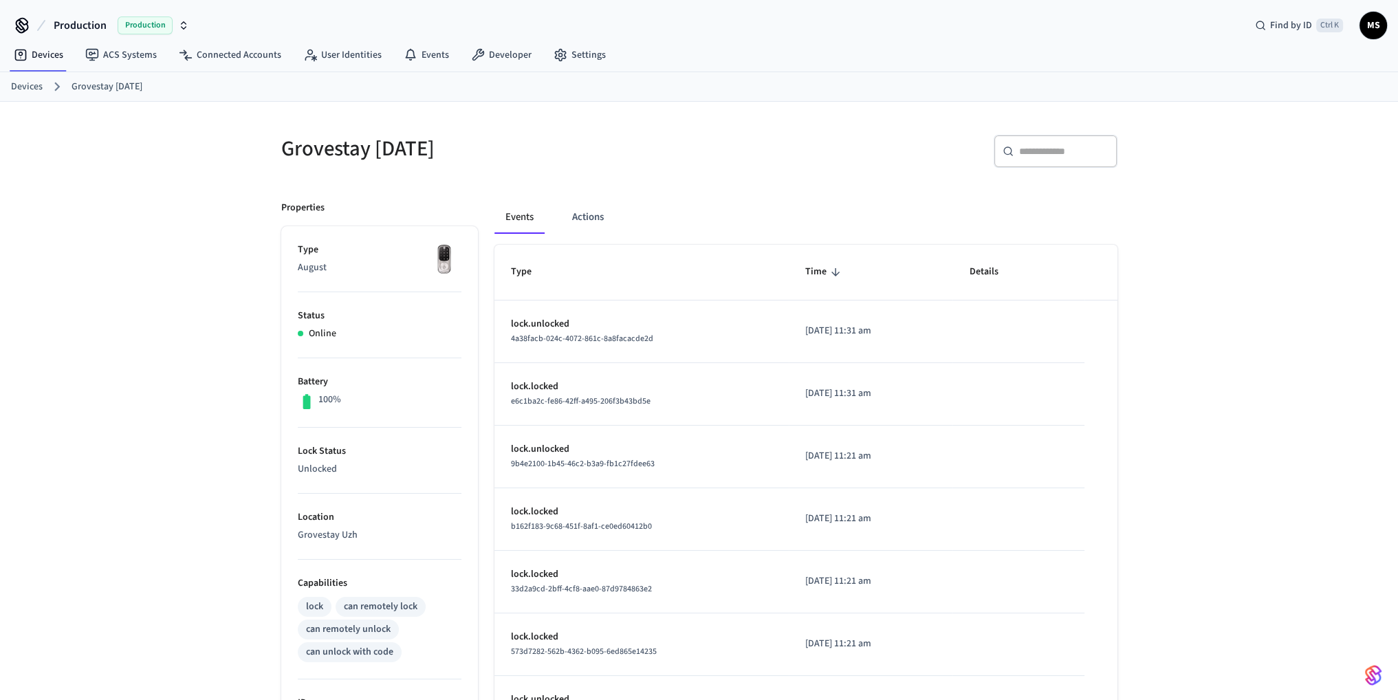
drag, startPoint x: 407, startPoint y: 144, endPoint x: 283, endPoint y: 146, distance: 123.8
click at [283, 146] on h5 "Grovestay [DATE]" at bounding box center [486, 149] width 410 height 28
copy h5 "Grovestay [DATE]"
click at [48, 56] on link "Devices" at bounding box center [39, 55] width 72 height 25
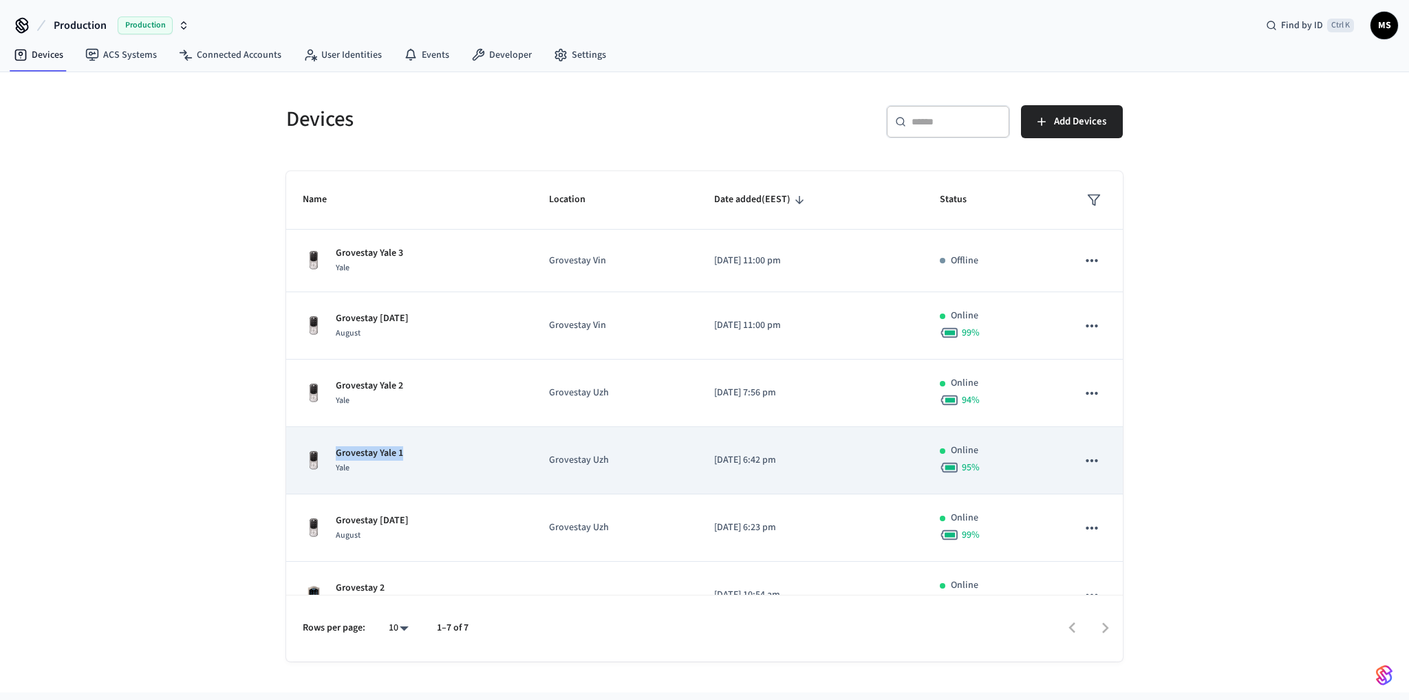
drag, startPoint x: 418, startPoint y: 452, endPoint x: 336, endPoint y: 456, distance: 81.9
click at [336, 456] on div "Grovestay Yale 1 Yale" at bounding box center [409, 460] width 213 height 29
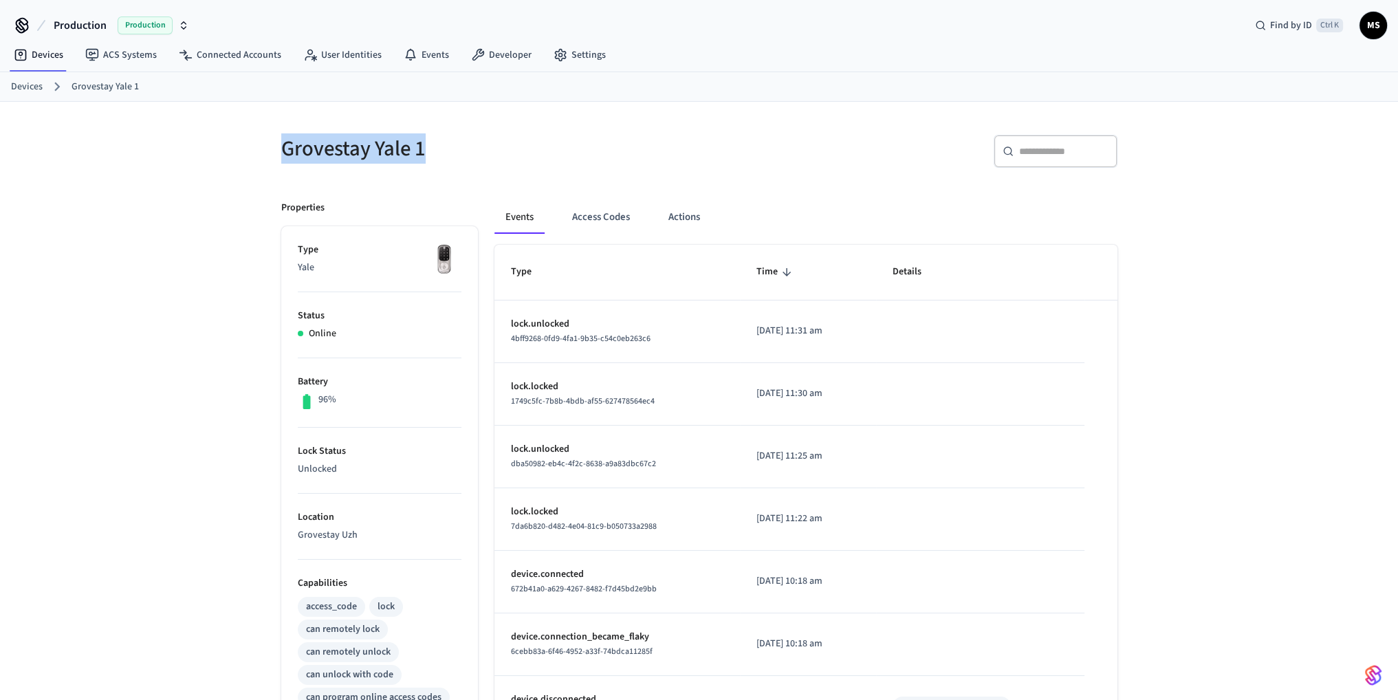
drag, startPoint x: 437, startPoint y: 151, endPoint x: 283, endPoint y: 145, distance: 154.2
click at [283, 145] on h5 "Grovestay Yale 1" at bounding box center [486, 149] width 410 height 28
copy h5 "Grovestay Yale 1"
click at [59, 52] on link "Devices" at bounding box center [39, 55] width 72 height 25
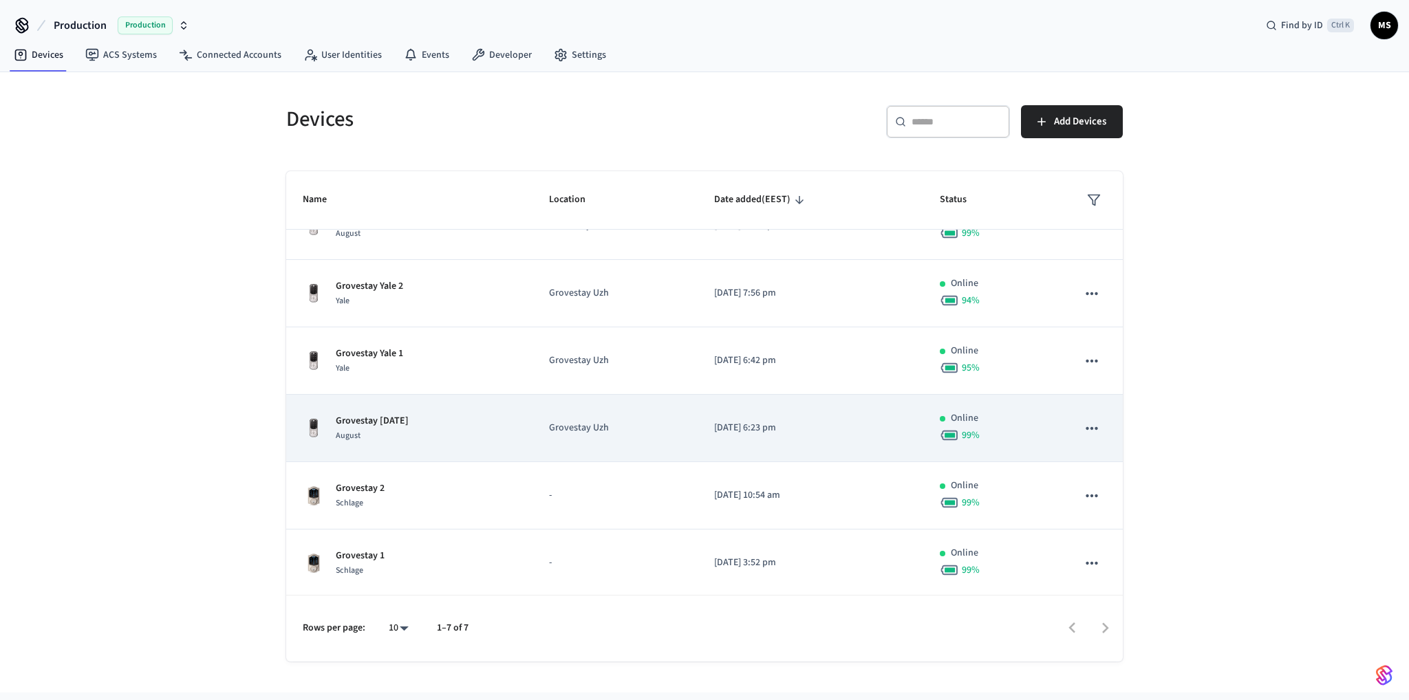
scroll to position [101, 0]
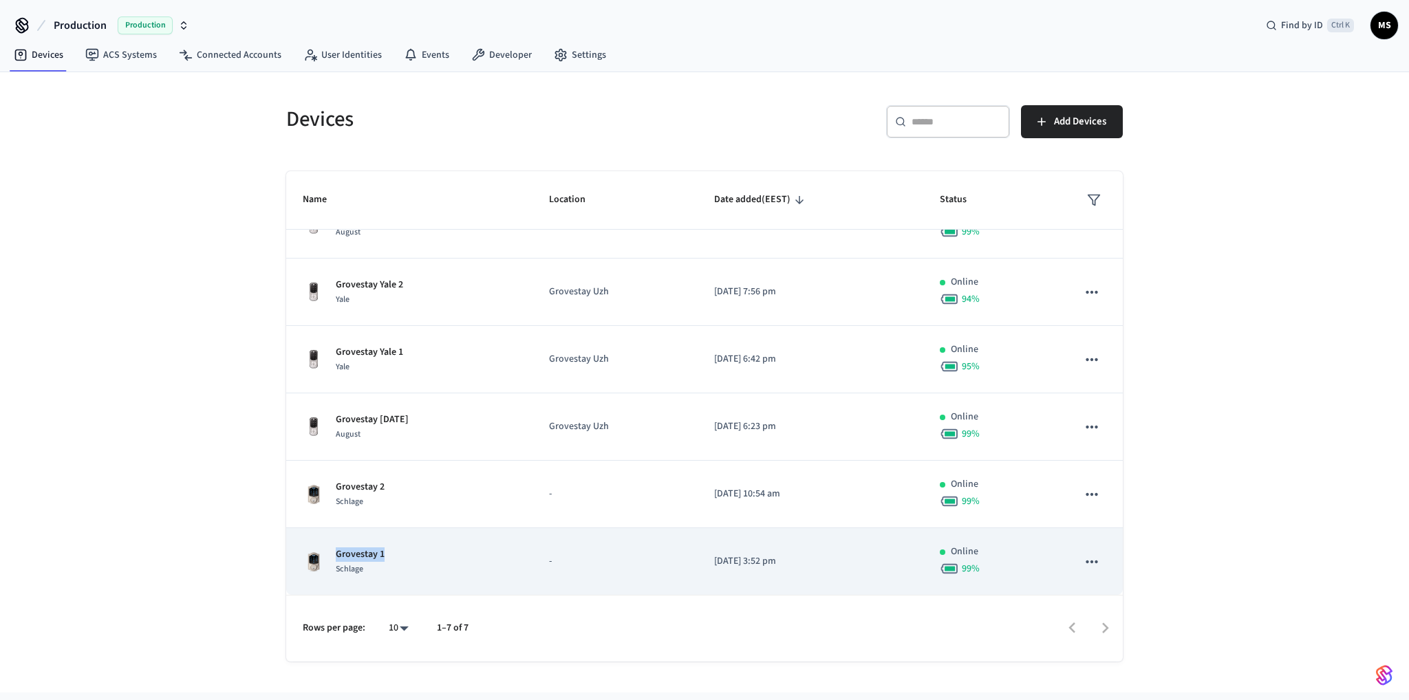
drag, startPoint x: 352, startPoint y: 551, endPoint x: 333, endPoint y: 552, distance: 19.3
click at [333, 552] on div "Grovestay 1 Schlage" at bounding box center [409, 561] width 213 height 29
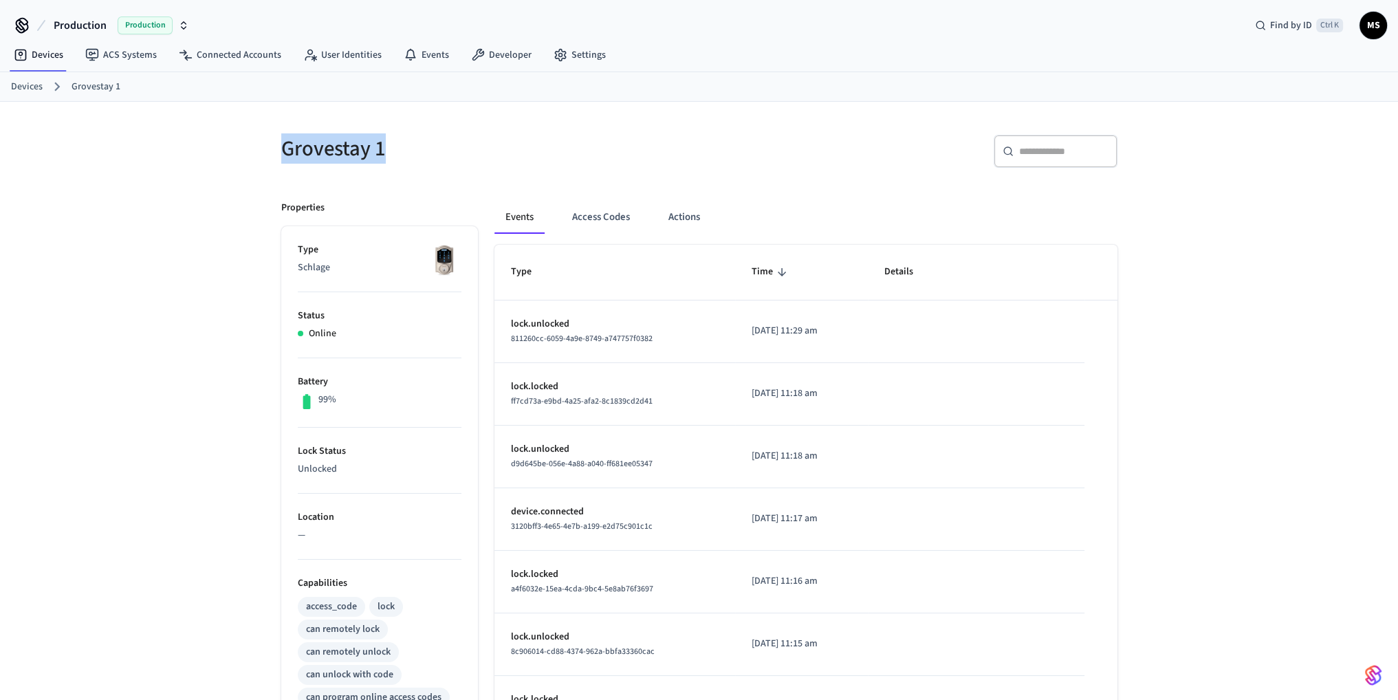
drag, startPoint x: 412, startPoint y: 150, endPoint x: 285, endPoint y: 144, distance: 126.7
click at [285, 144] on h5 "Grovestay 1" at bounding box center [486, 149] width 410 height 28
copy h5 "Grovestay 1"
click at [34, 60] on link "Devices" at bounding box center [39, 55] width 72 height 25
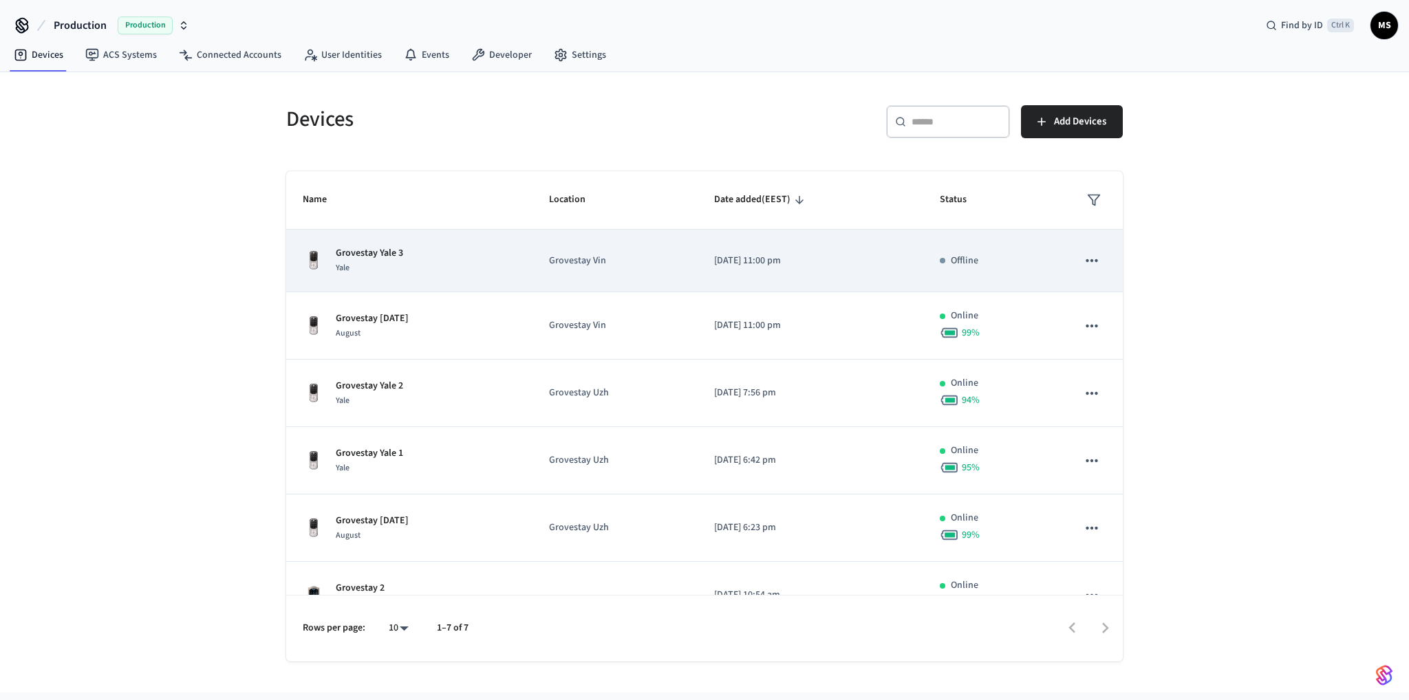
click at [957, 263] on p "Offline" at bounding box center [964, 261] width 28 height 14
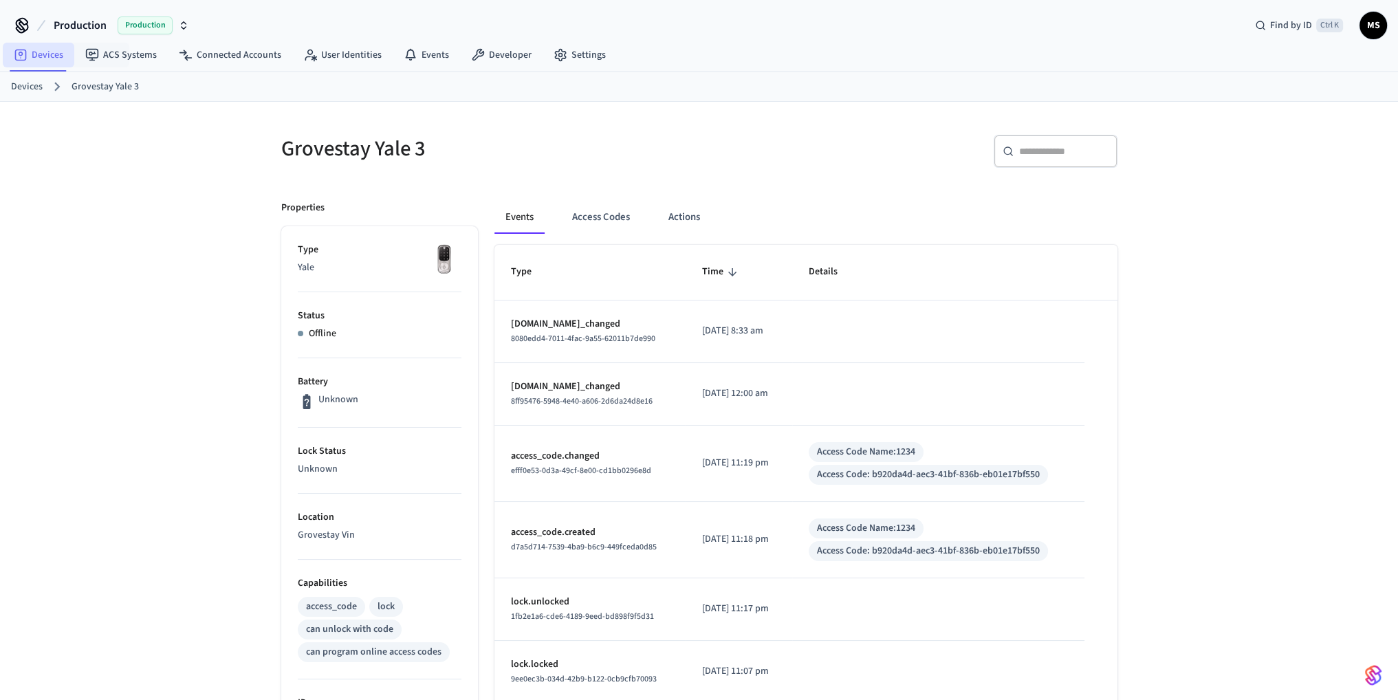
click at [28, 53] on link "Devices" at bounding box center [39, 55] width 72 height 25
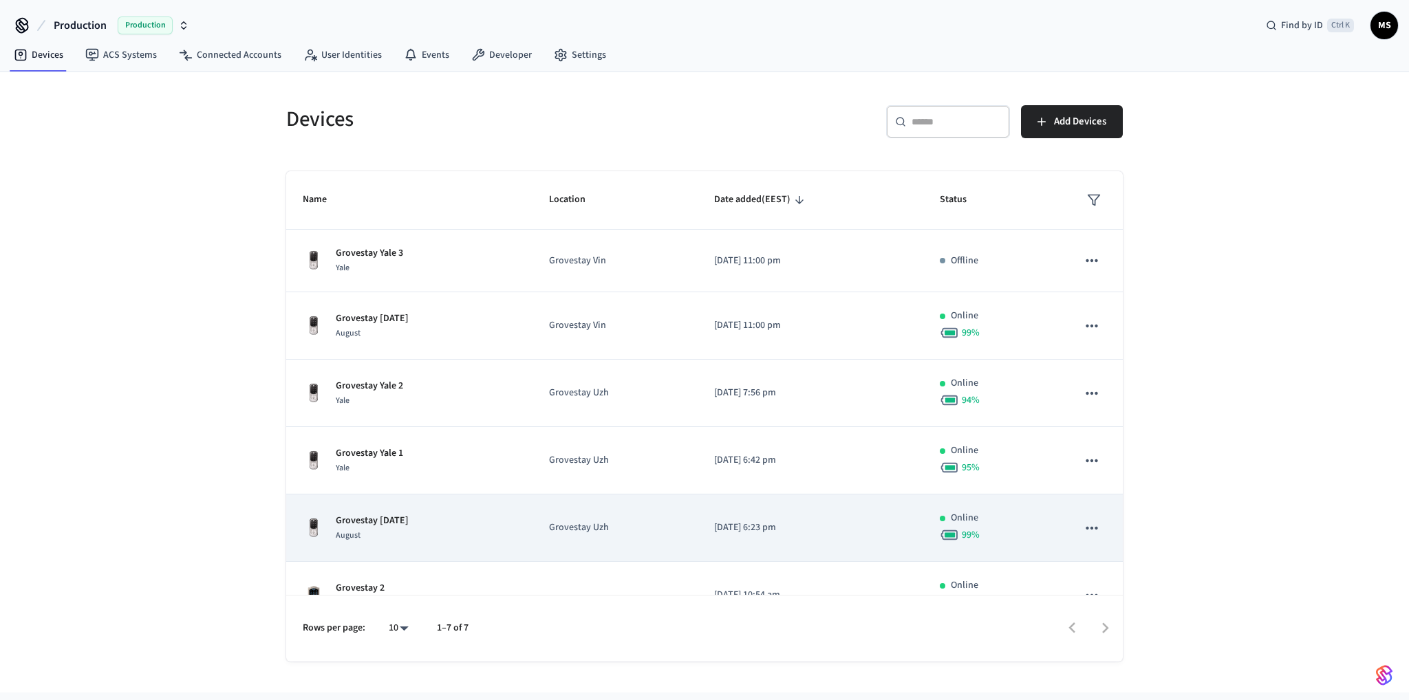
click at [463, 525] on div "Grovestay [DATE] August" at bounding box center [409, 528] width 213 height 29
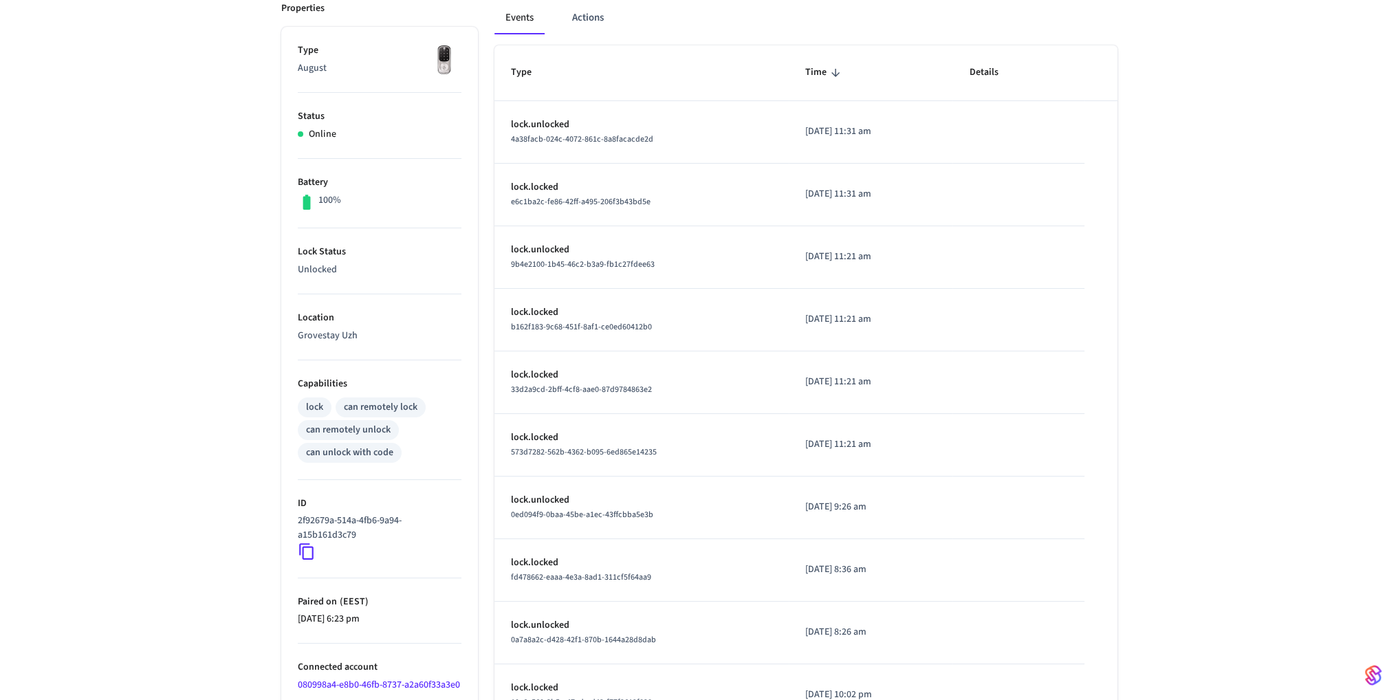
scroll to position [291, 0]
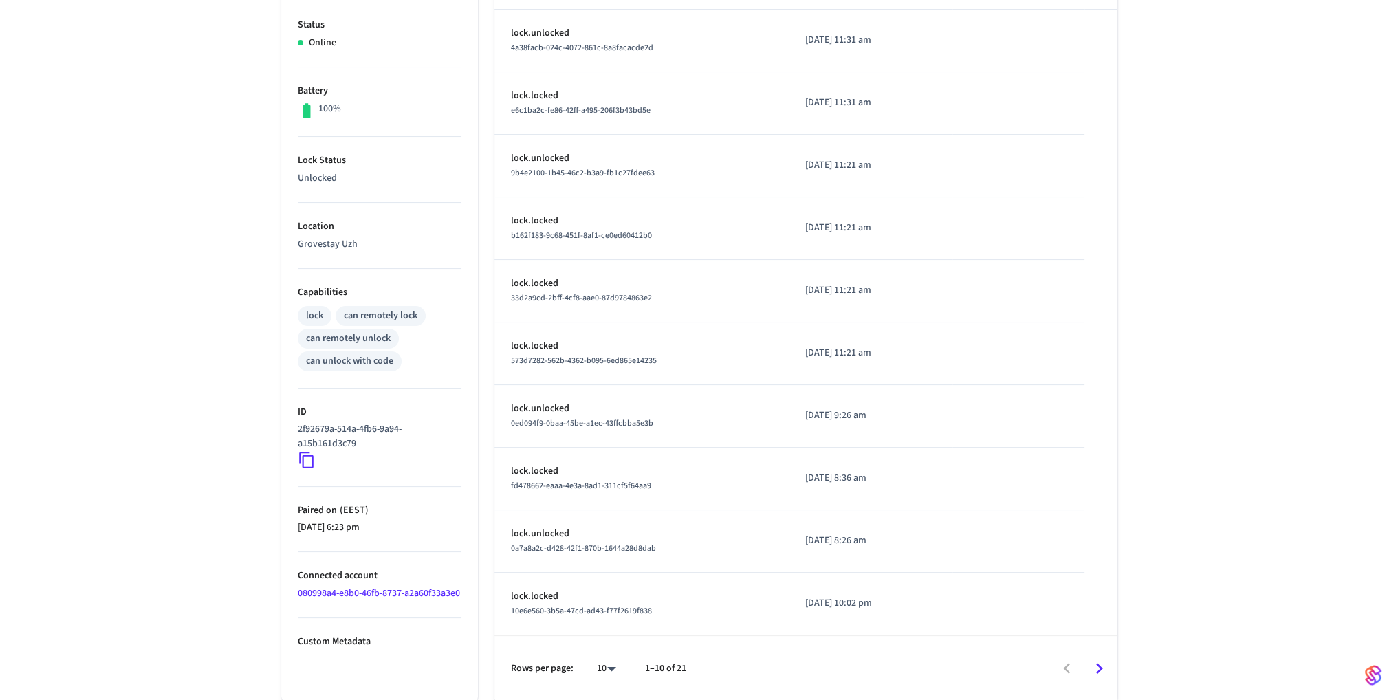
click at [365, 649] on p "Custom Metadata" at bounding box center [380, 642] width 164 height 14
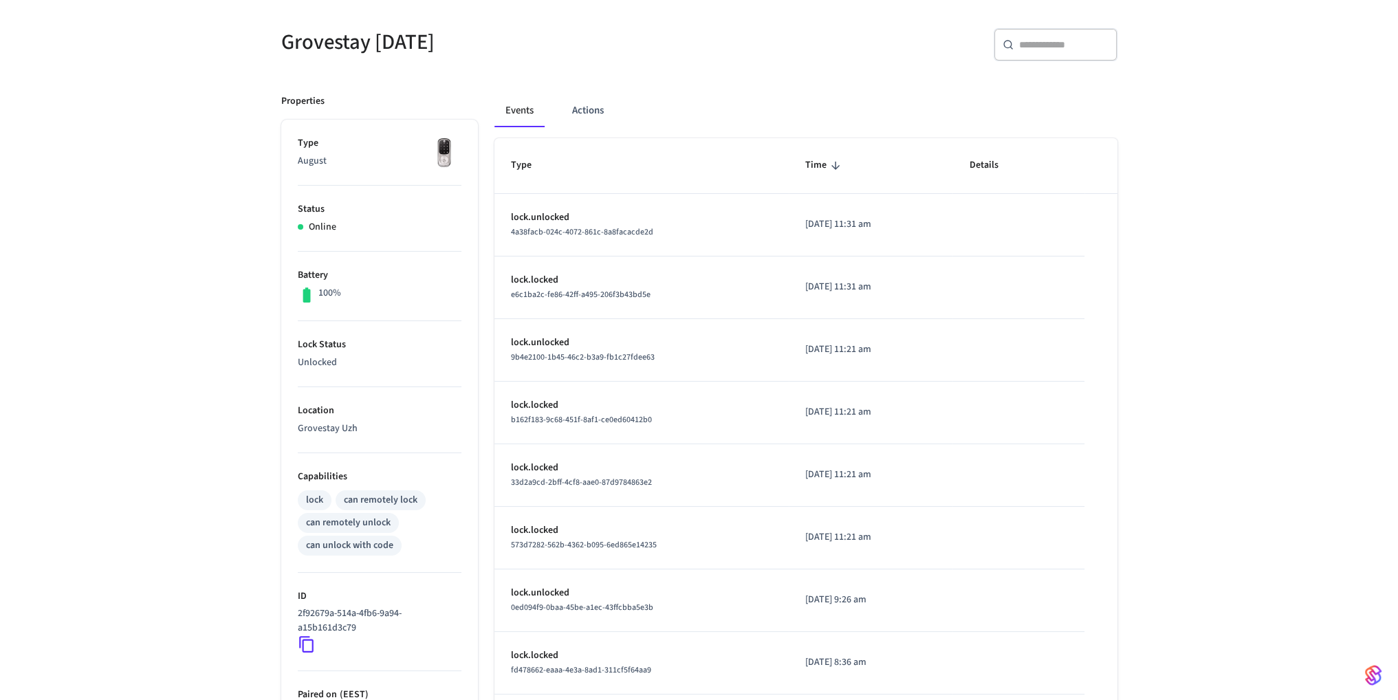
scroll to position [0, 0]
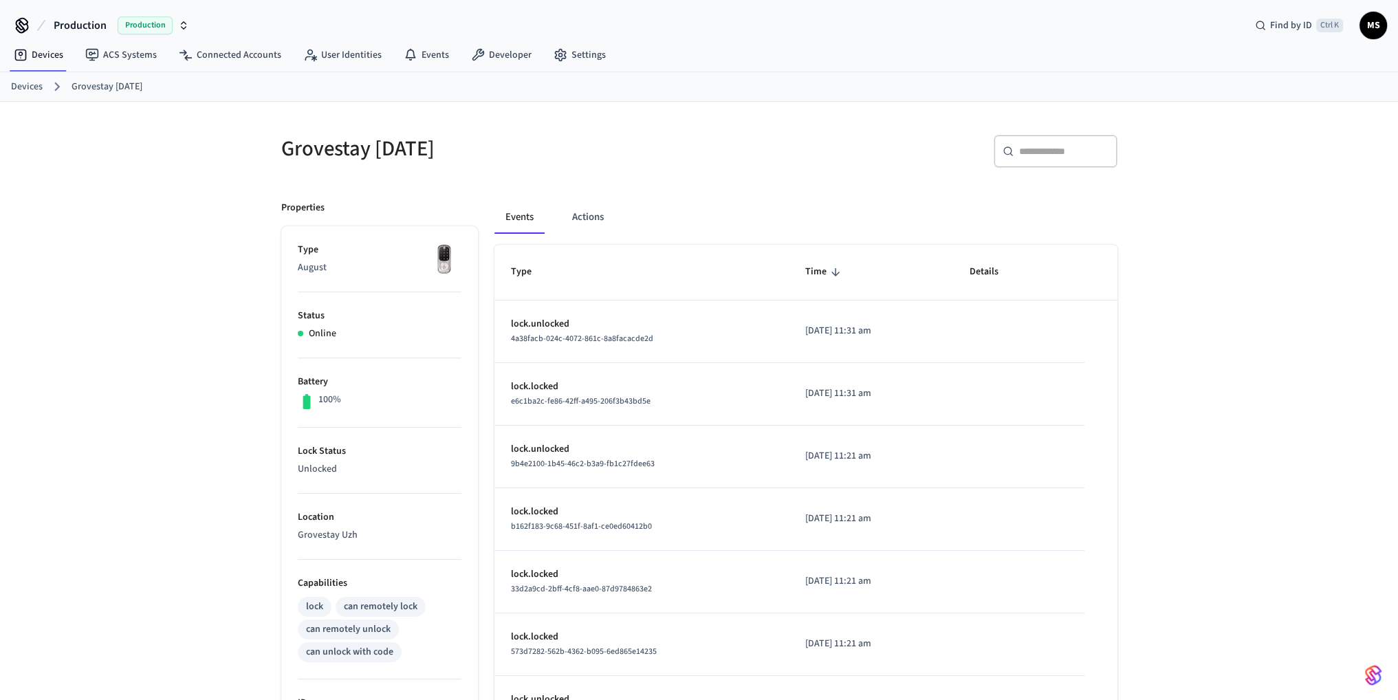
click at [450, 257] on img at bounding box center [444, 260] width 34 height 34
click at [448, 257] on img at bounding box center [444, 260] width 34 height 34
click at [589, 219] on button "Actions" at bounding box center [588, 217] width 54 height 33
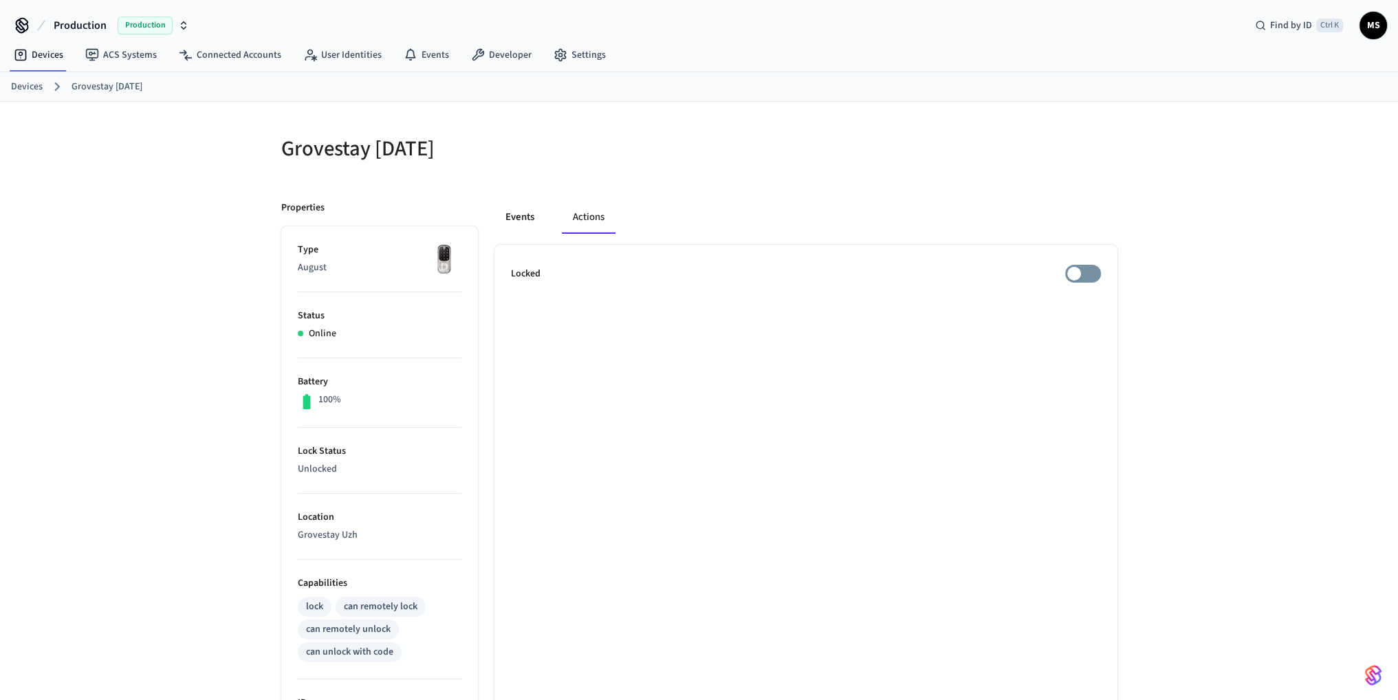
click at [529, 214] on button "Events" at bounding box center [520, 217] width 51 height 33
